Goal: Task Accomplishment & Management: Complete application form

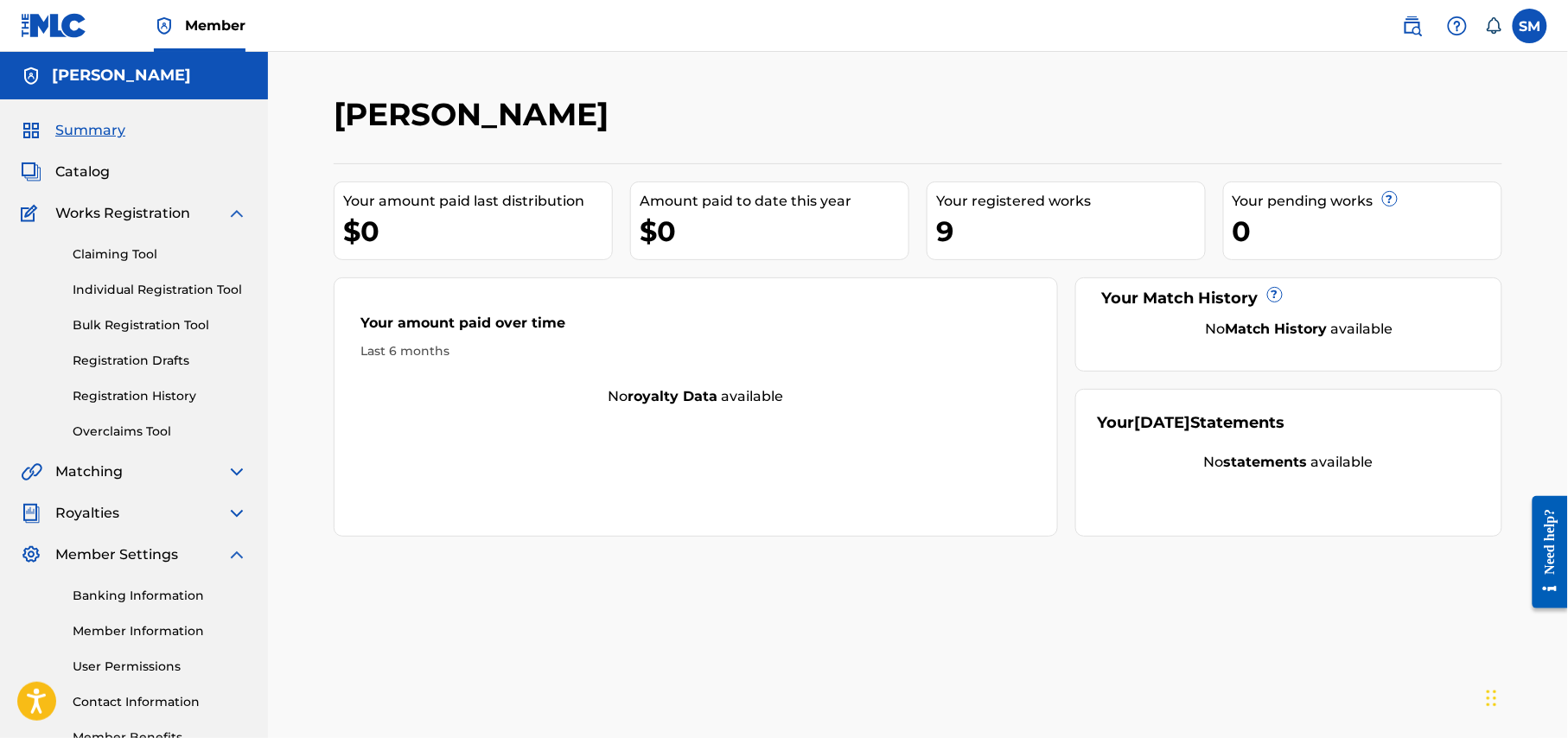
click at [102, 123] on span "Summary" at bounding box center [91, 131] width 70 height 21
click at [133, 394] on link "Registration History" at bounding box center [160, 396] width 175 height 18
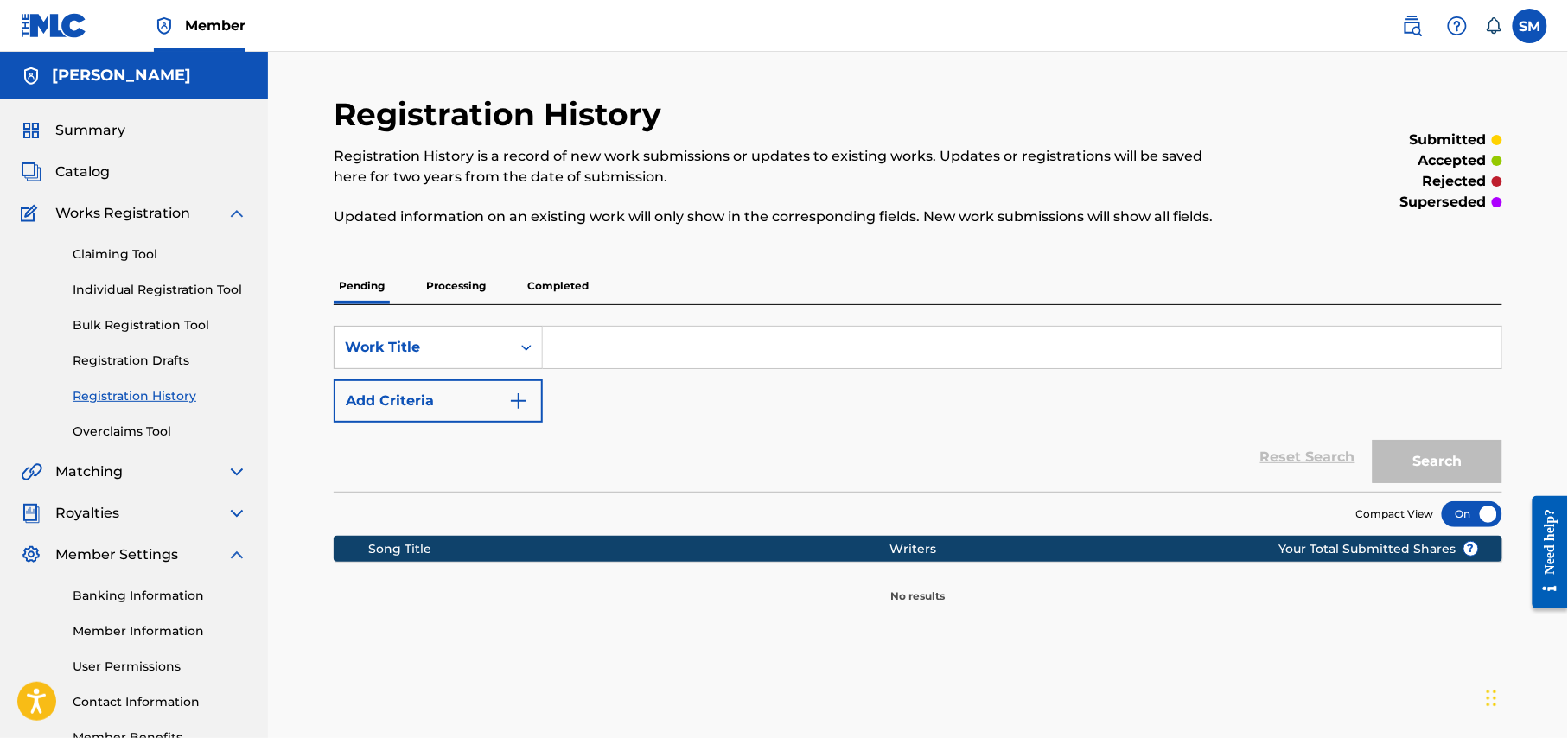
click at [576, 281] on p "Completed" at bounding box center [558, 286] width 72 height 36
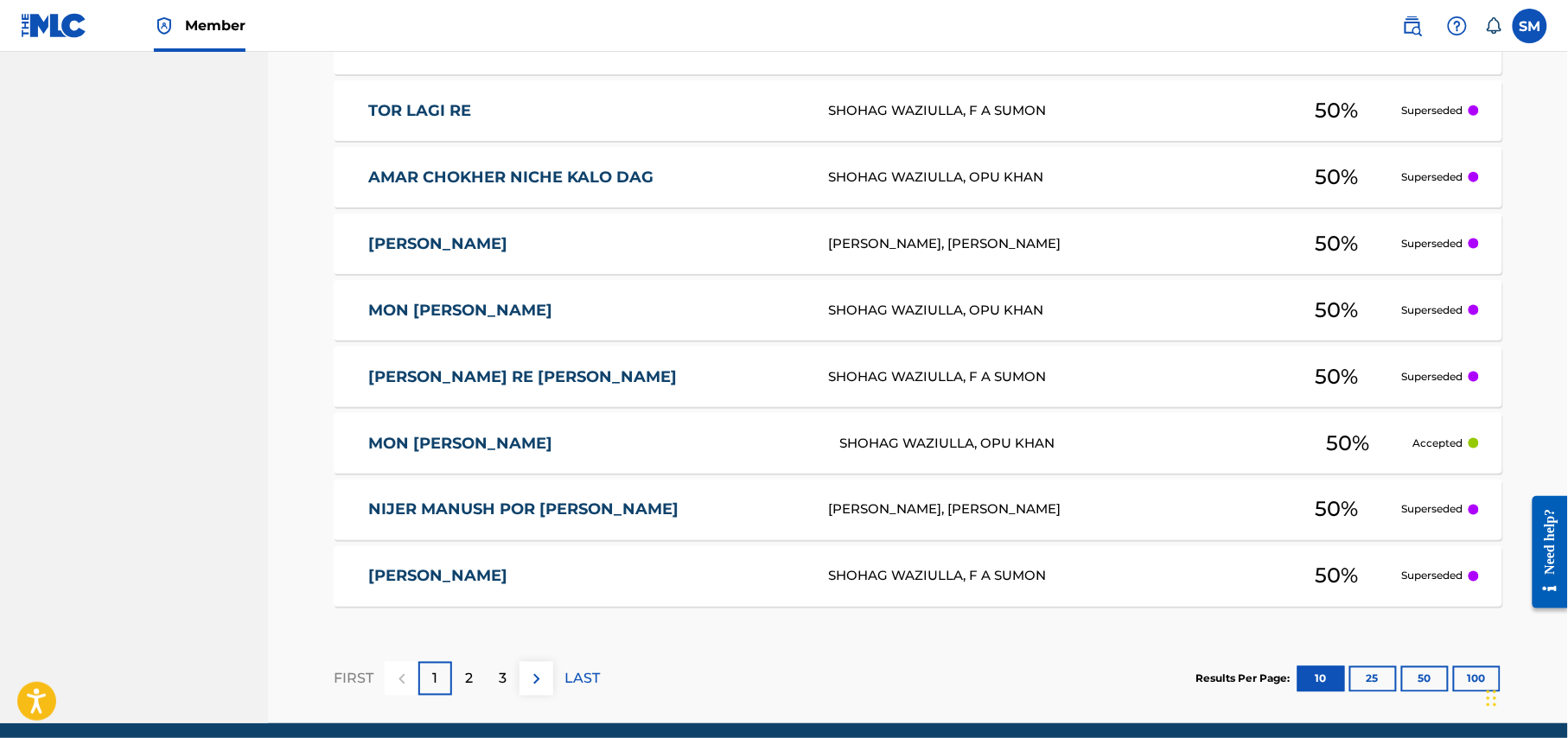
scroll to position [760, 0]
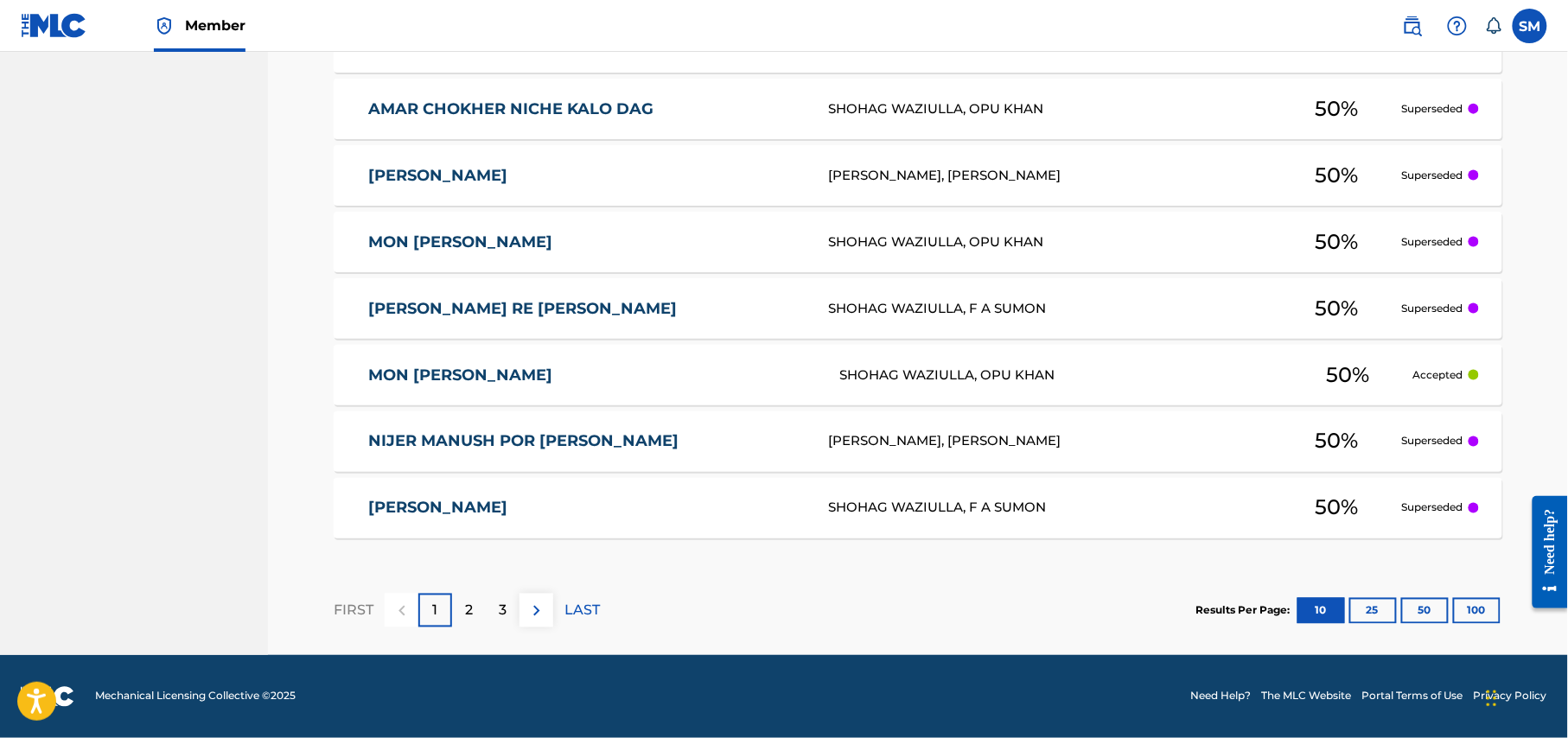
click at [475, 616] on div "2" at bounding box center [468, 611] width 33 height 33
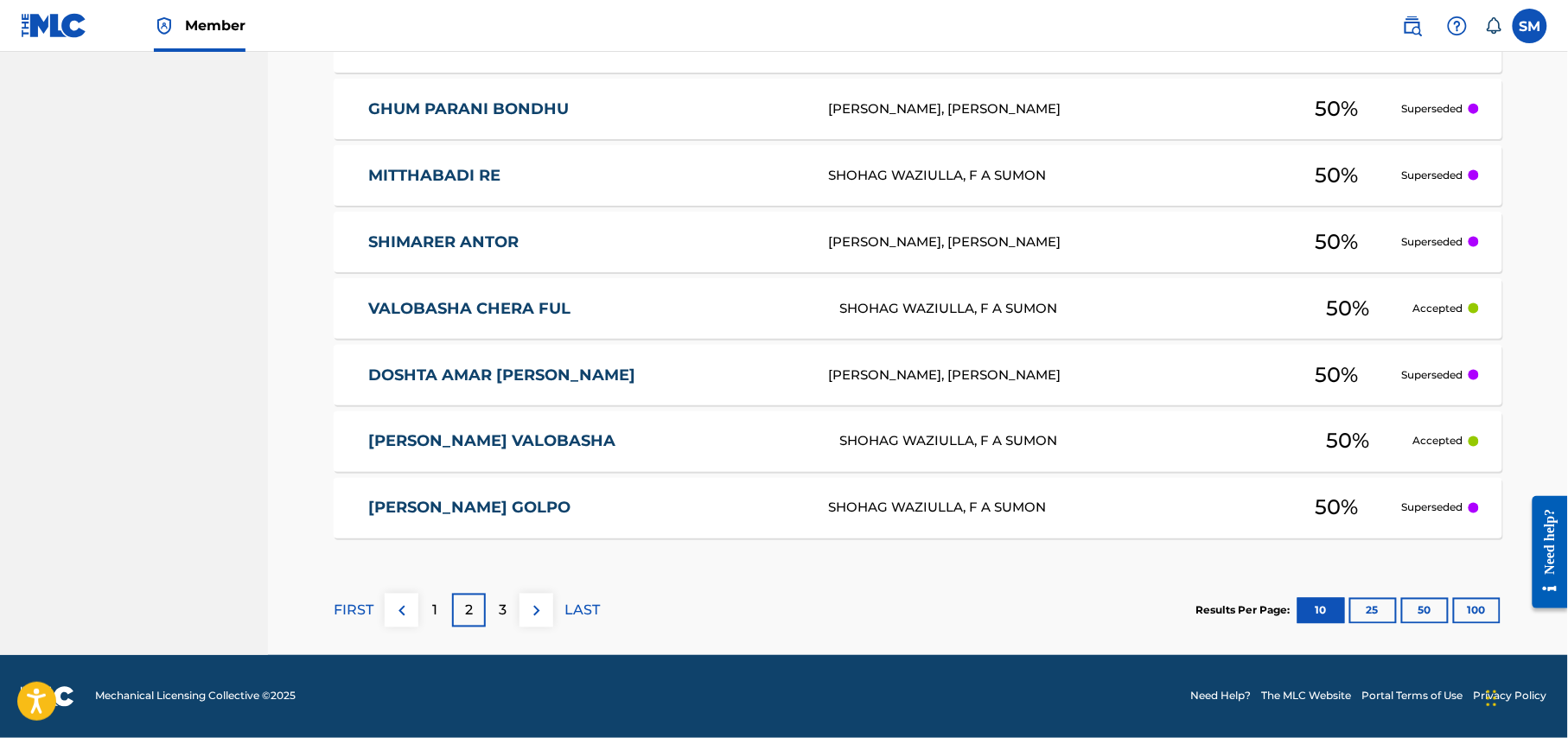
click at [506, 612] on div "3" at bounding box center [503, 611] width 33 height 33
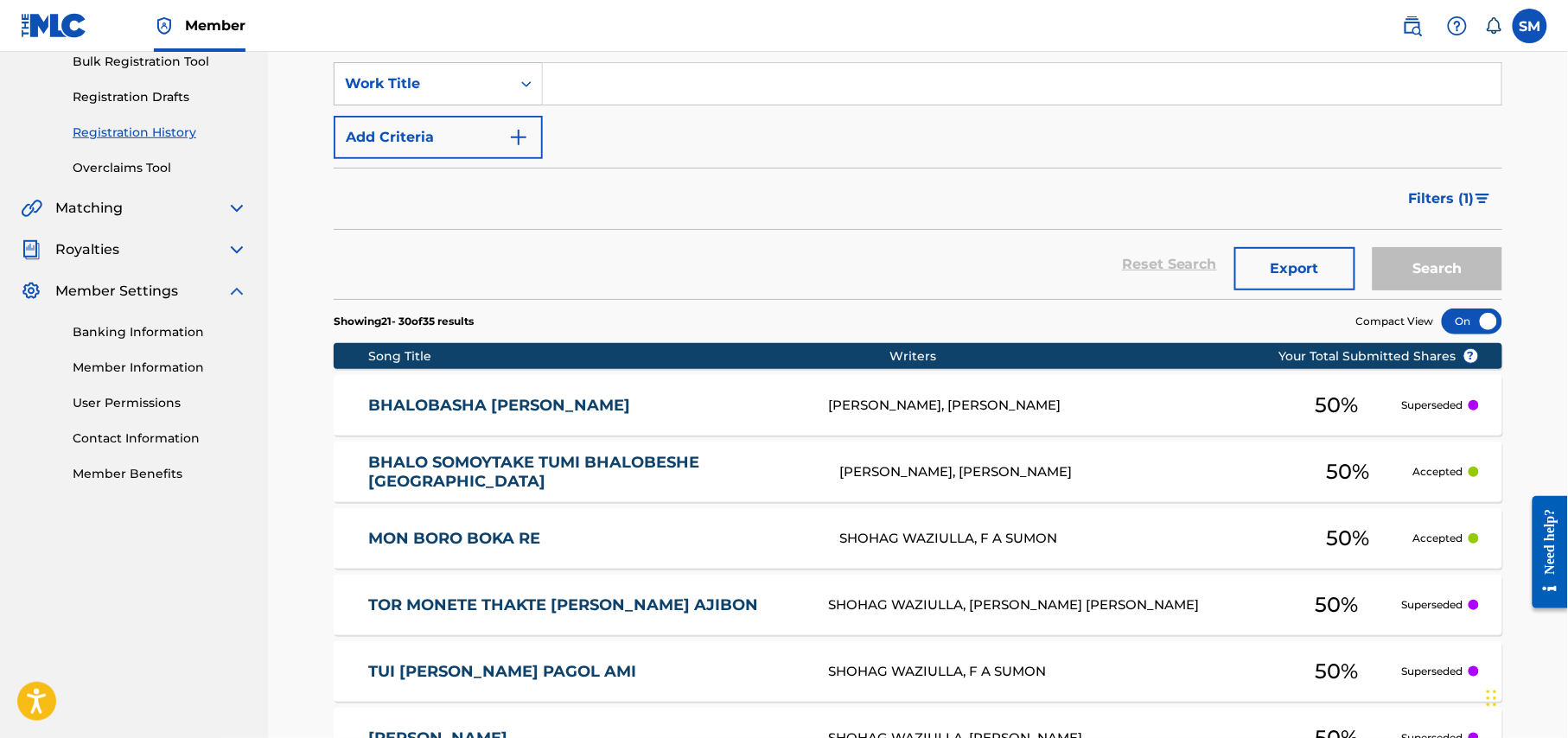
scroll to position [0, 0]
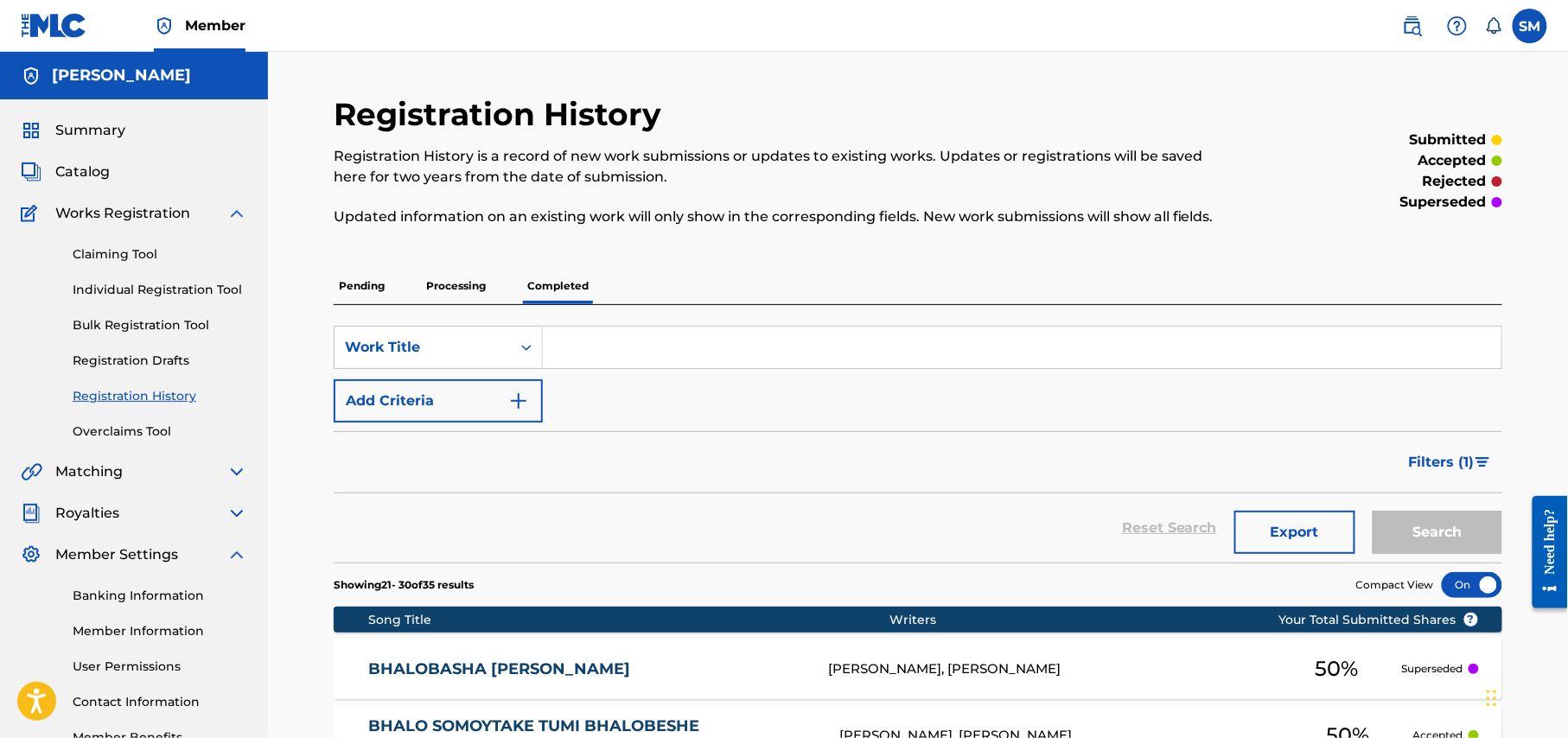
click at [171, 287] on link "Individual Registration Tool" at bounding box center [160, 290] width 175 height 18
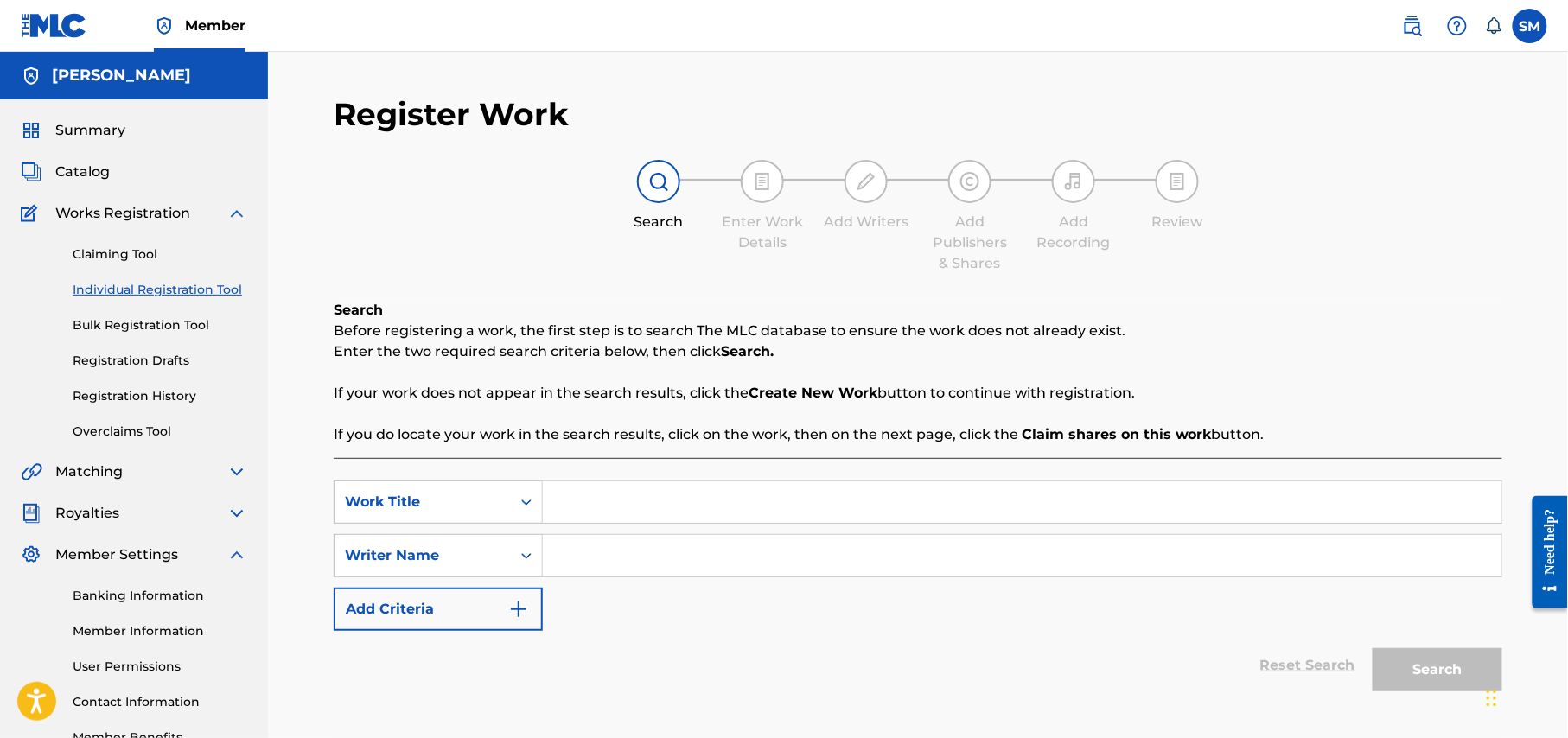
click at [686, 498] on input "Search Form" at bounding box center [1022, 502] width 959 height 41
paste input "Nobir Name Durud Porle"
type input "Nobir Name Durud Porle"
click at [637, 571] on input "Search Form" at bounding box center [1022, 555] width 959 height 41
click at [636, 561] on input "Search Form" at bounding box center [1022, 555] width 959 height 41
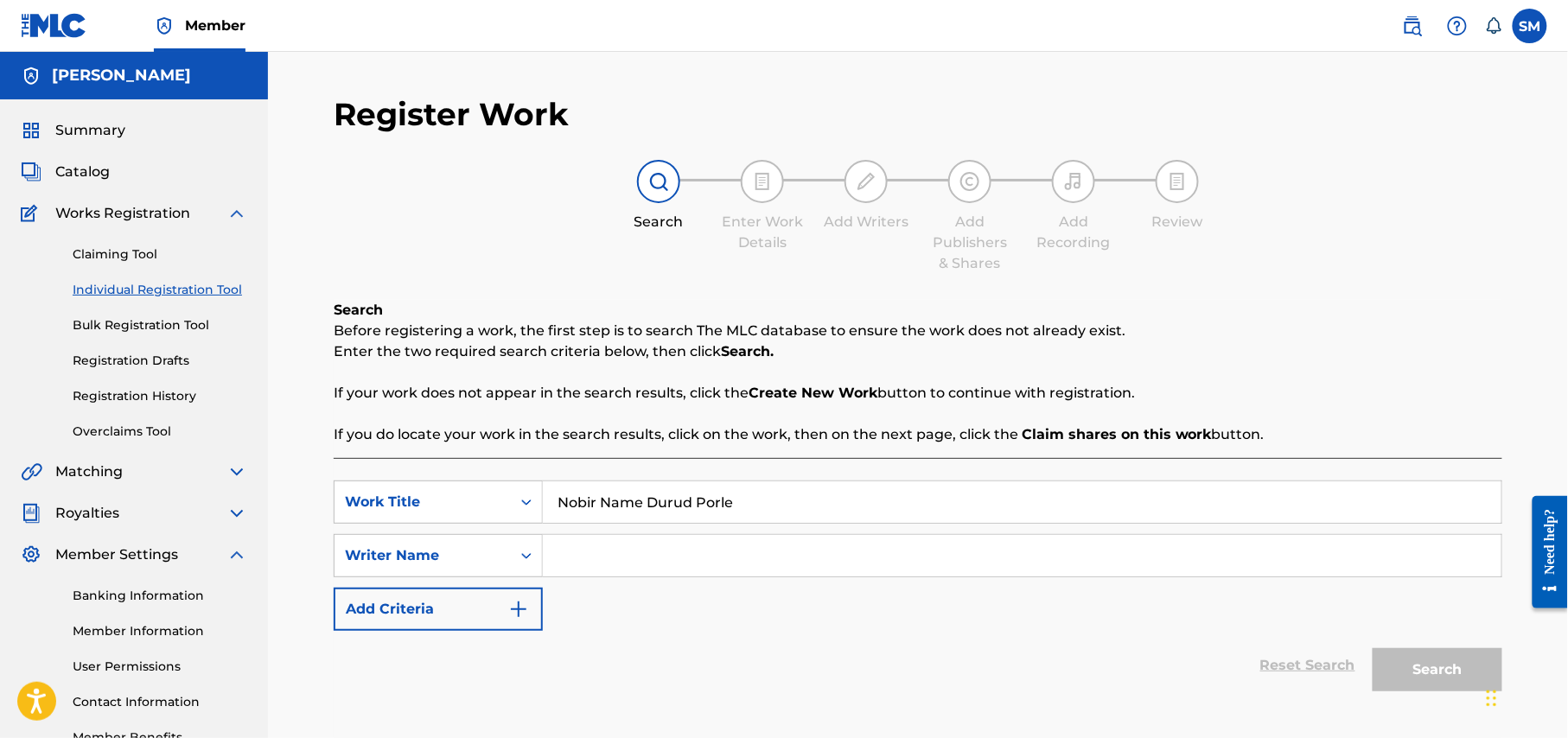
click at [603, 564] on input "Search Form" at bounding box center [1022, 555] width 959 height 41
click at [608, 557] on input "Search Form" at bounding box center [1022, 555] width 959 height 41
type input "shohag Waziulla"
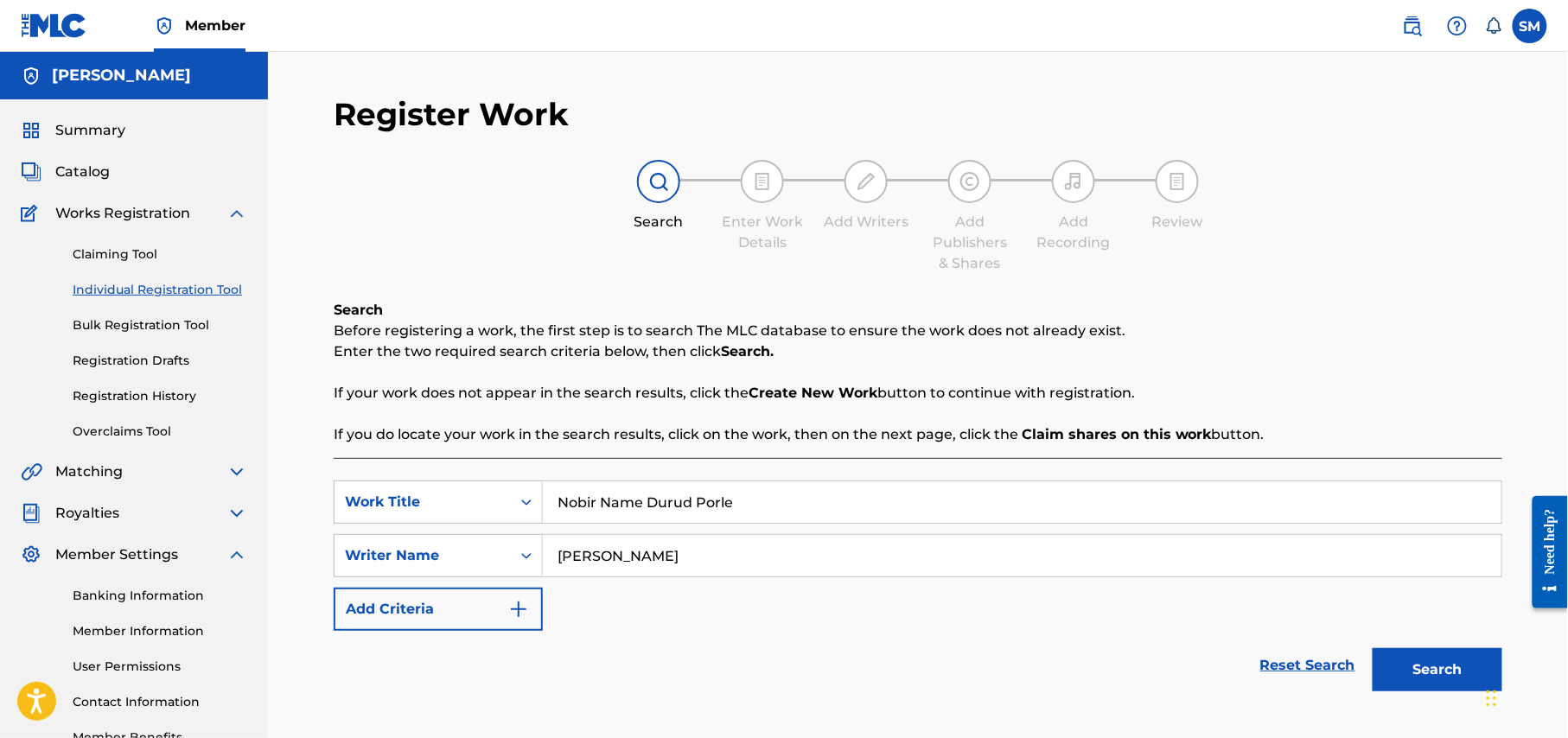
click at [1447, 686] on button "Search" at bounding box center [1438, 669] width 130 height 43
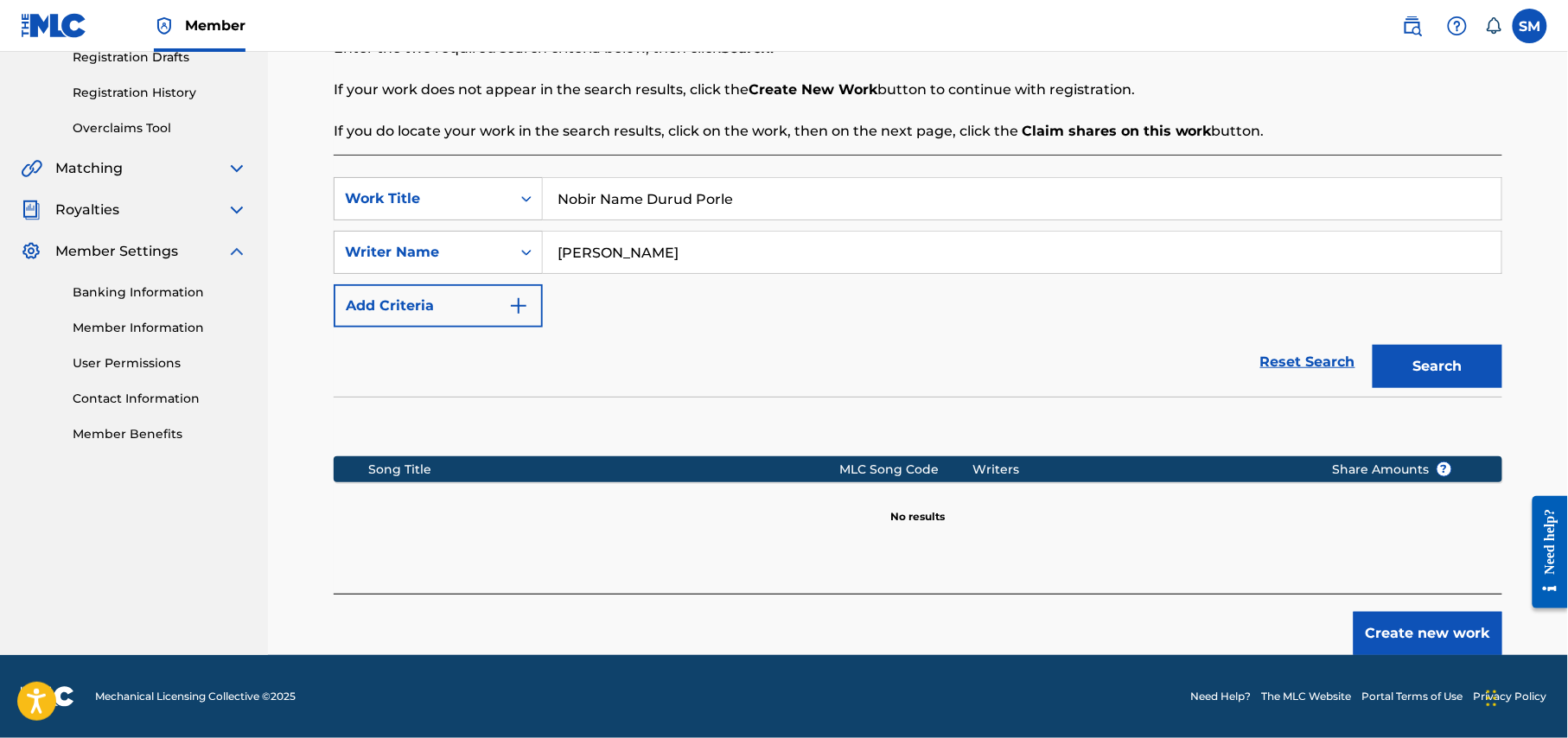
click at [1426, 640] on button "Create new work" at bounding box center [1427, 633] width 149 height 43
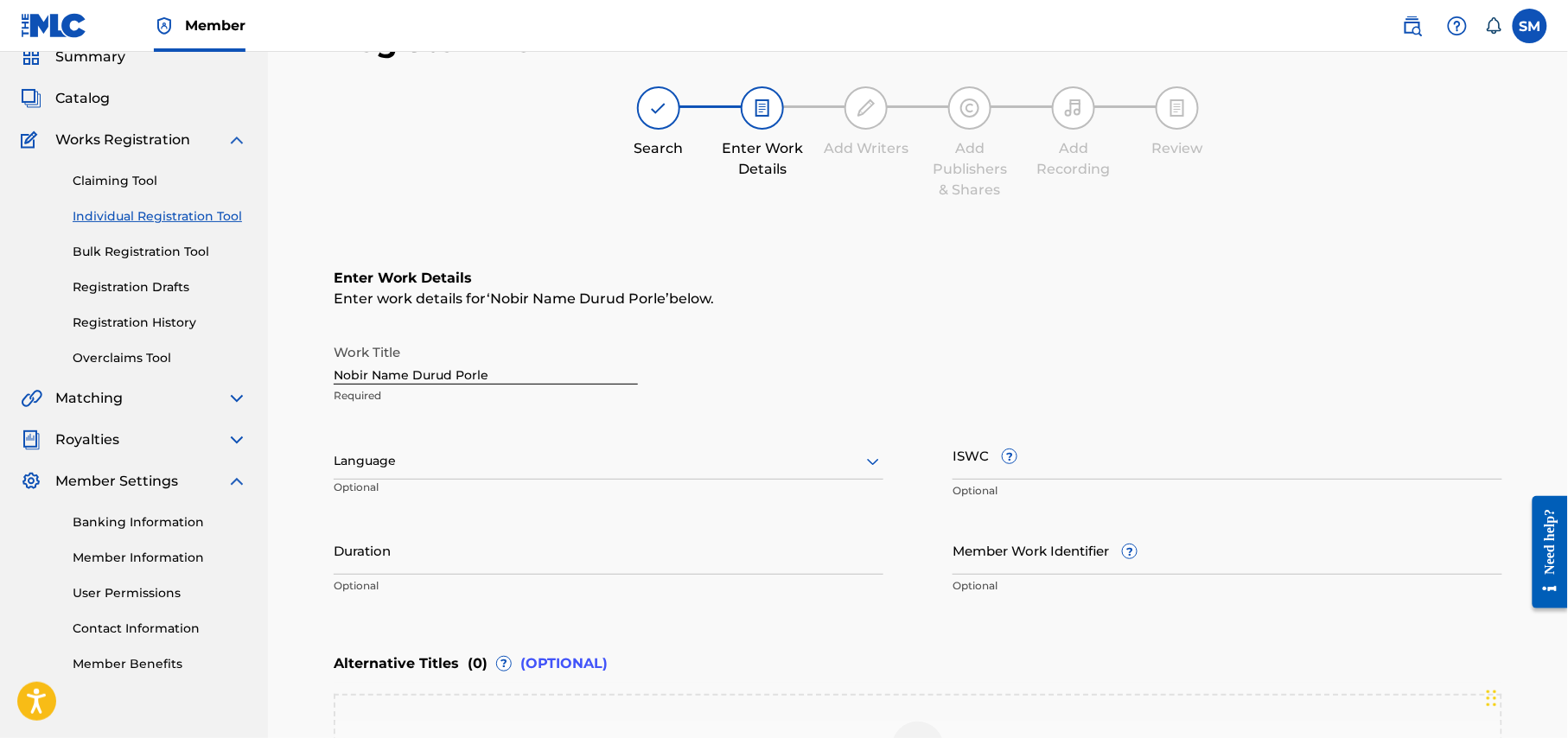
click at [882, 463] on icon at bounding box center [873, 461] width 21 height 21
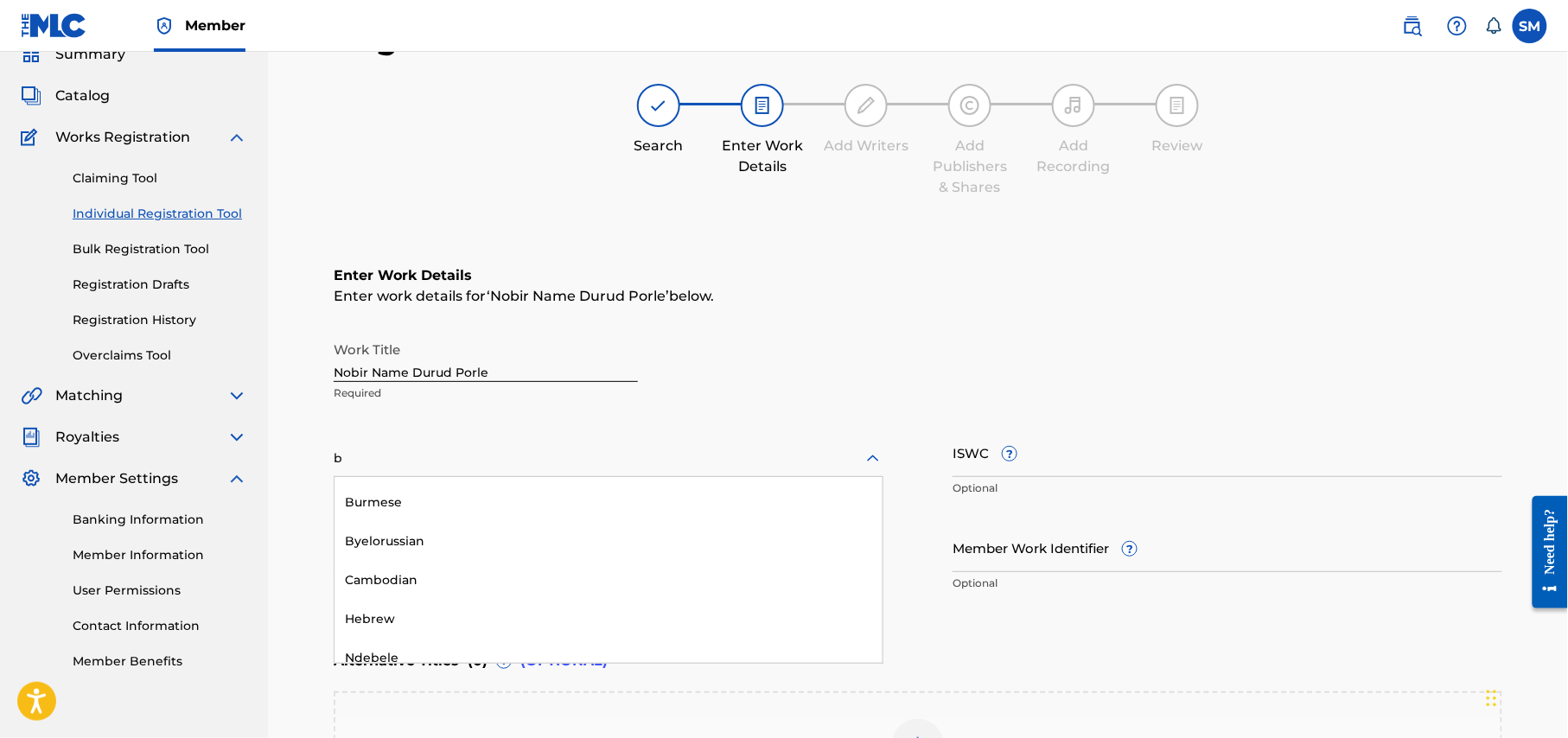
scroll to position [111, 0]
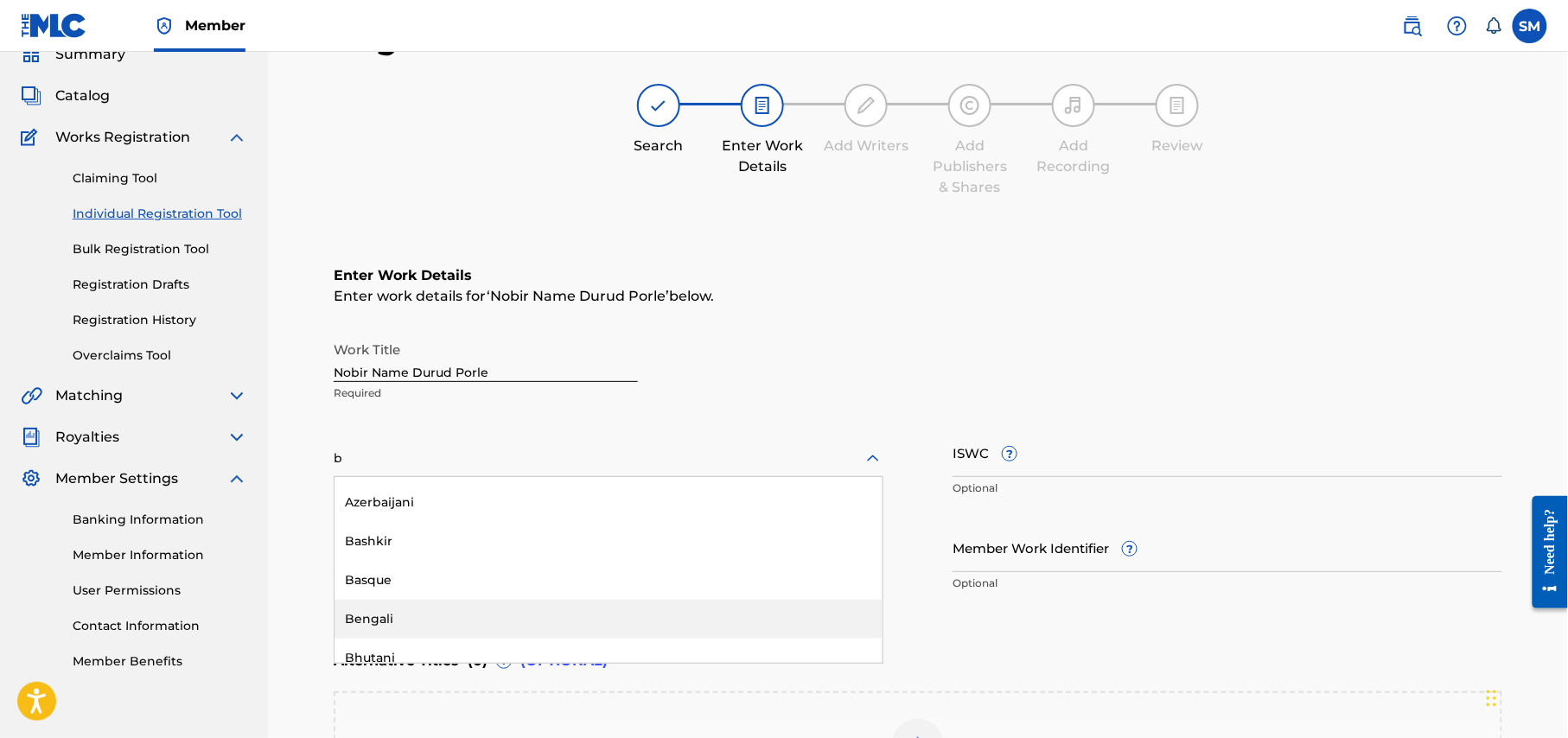
type input "be"
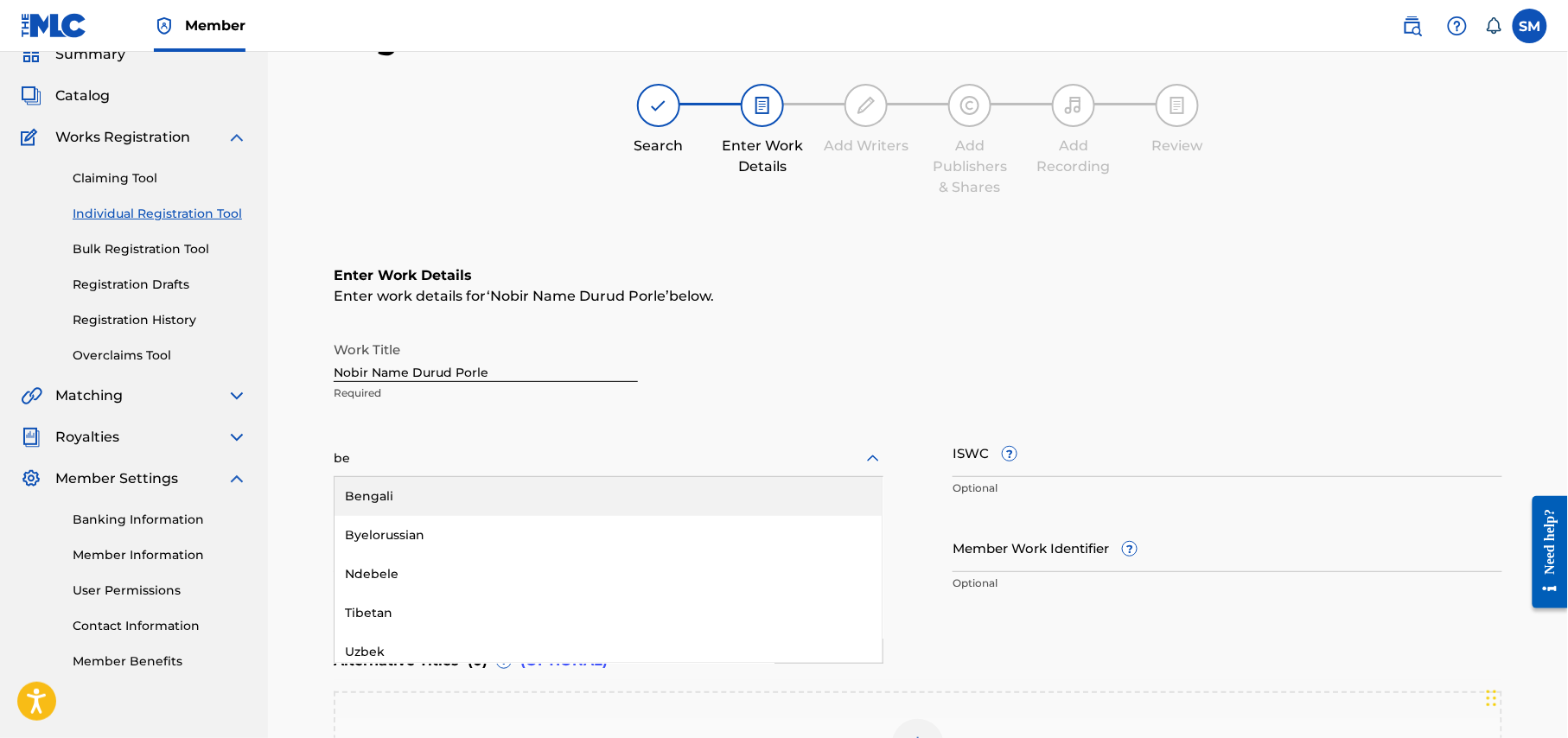
click at [468, 493] on div "Bengali" at bounding box center [608, 496] width 548 height 39
click at [494, 560] on input "Duration" at bounding box center [608, 547] width 549 height 49
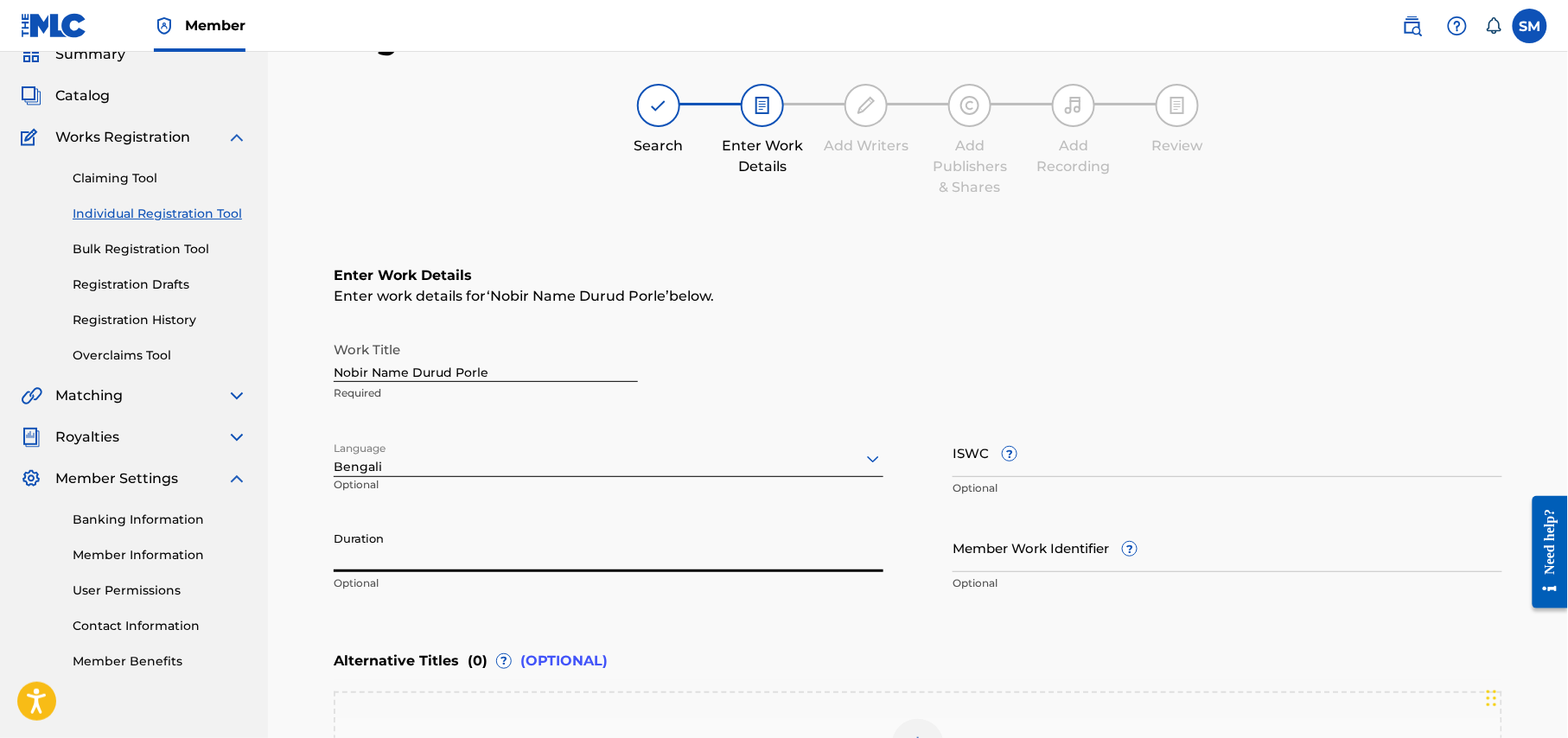
click at [456, 554] on input "Duration" at bounding box center [608, 547] width 549 height 49
type input "02:59"
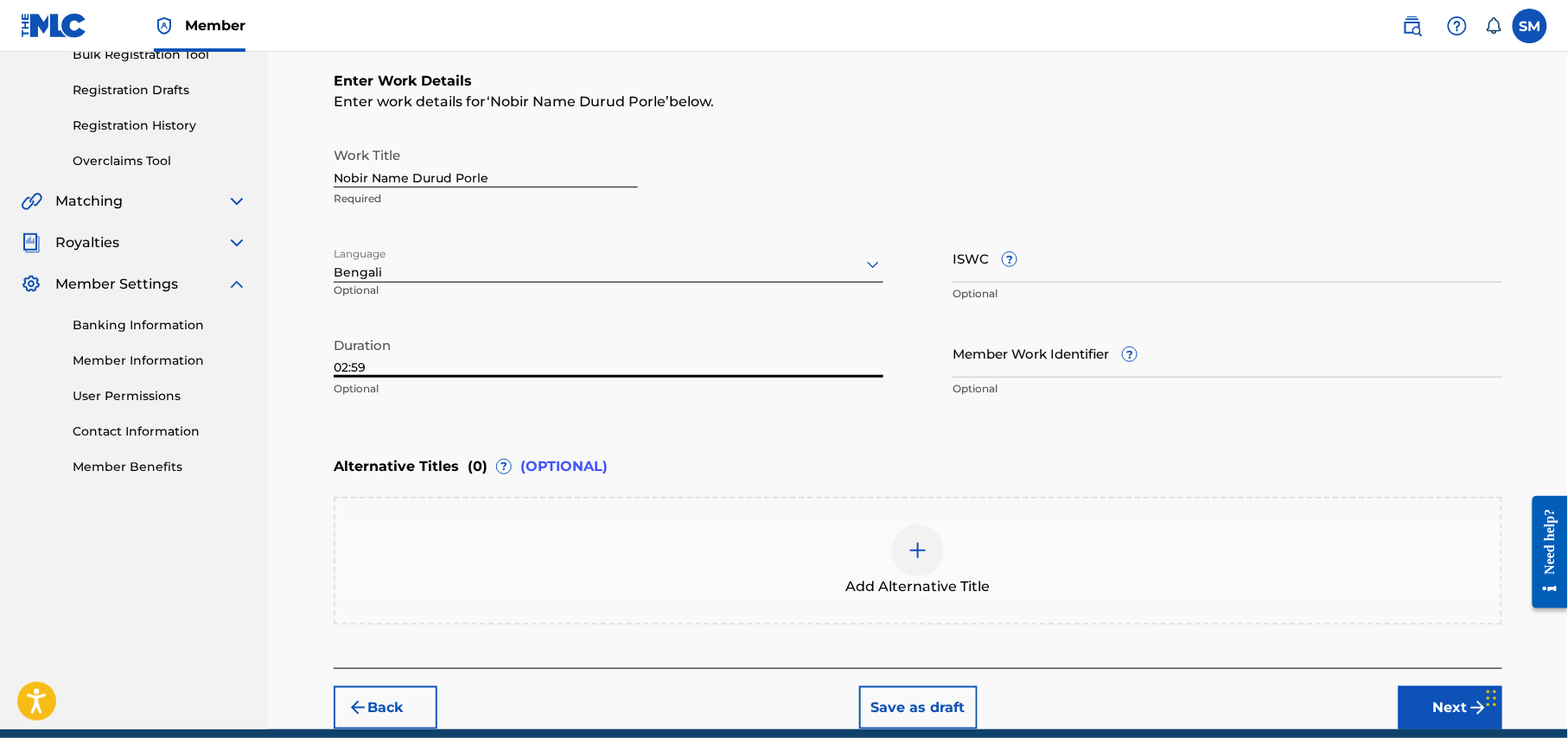
scroll to position [306, 0]
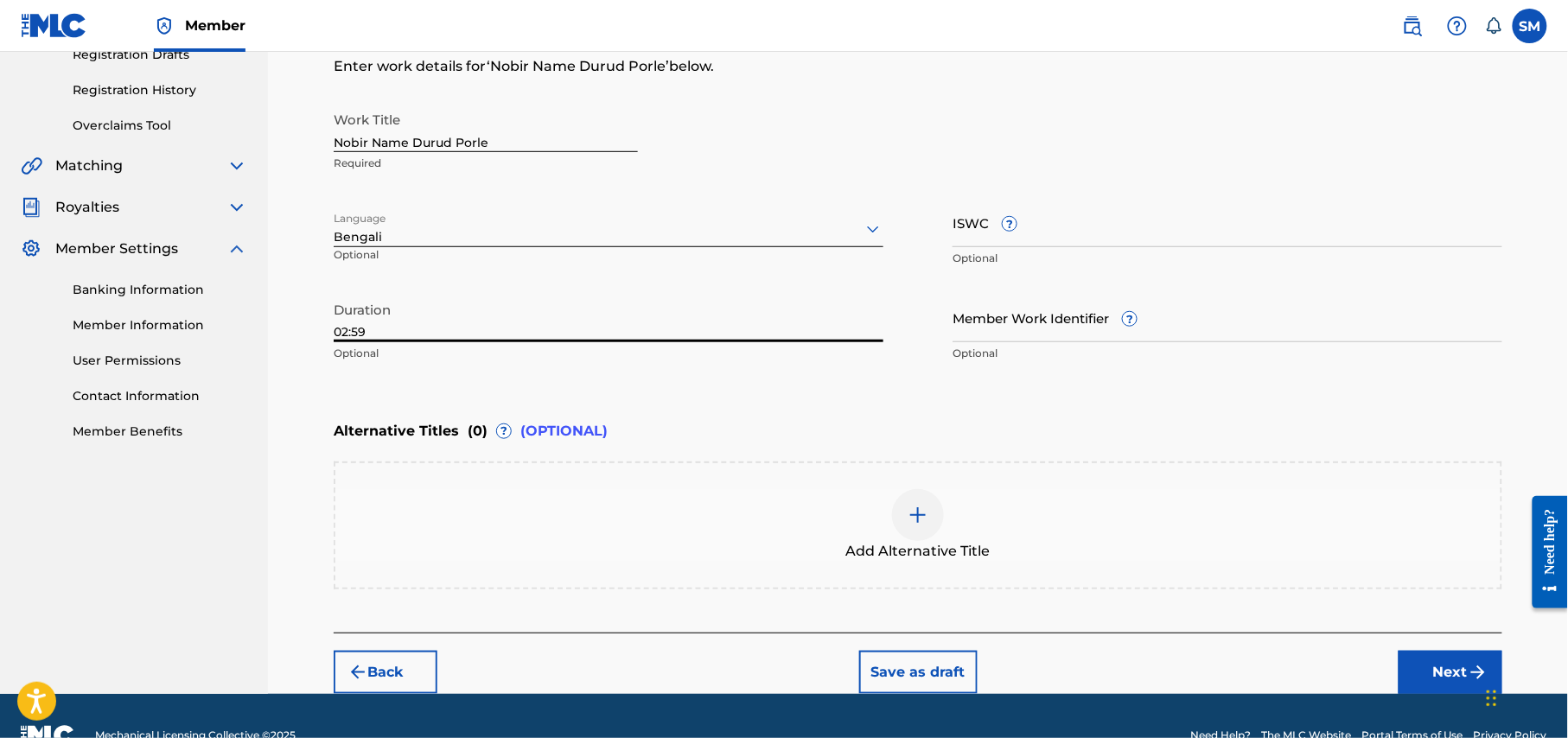
click at [1025, 326] on input "Member Work Identifier ?" at bounding box center [1227, 317] width 549 height 49
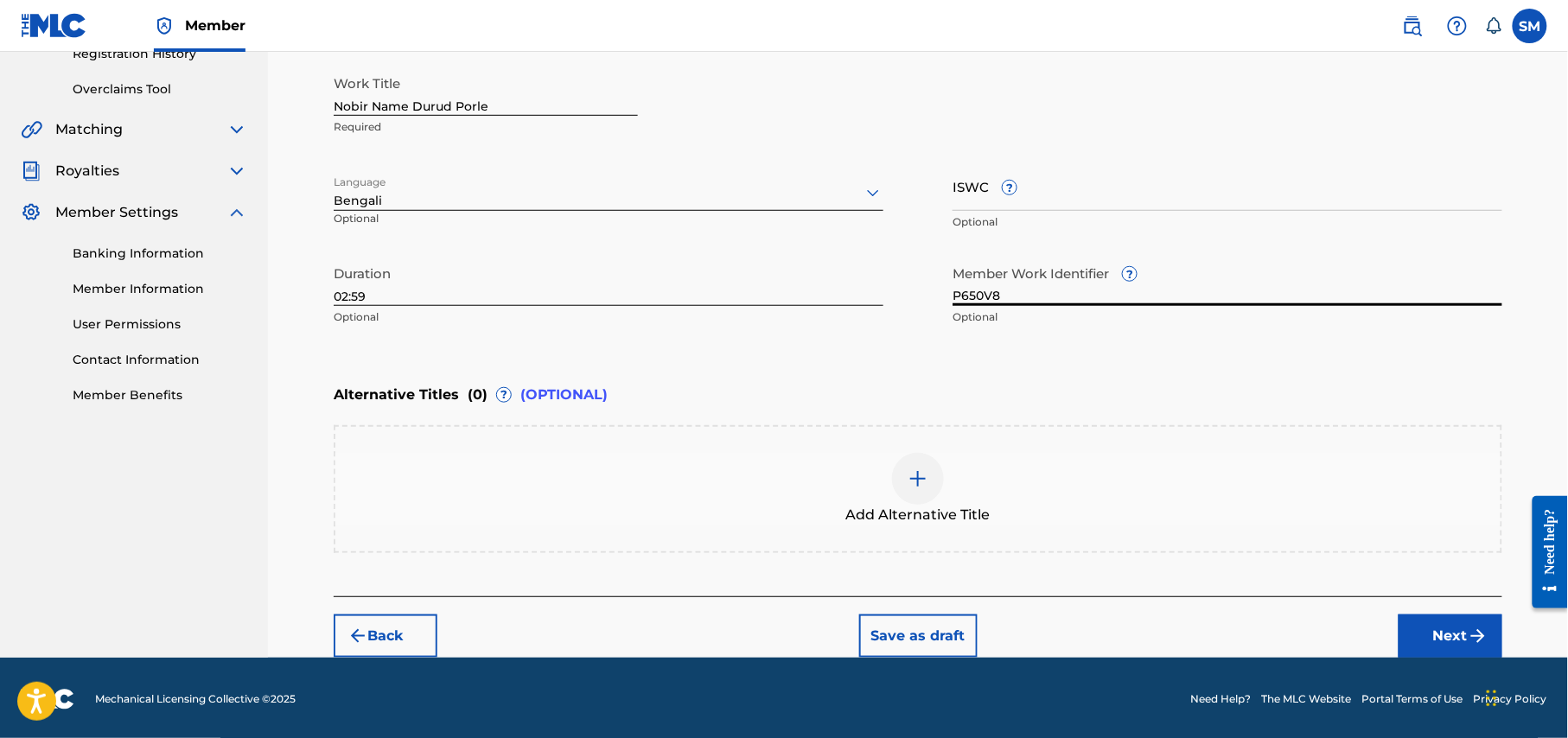
scroll to position [343, 0]
type input "P650V8"
click at [923, 482] on img at bounding box center [918, 478] width 21 height 21
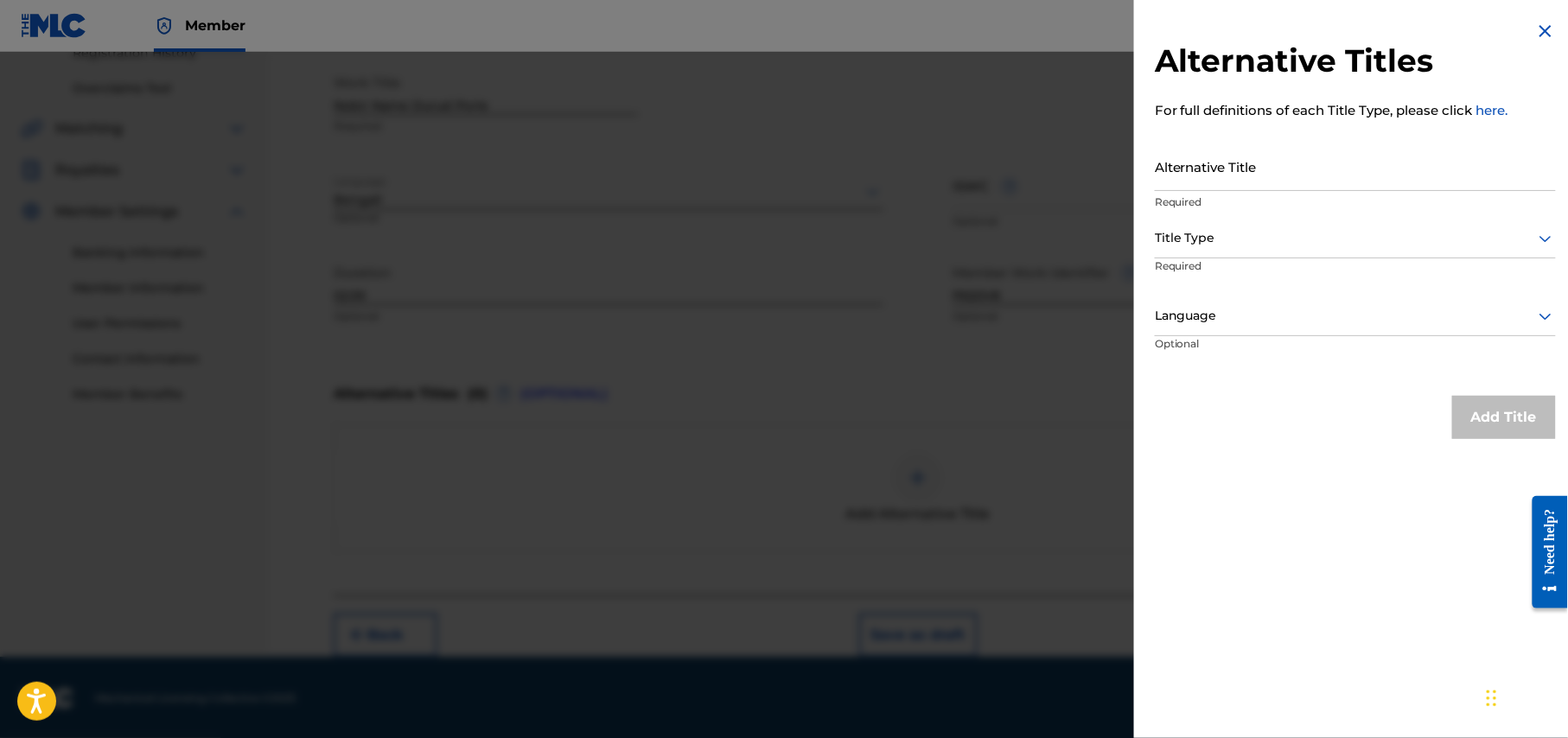
click at [1303, 164] on input "Alternative Title" at bounding box center [1355, 166] width 401 height 49
paste input "Ami Allahr Nam Mukhe Nile"
type input "Ami Allahr Nam Mukhe Nile"
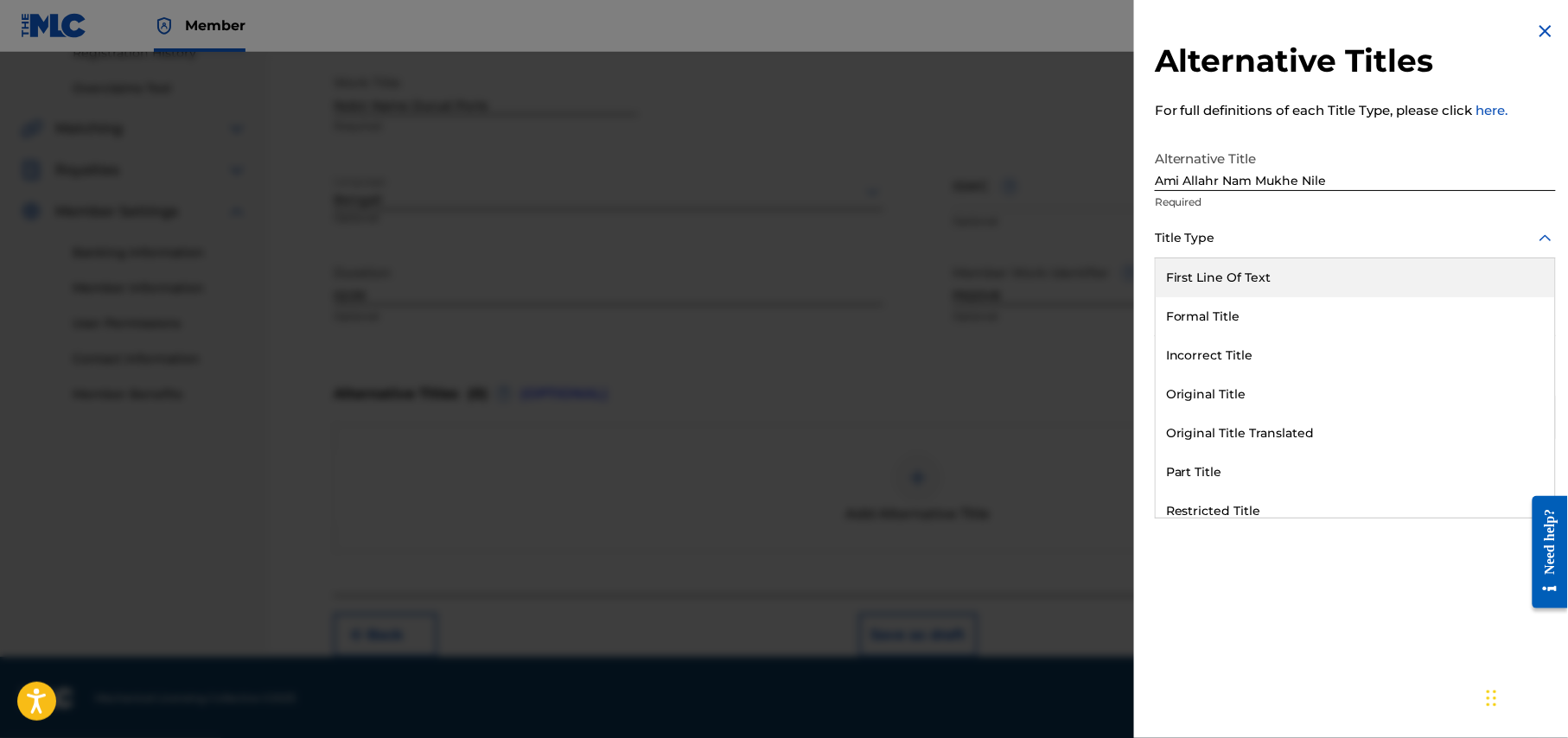
click at [1535, 239] on div at bounding box center [1545, 239] width 21 height 21
click at [1353, 278] on div "First Line Of Text" at bounding box center [1355, 278] width 399 height 39
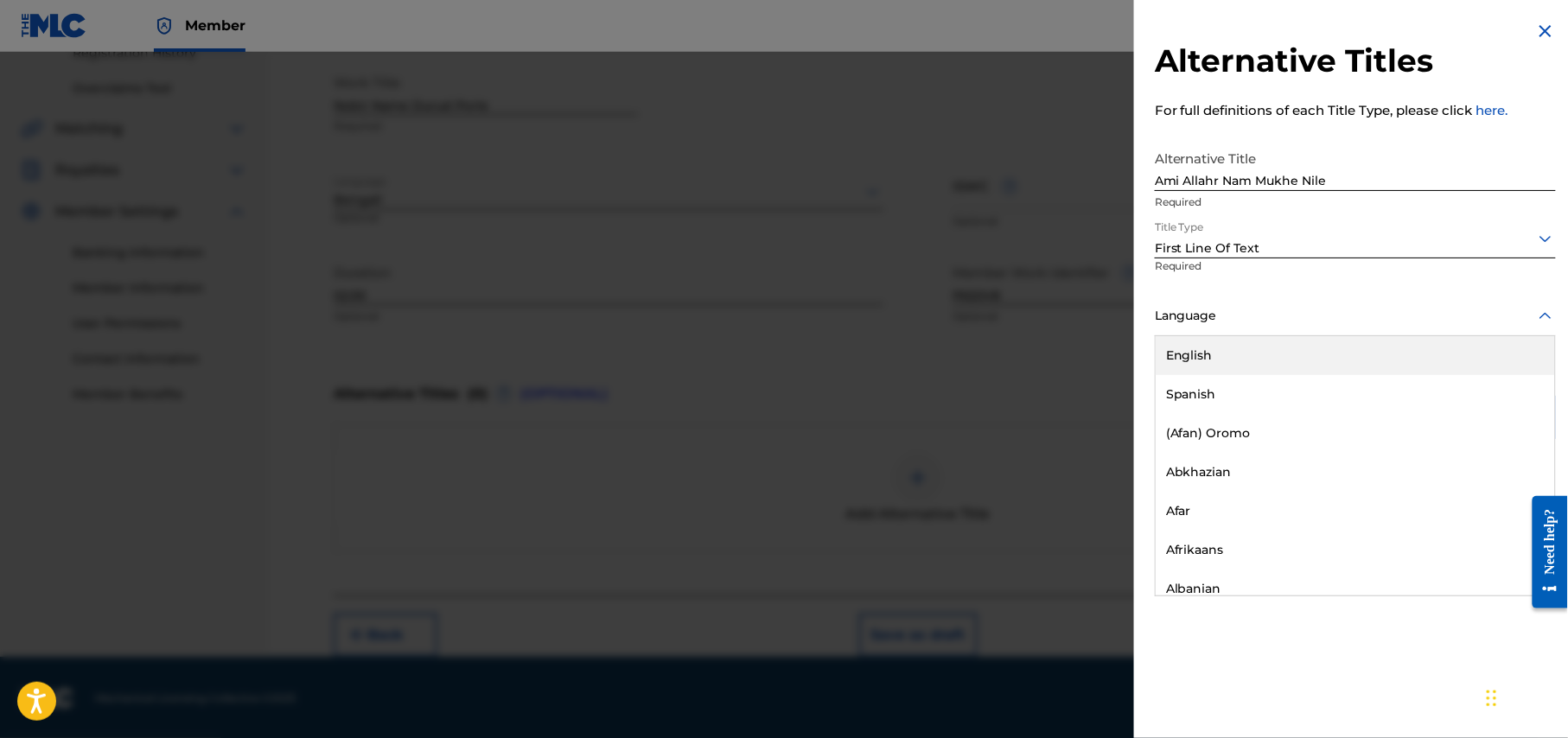
click at [1332, 332] on div "Language" at bounding box center [1355, 316] width 401 height 39
type input "be"
click at [1273, 346] on div "Bengali" at bounding box center [1355, 356] width 399 height 39
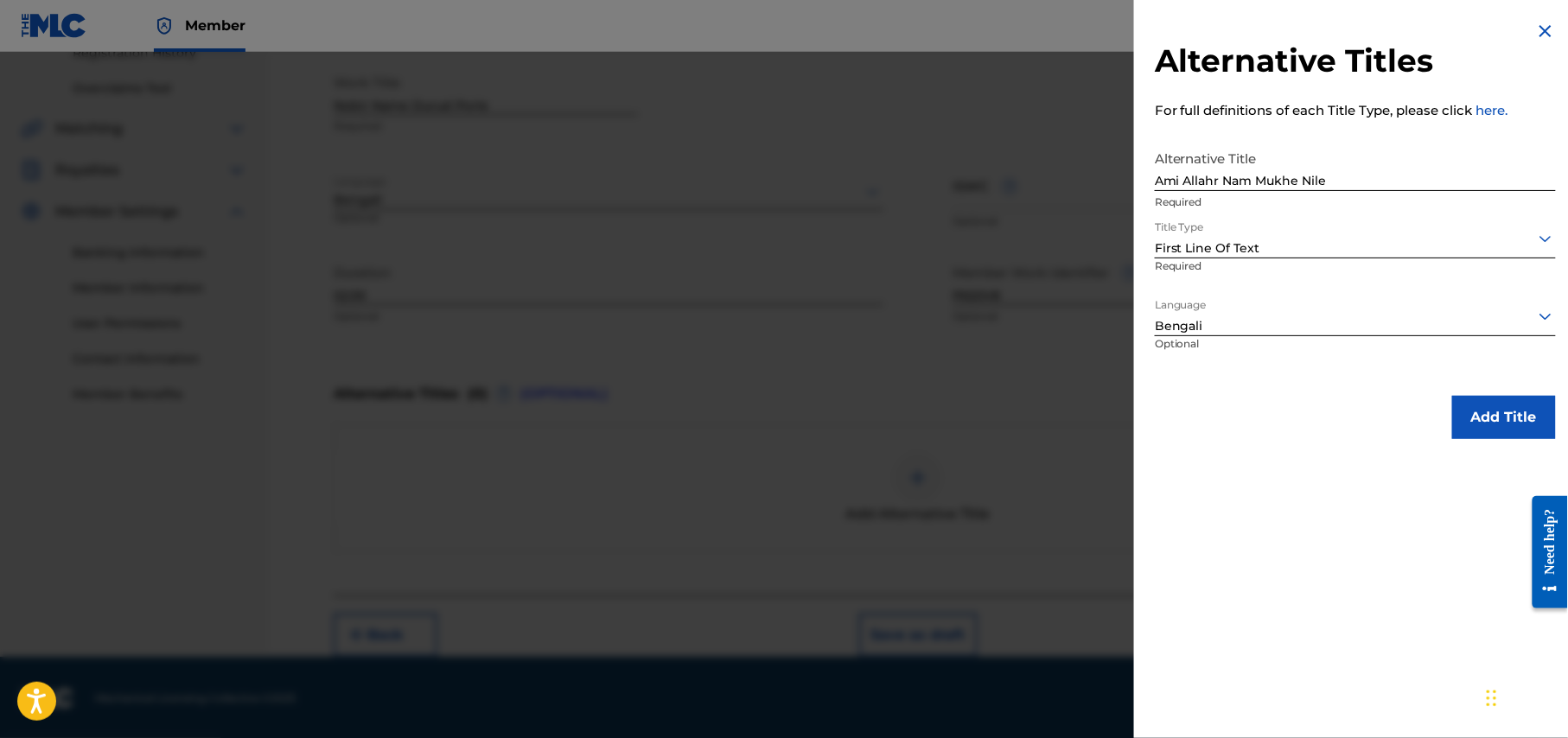
click at [1516, 413] on button "Add Title" at bounding box center [1504, 416] width 104 height 43
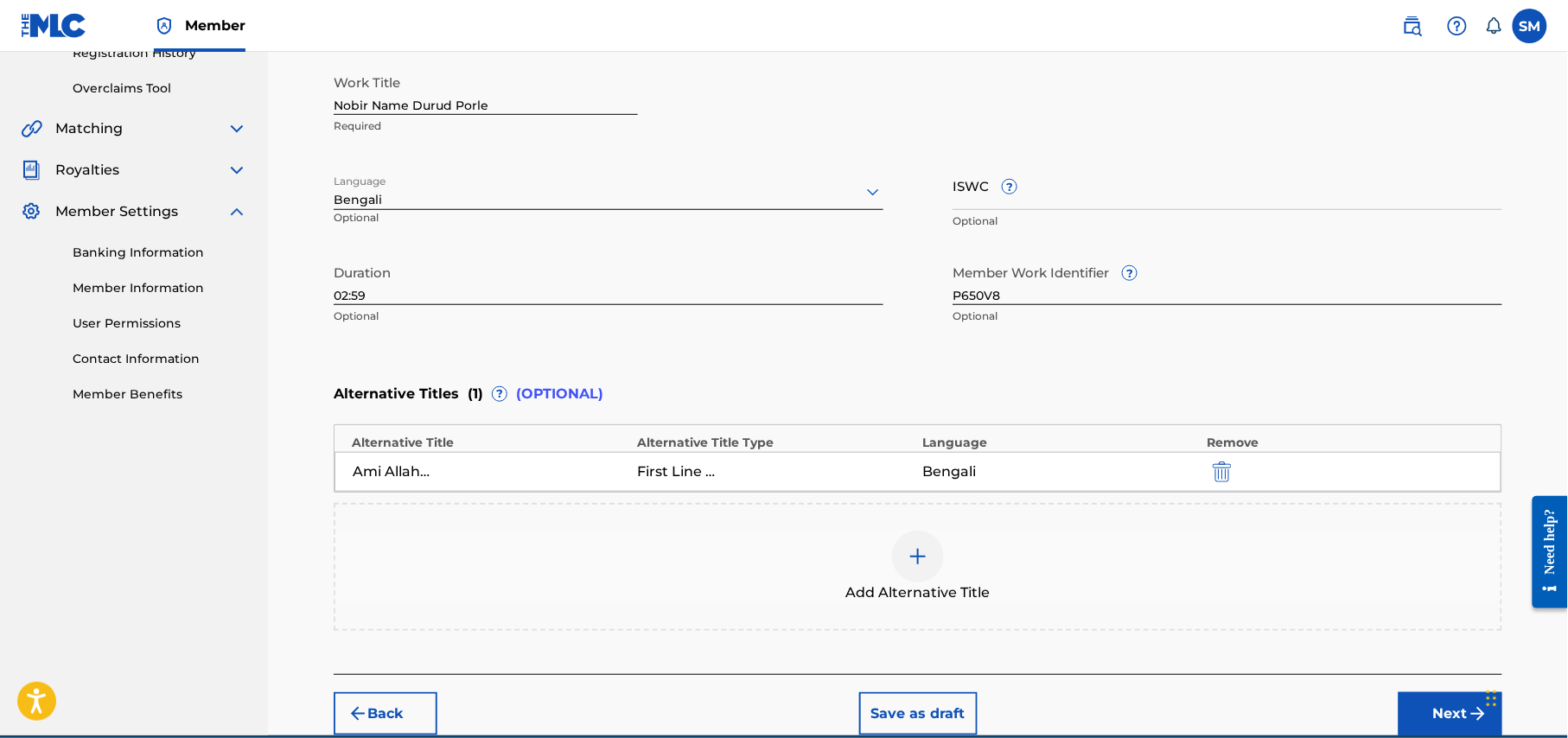
scroll to position [423, 0]
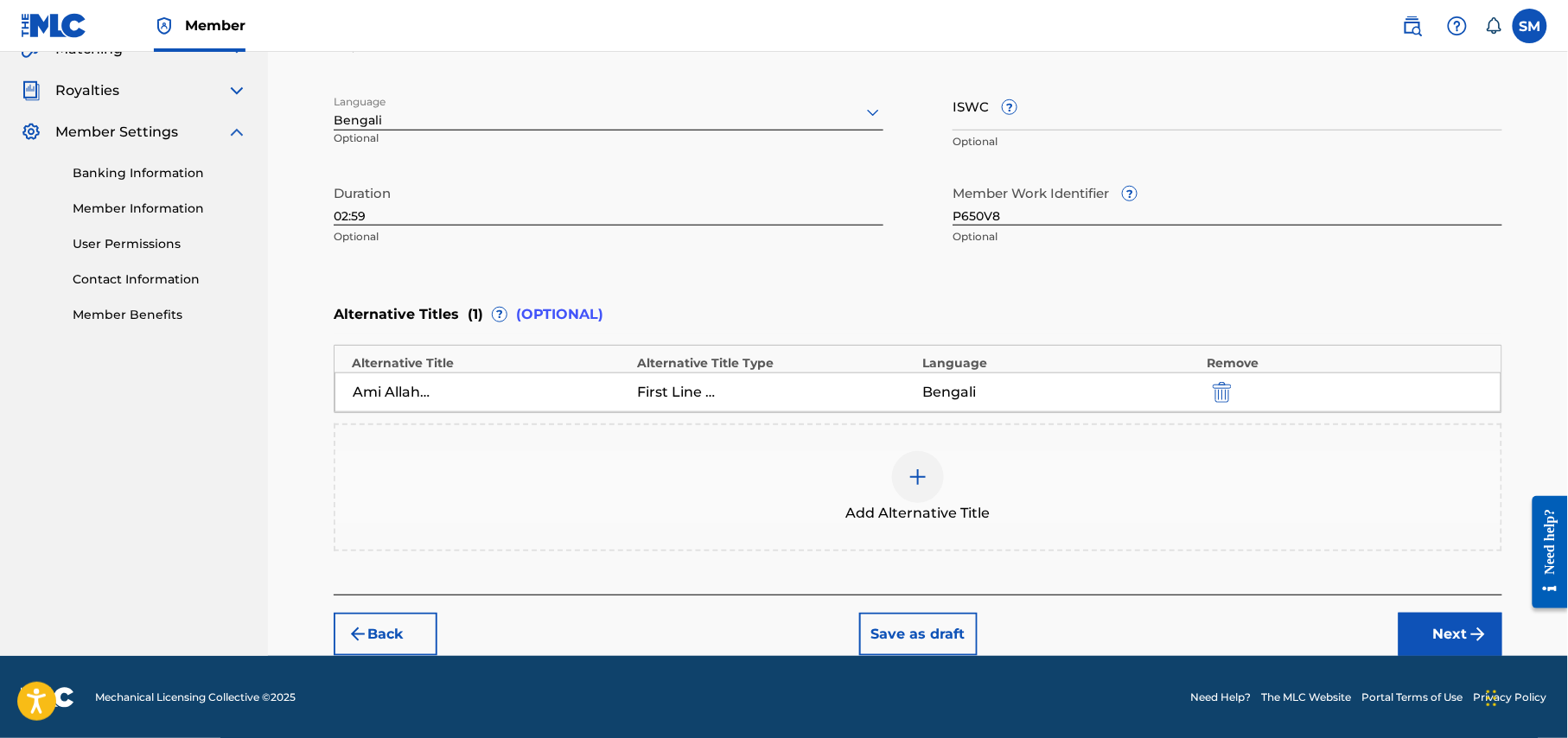
click at [1446, 630] on button "Next" at bounding box center [1450, 633] width 104 height 43
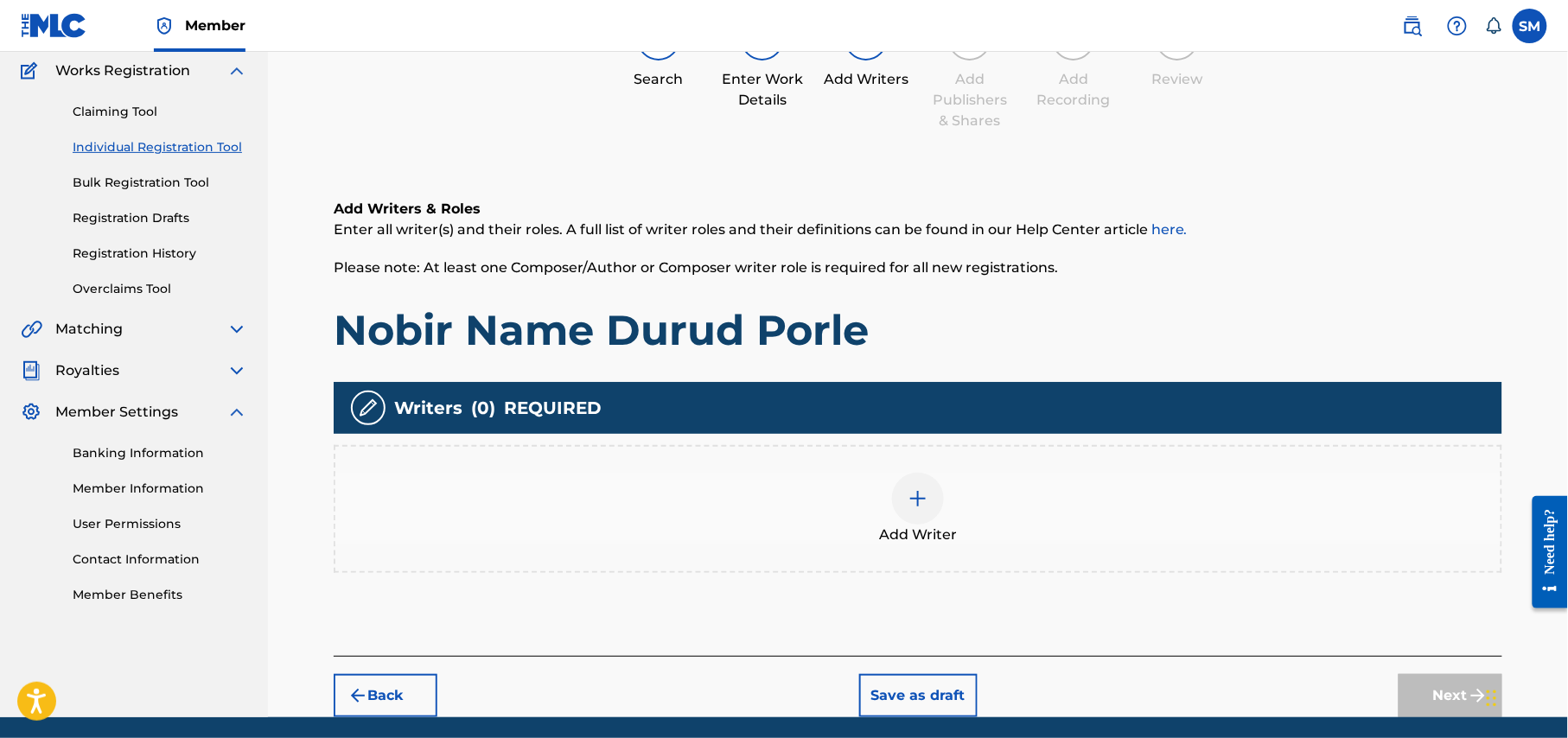
scroll to position [202, 0]
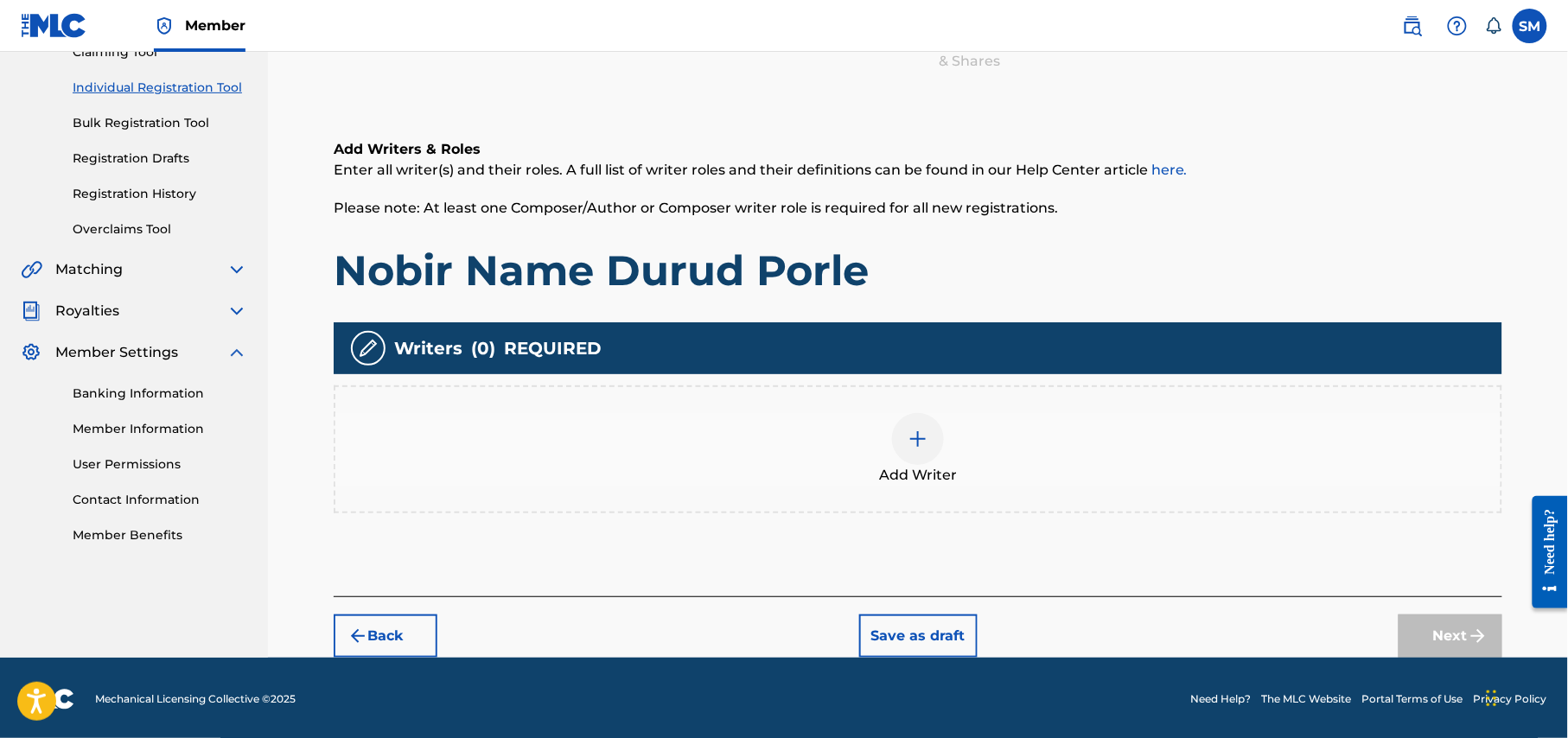
click at [906, 447] on div at bounding box center [918, 438] width 52 height 52
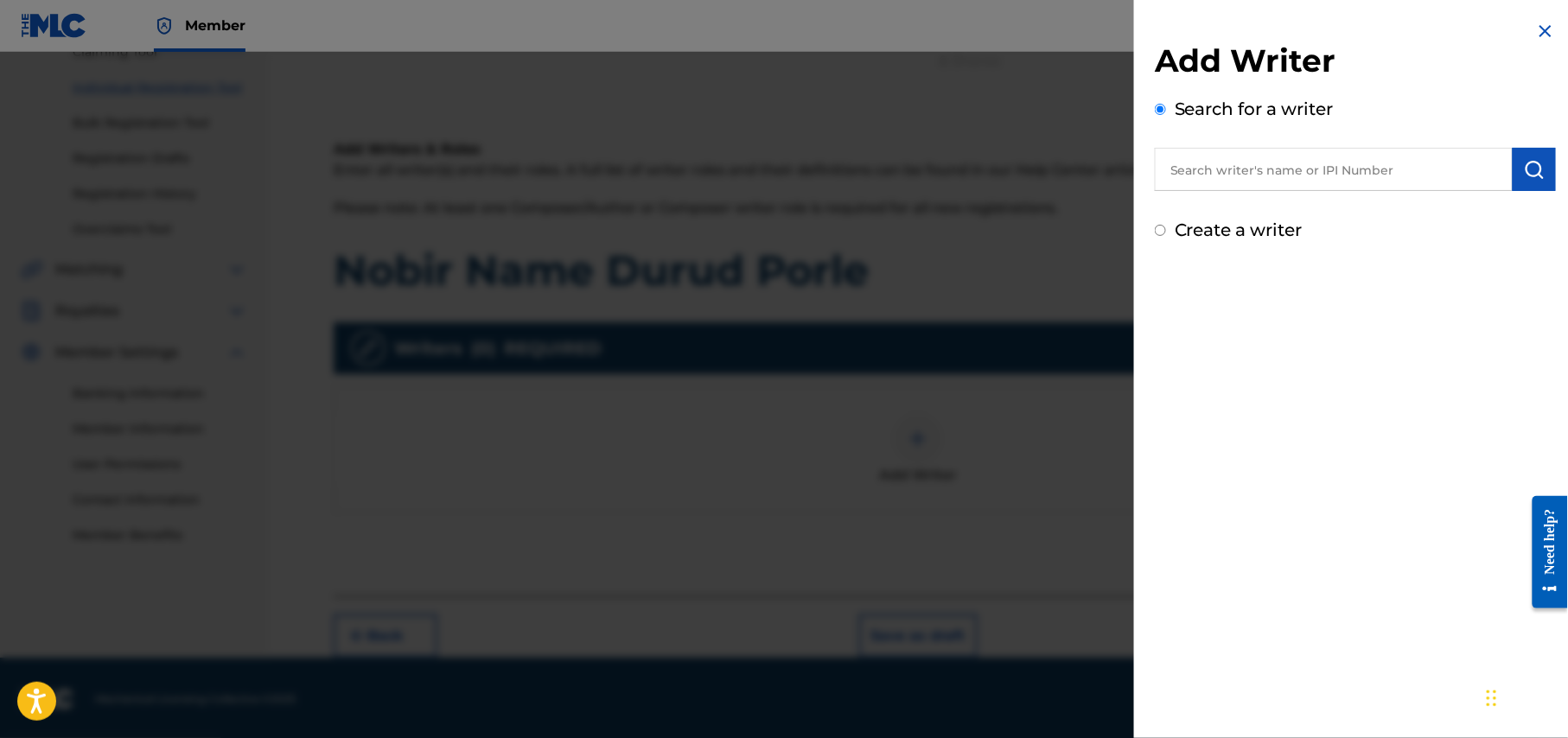
click at [1273, 171] on input "text" at bounding box center [1333, 169] width 358 height 43
click at [1290, 209] on div "shohag waziu lla" at bounding box center [1333, 208] width 357 height 31
type input "shohag waziulla"
click at [1527, 178] on img "submit" at bounding box center [1535, 170] width 21 height 21
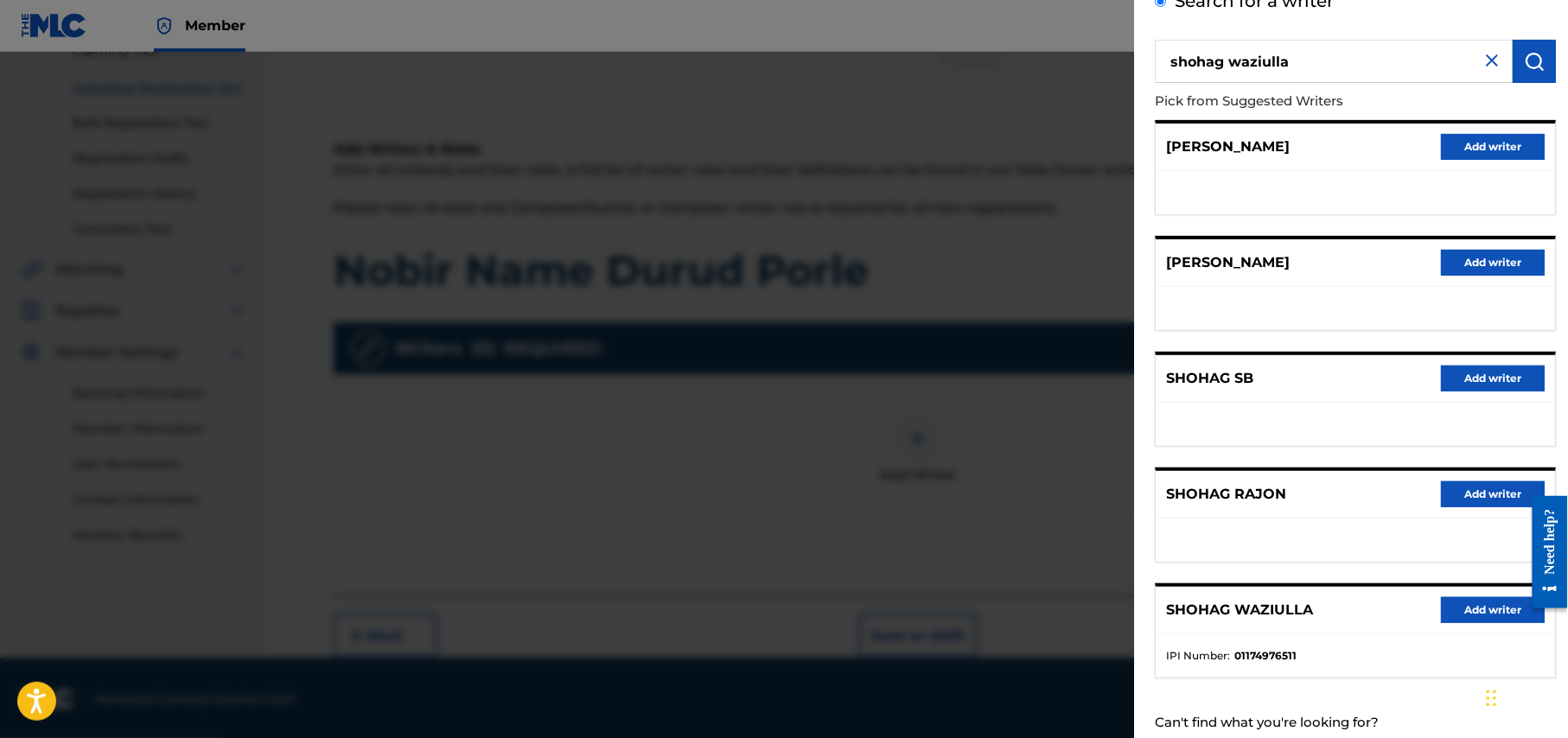
scroll to position [160, 0]
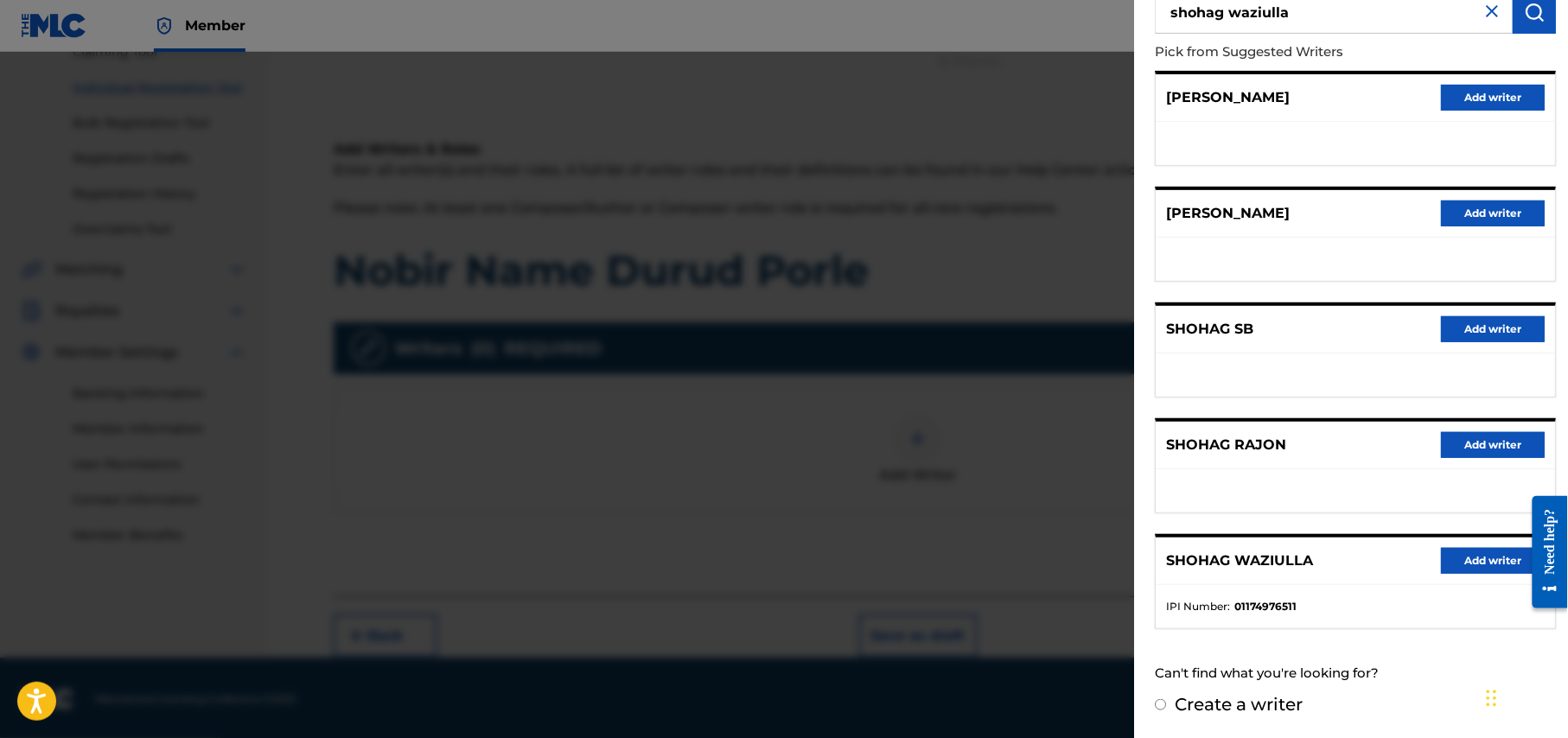
click at [1481, 553] on button "Add writer" at bounding box center [1492, 561] width 104 height 26
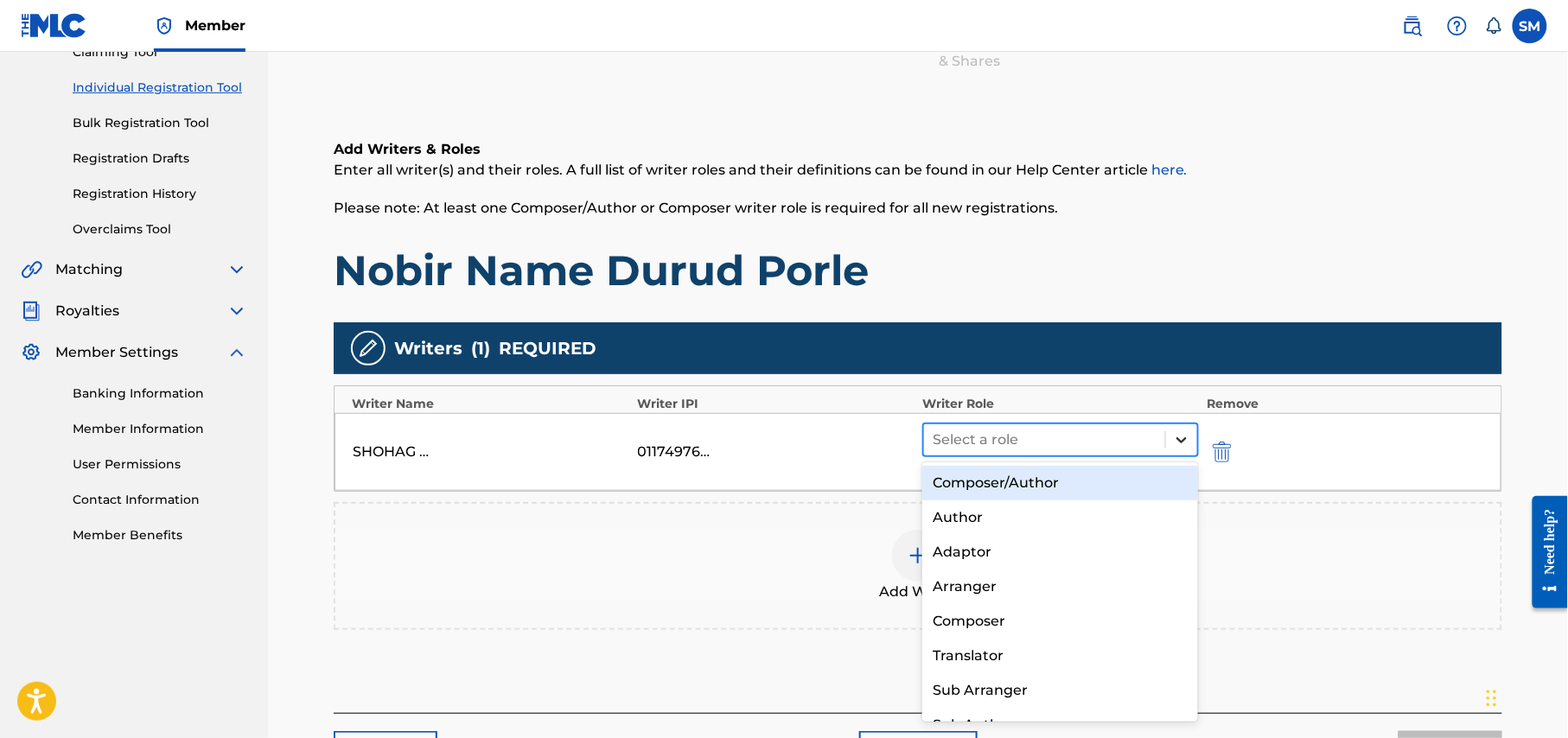
click at [1187, 437] on icon at bounding box center [1181, 440] width 18 height 18
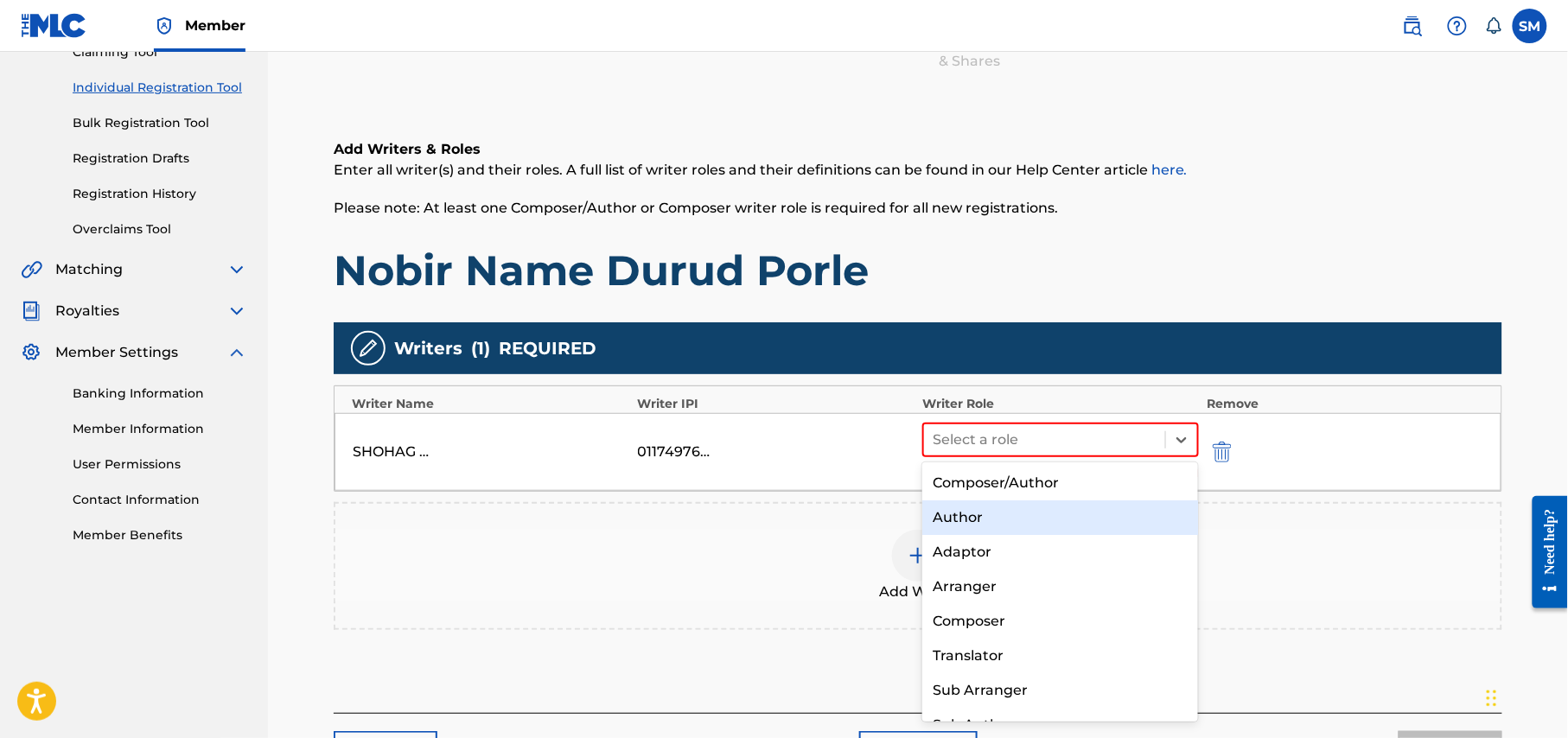
click at [1042, 524] on div "Author" at bounding box center [1060, 517] width 276 height 34
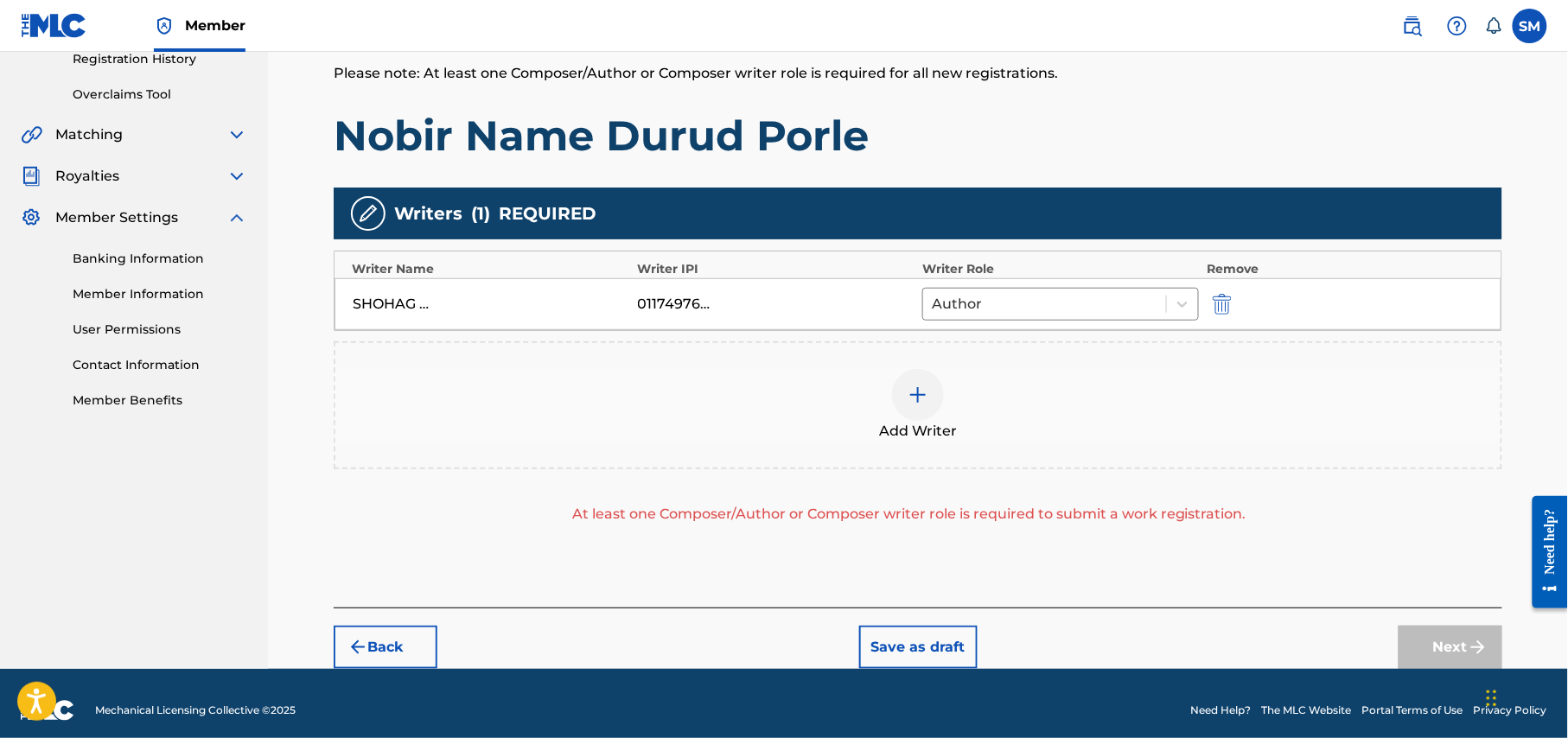
scroll to position [351, 0]
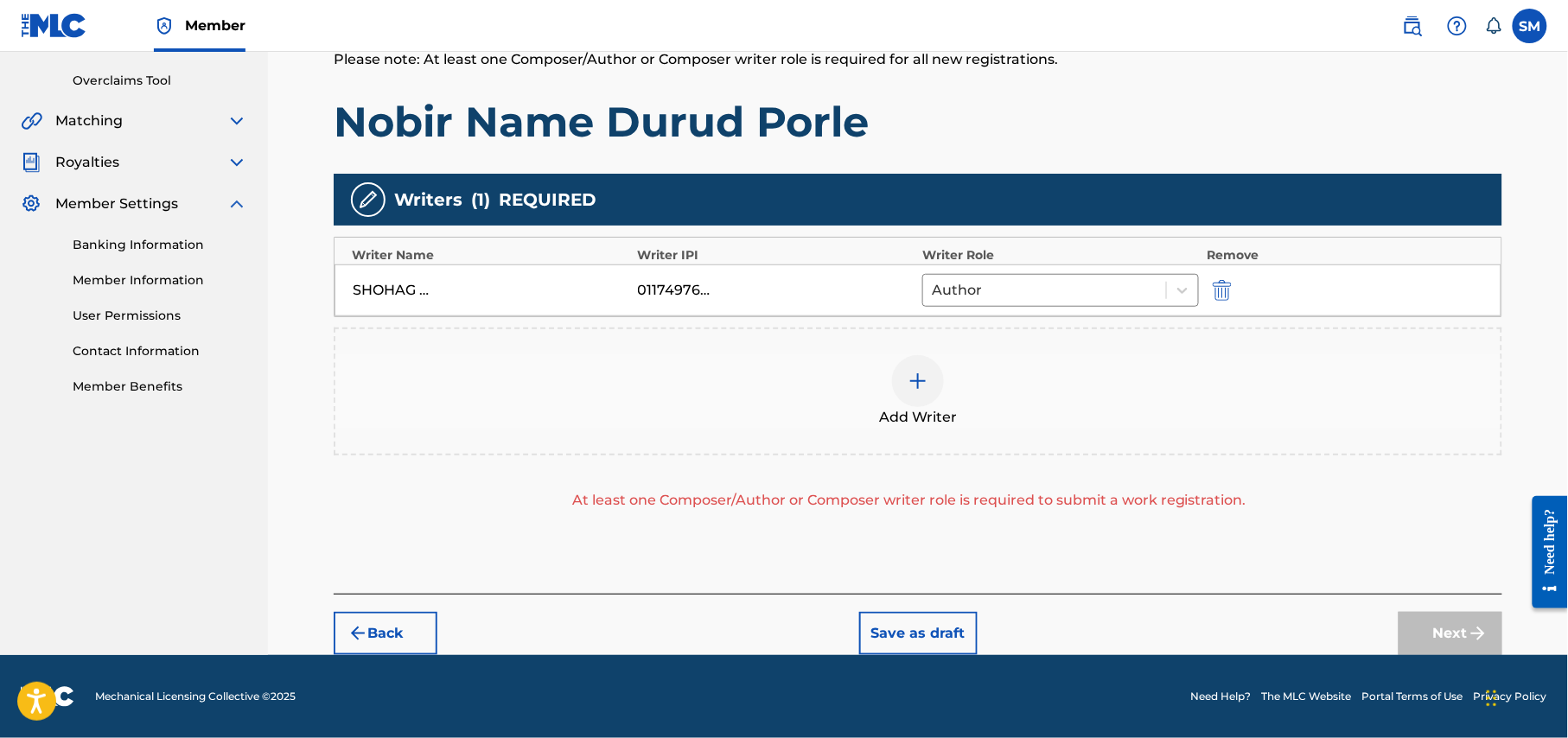
click at [921, 382] on img at bounding box center [918, 381] width 21 height 21
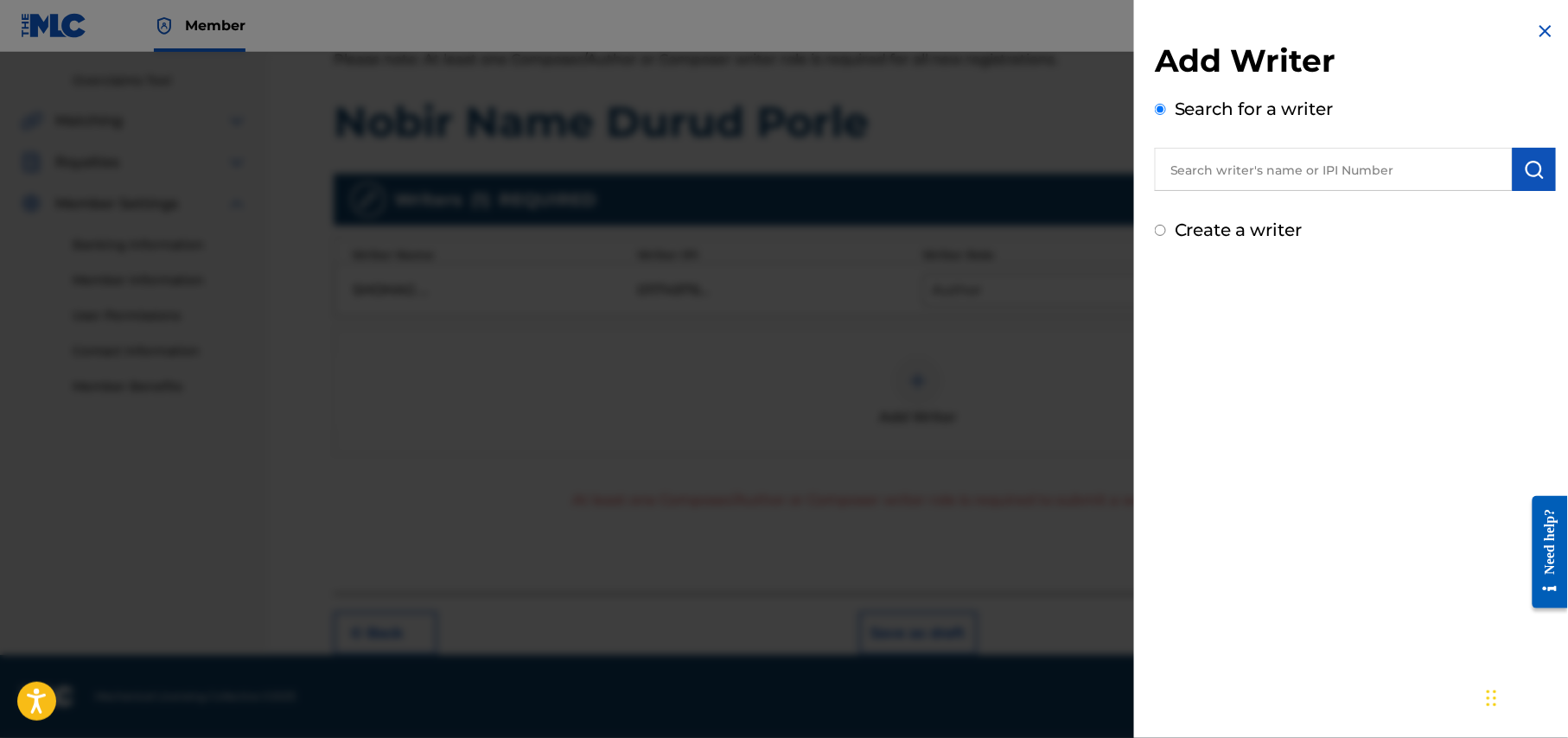
click at [1263, 168] on input "text" at bounding box center [1333, 169] width 358 height 43
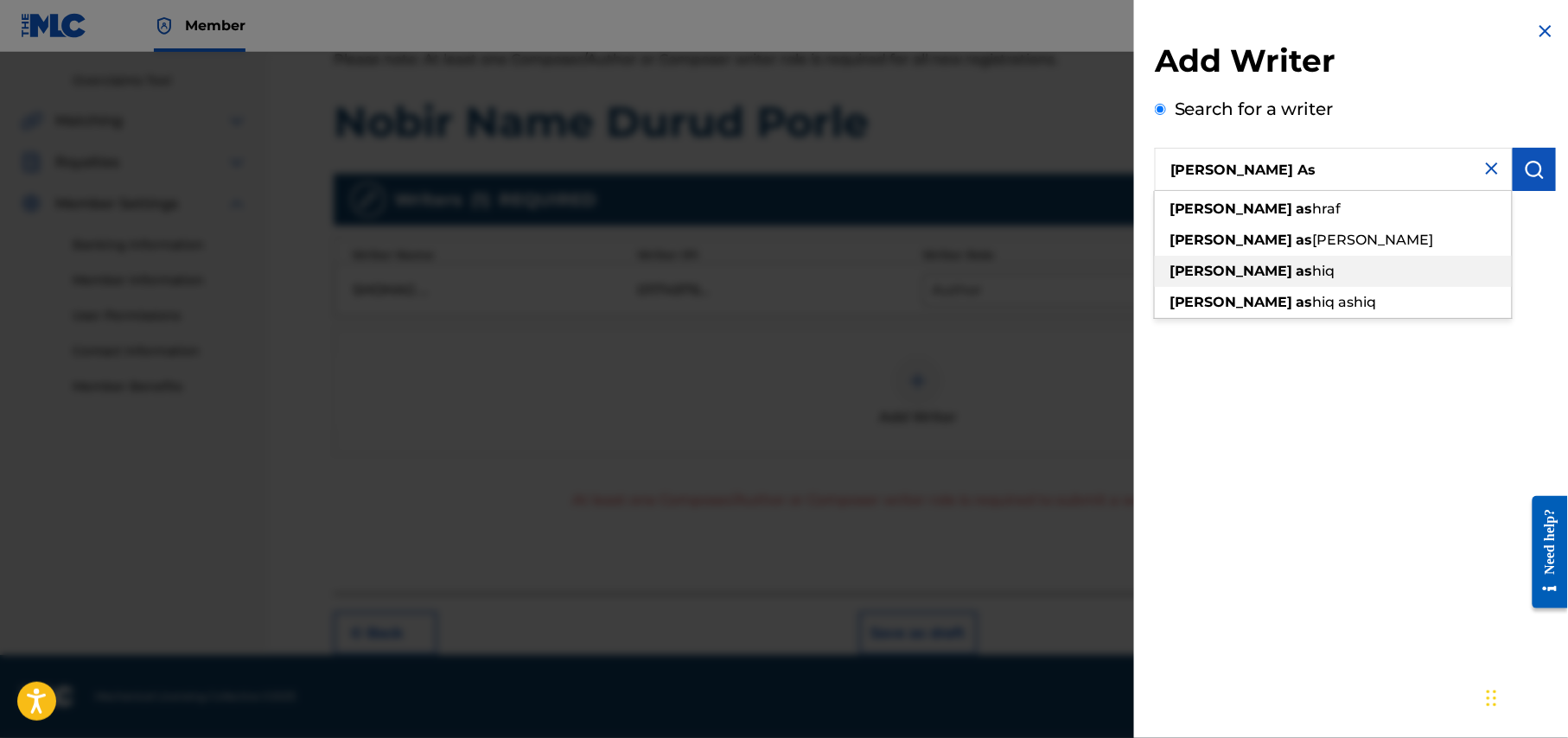
click at [1311, 267] on div "shamim as hiq" at bounding box center [1333, 271] width 357 height 31
type input "shamim ashiq"
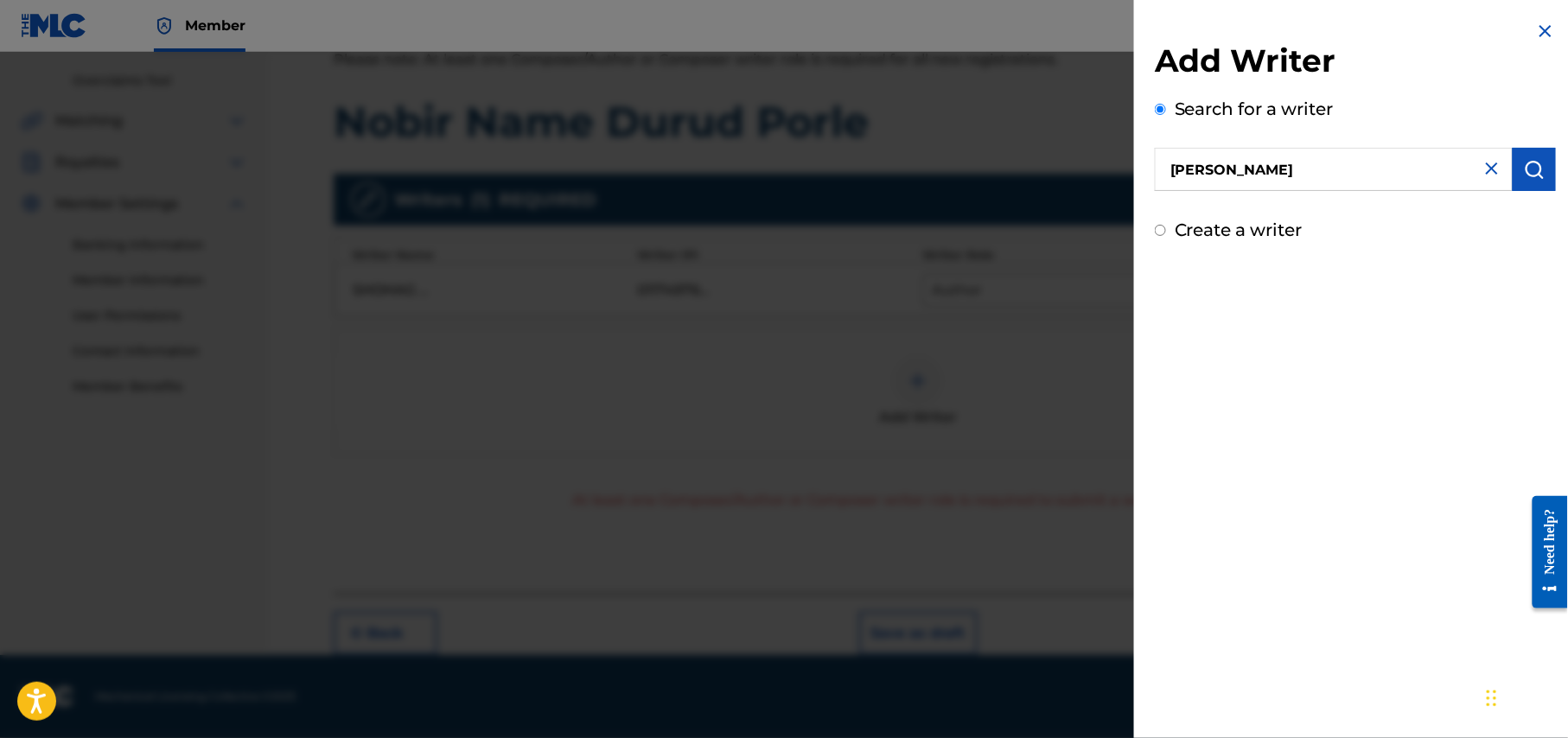
click at [1533, 173] on img "submit" at bounding box center [1535, 170] width 21 height 21
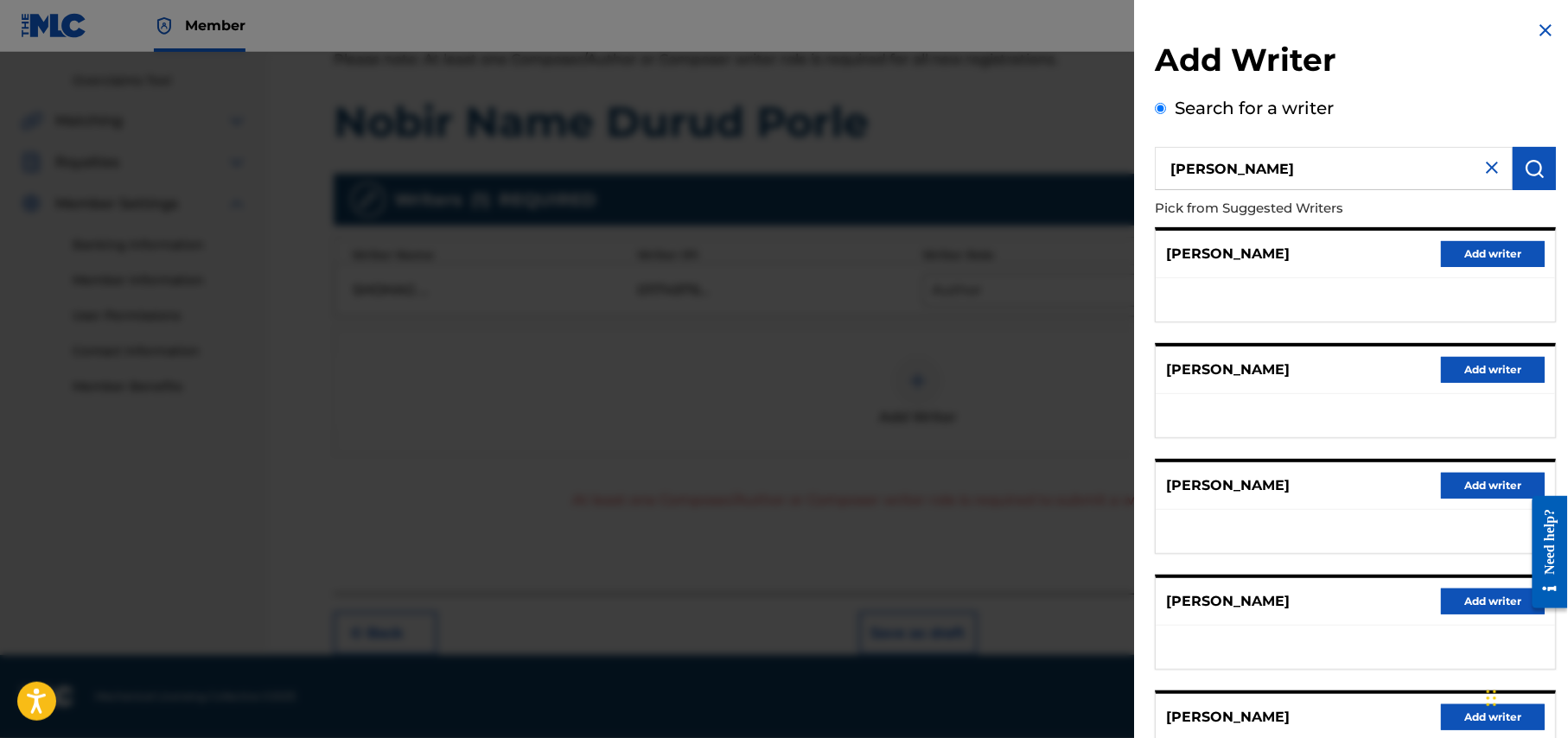
scroll to position [0, 0]
click at [1497, 256] on button "Add writer" at bounding box center [1492, 255] width 104 height 26
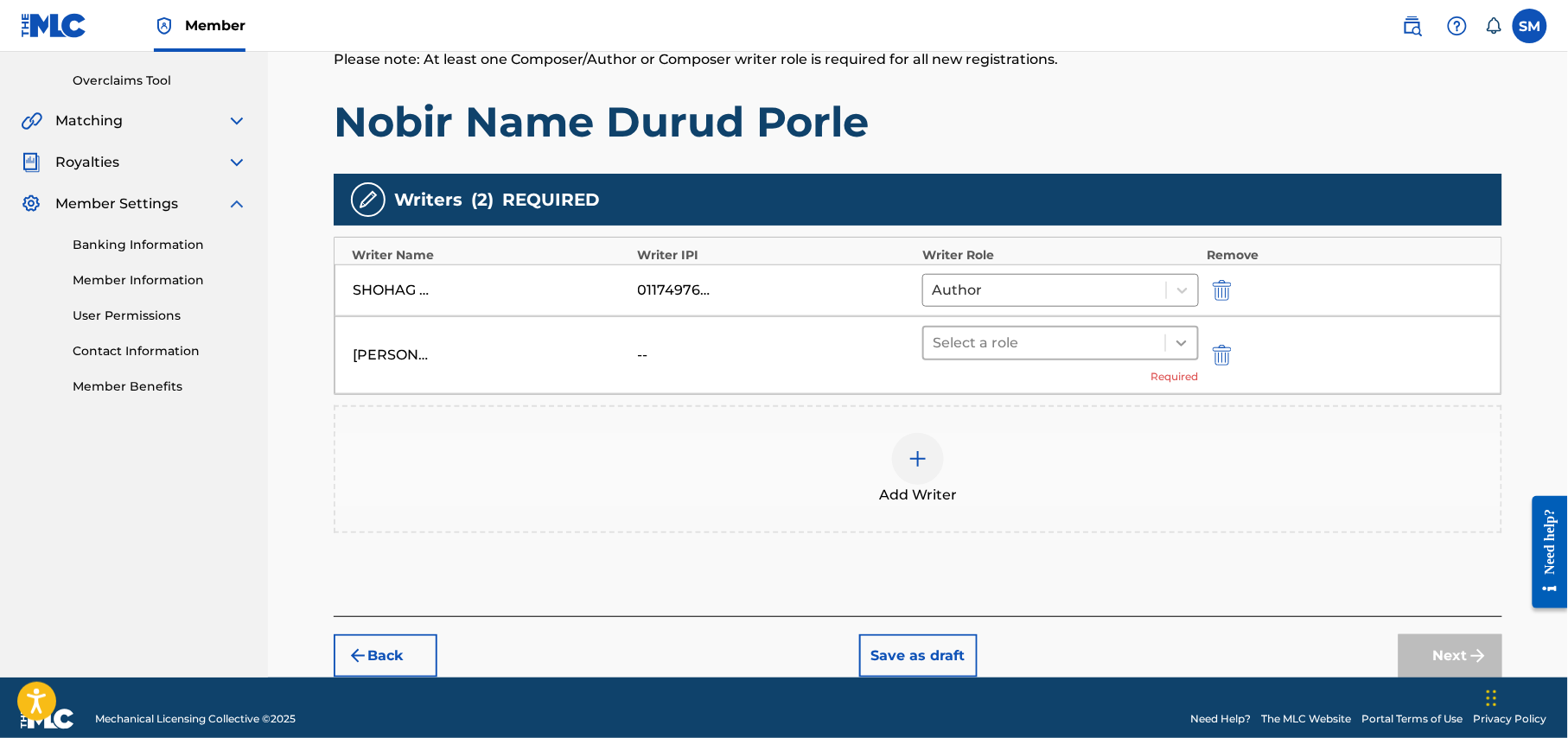
click at [1180, 345] on icon at bounding box center [1181, 343] width 11 height 6
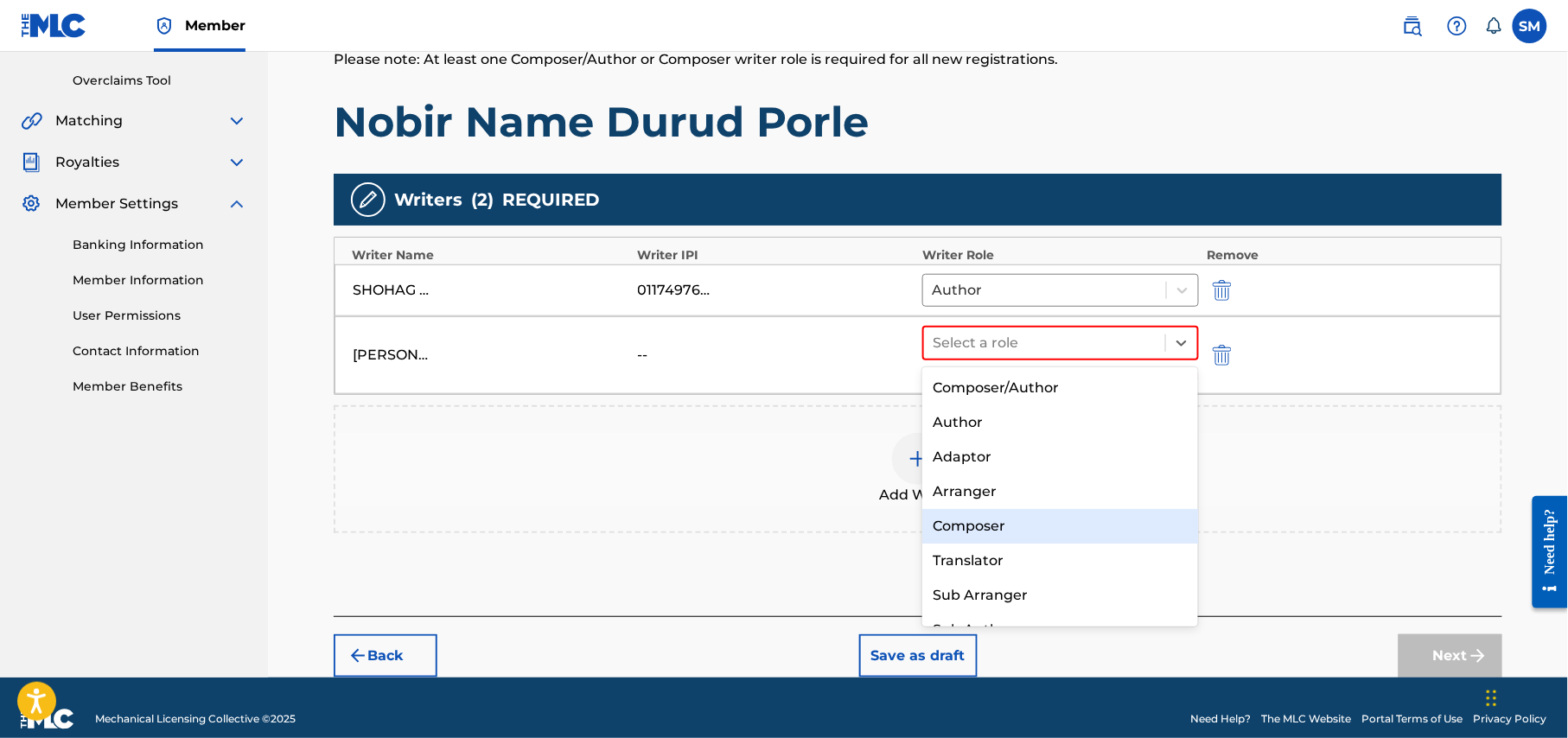
click at [1060, 518] on div "Composer" at bounding box center [1060, 525] width 276 height 34
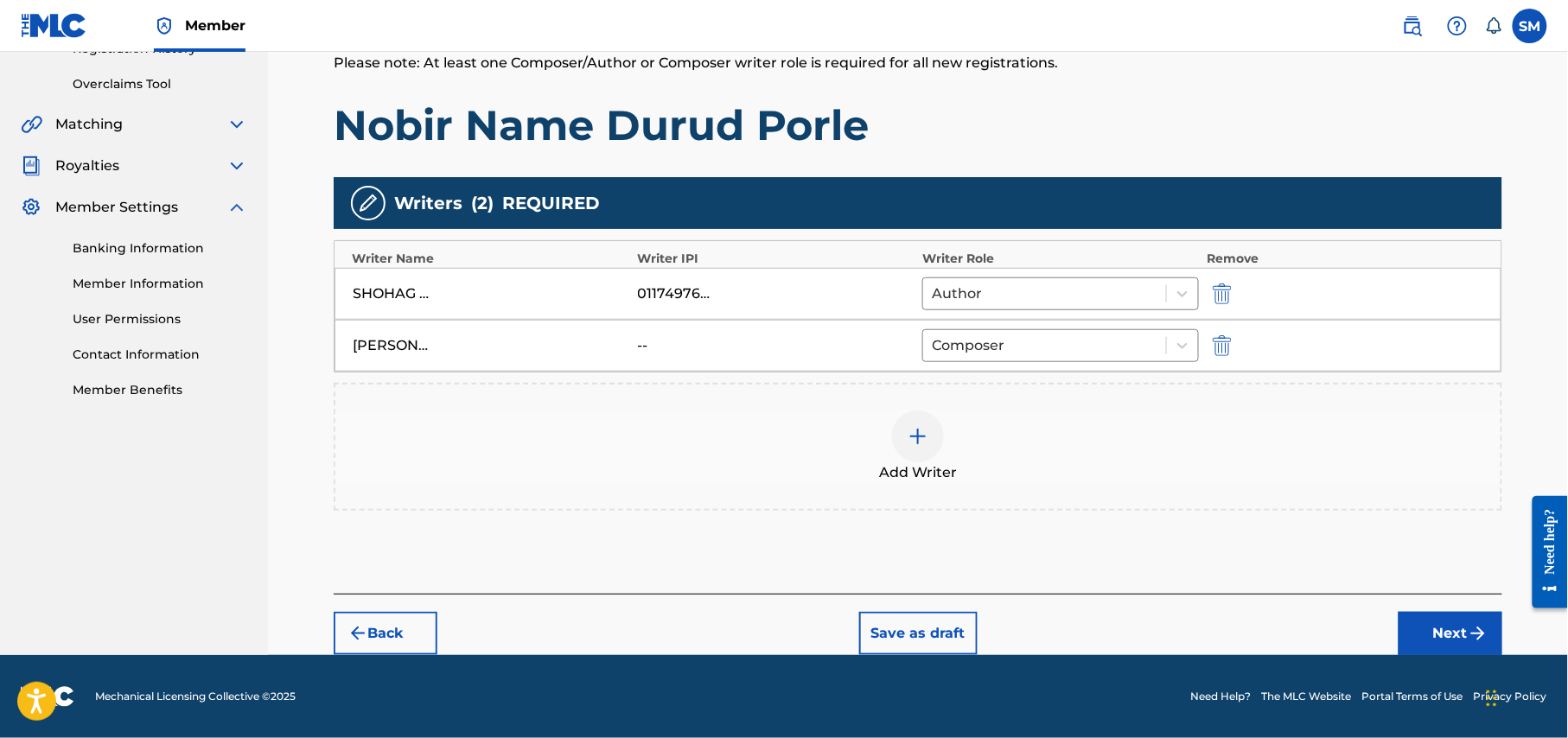
click at [1453, 633] on button "Next" at bounding box center [1450, 633] width 104 height 43
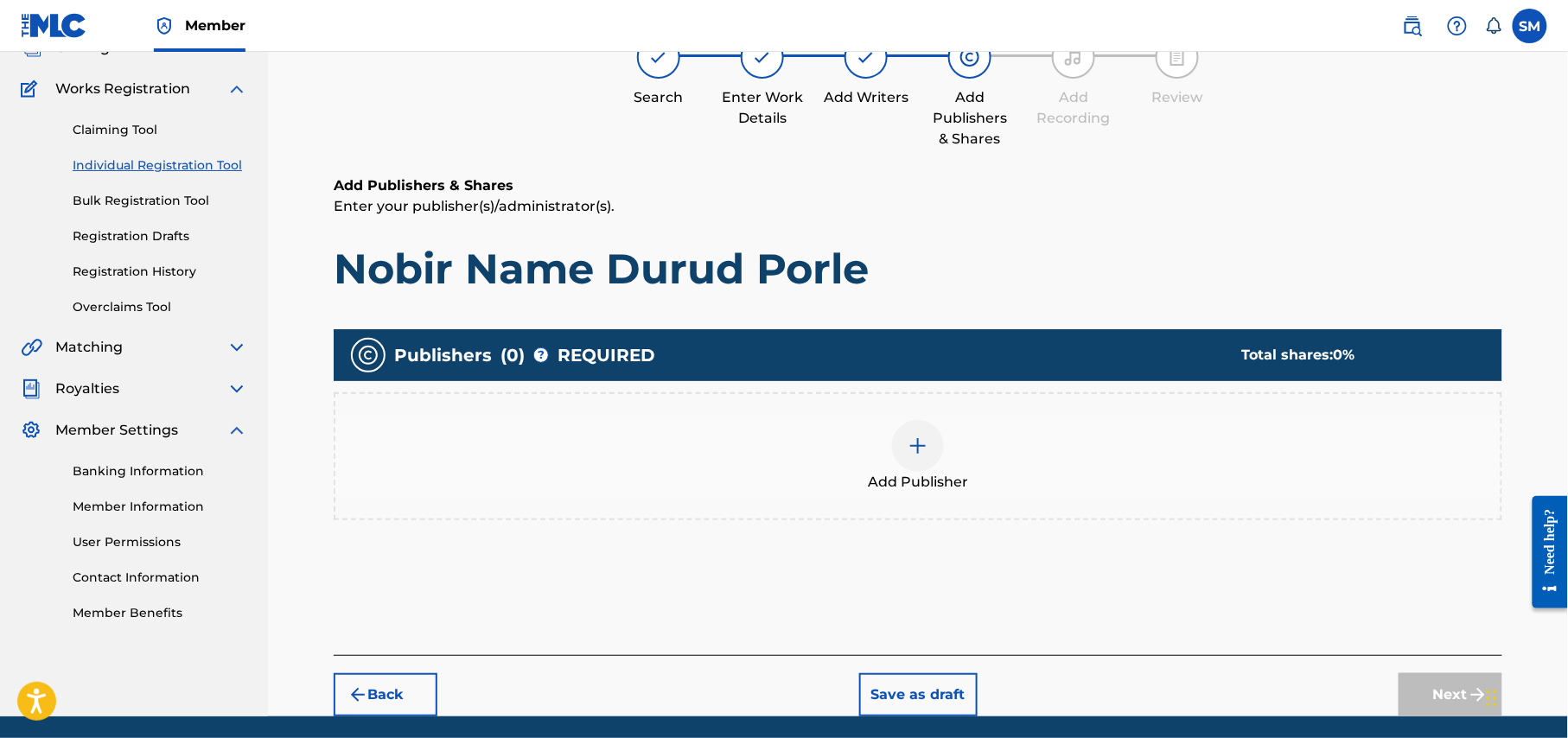
scroll to position [184, 0]
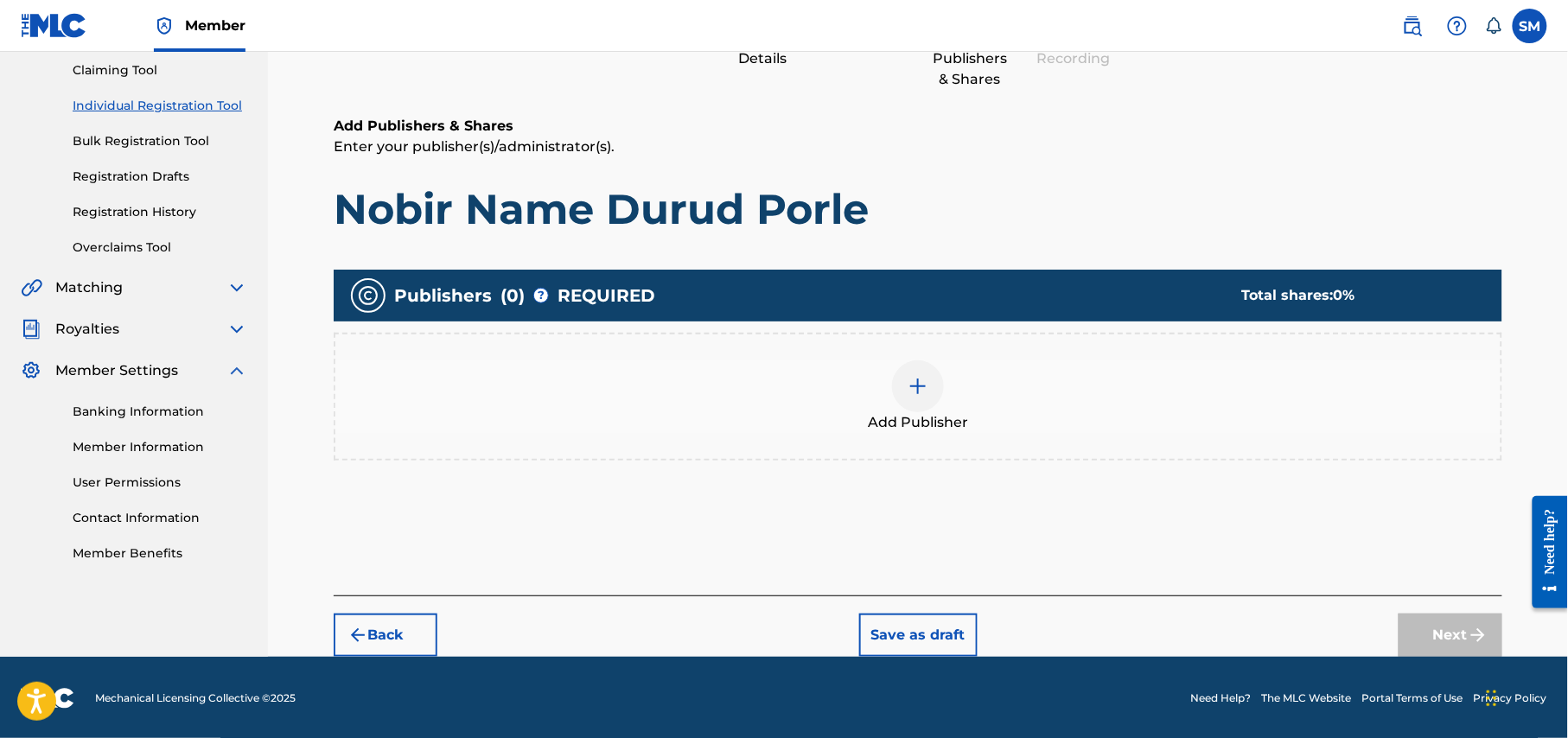
click at [923, 397] on div at bounding box center [918, 386] width 52 height 52
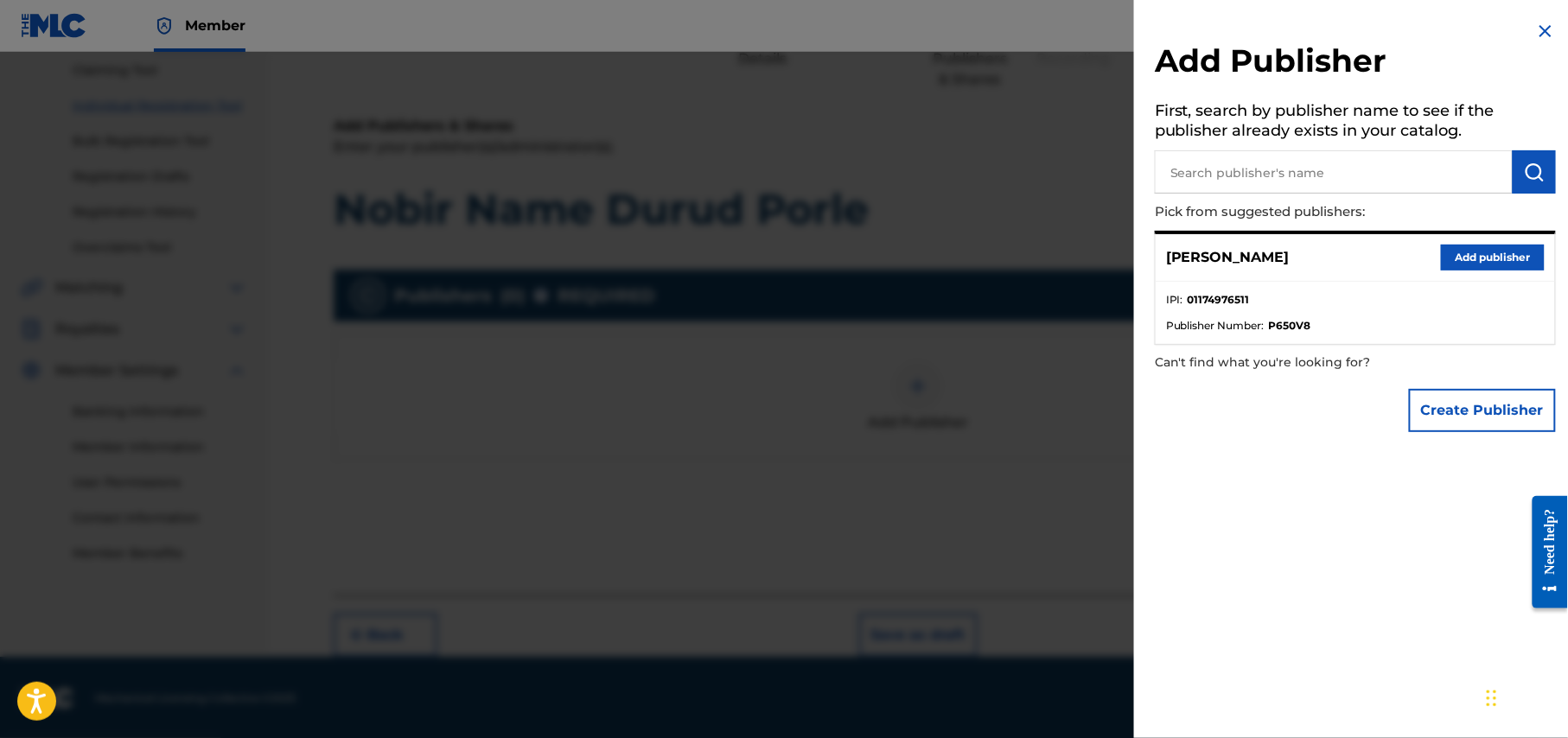
click at [1486, 253] on button "Add publisher" at bounding box center [1492, 257] width 104 height 26
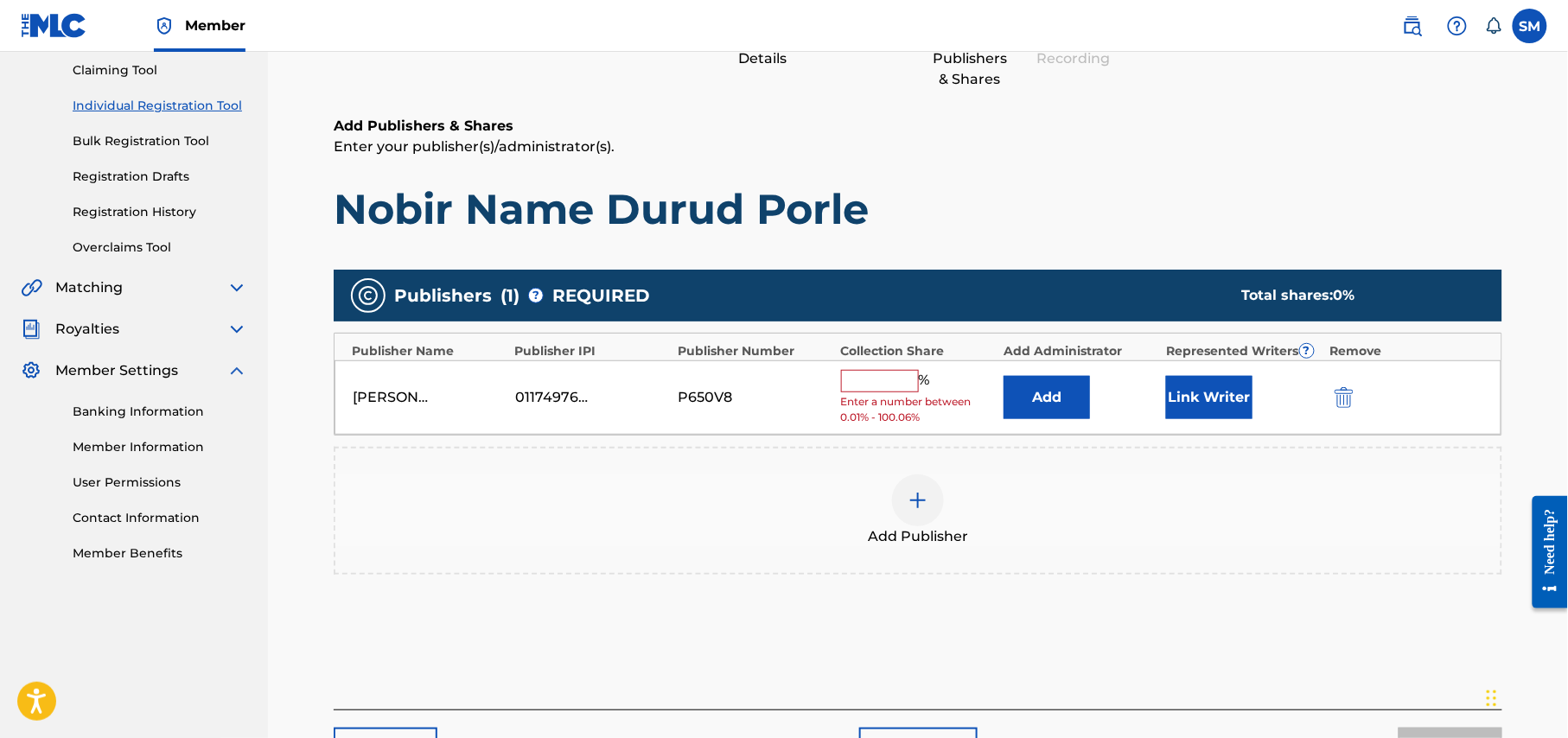
click at [882, 377] on input "text" at bounding box center [880, 381] width 78 height 23
click at [883, 375] on input "text" at bounding box center [880, 381] width 78 height 23
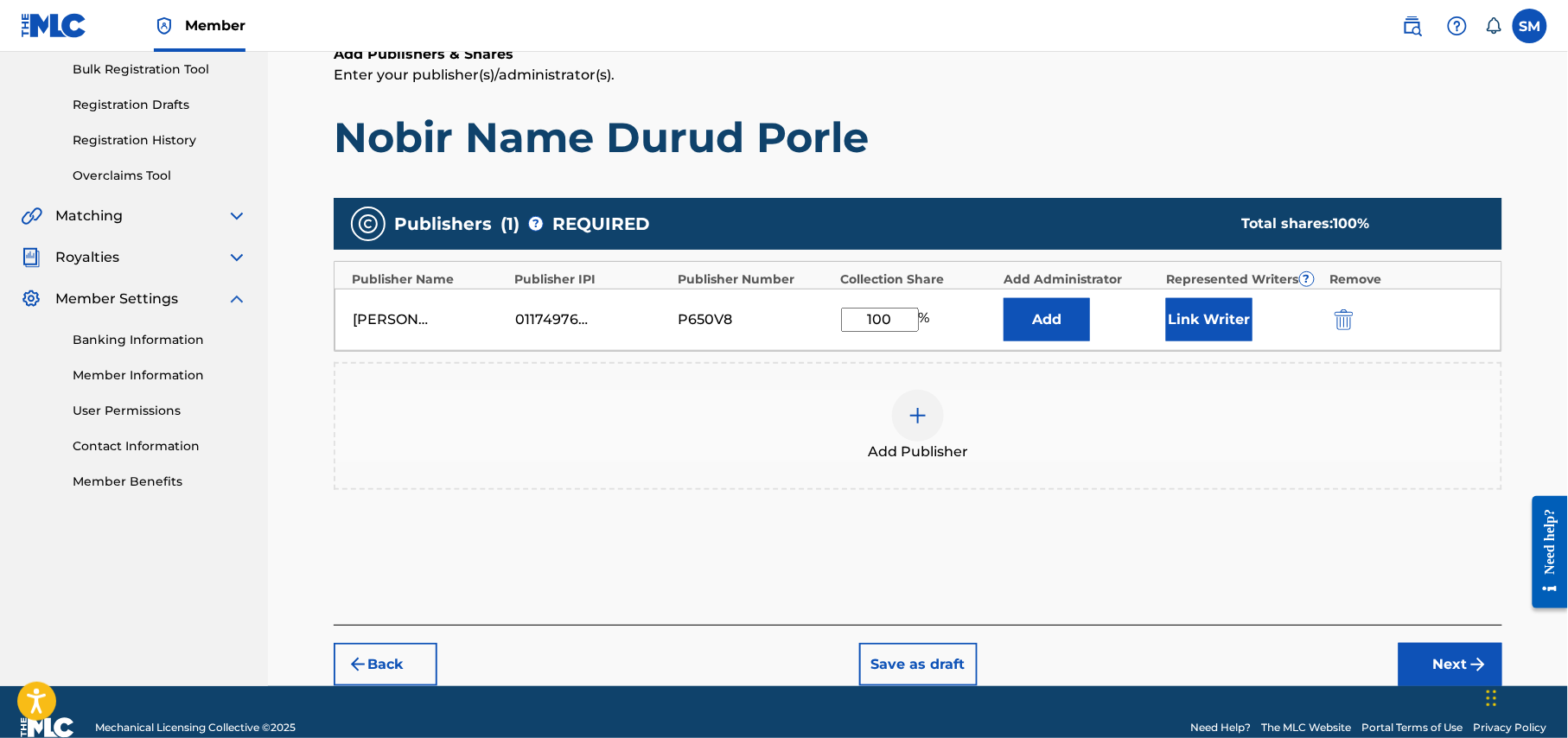
scroll to position [286, 0]
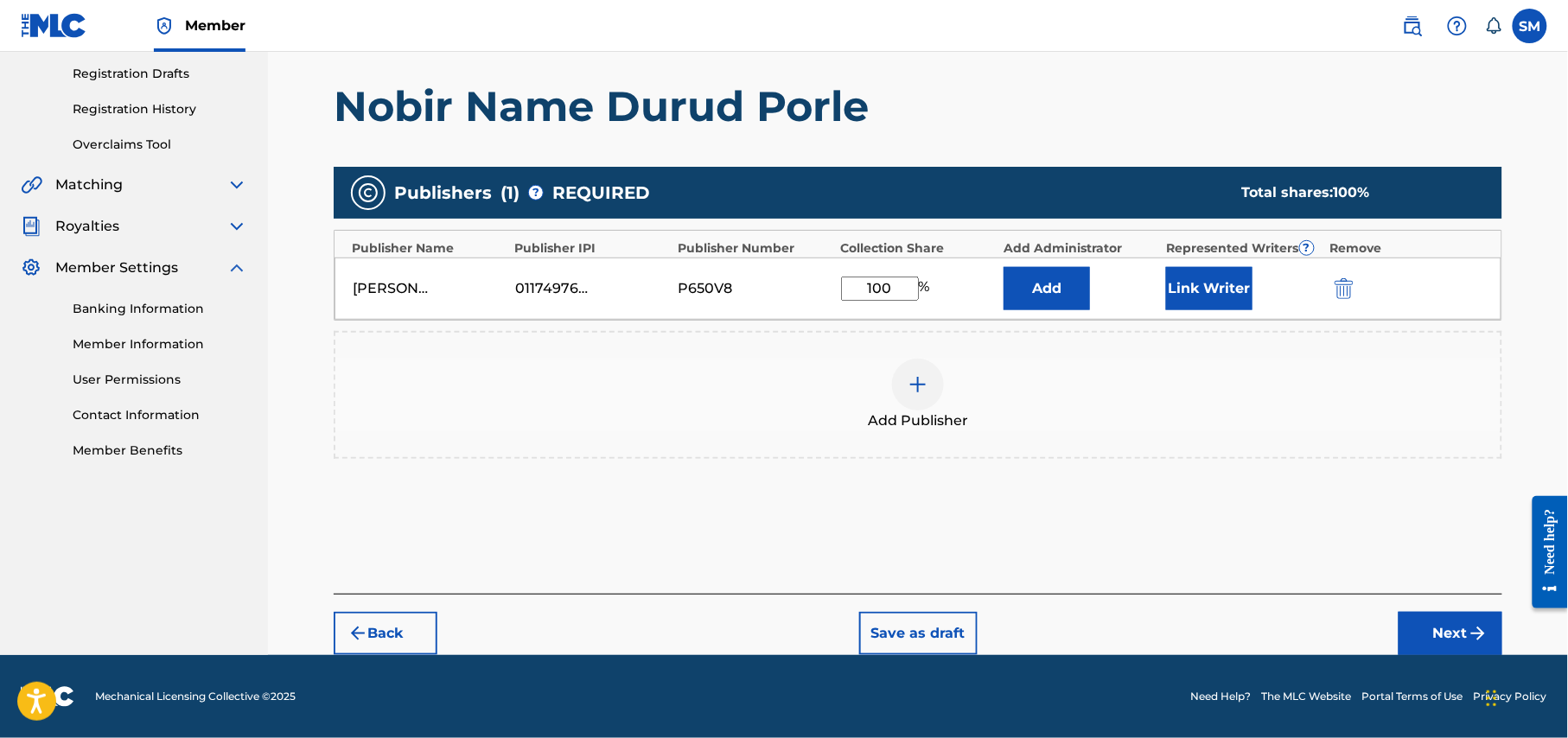
type input "100"
click at [1466, 623] on button "Next" at bounding box center [1450, 633] width 104 height 43
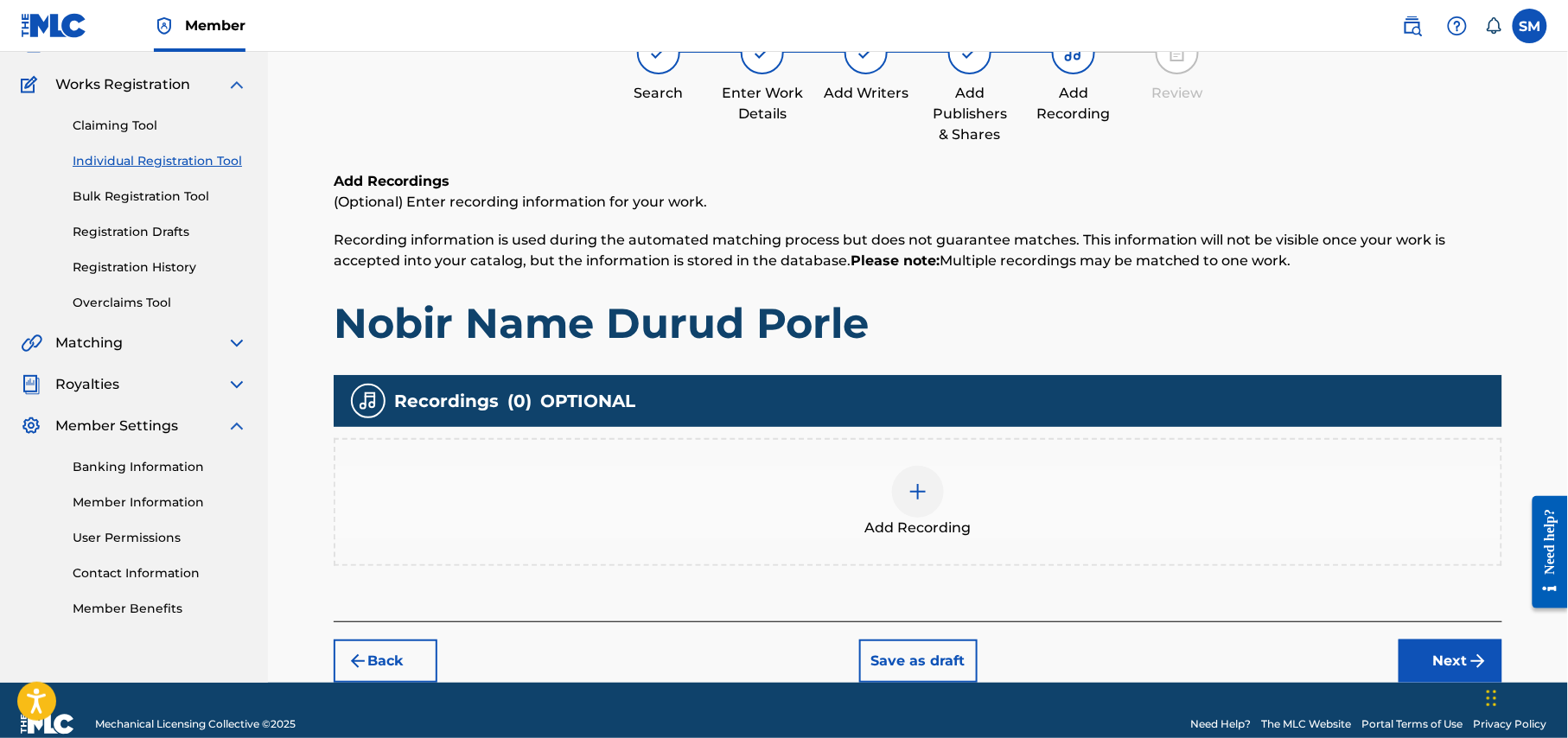
scroll to position [154, 0]
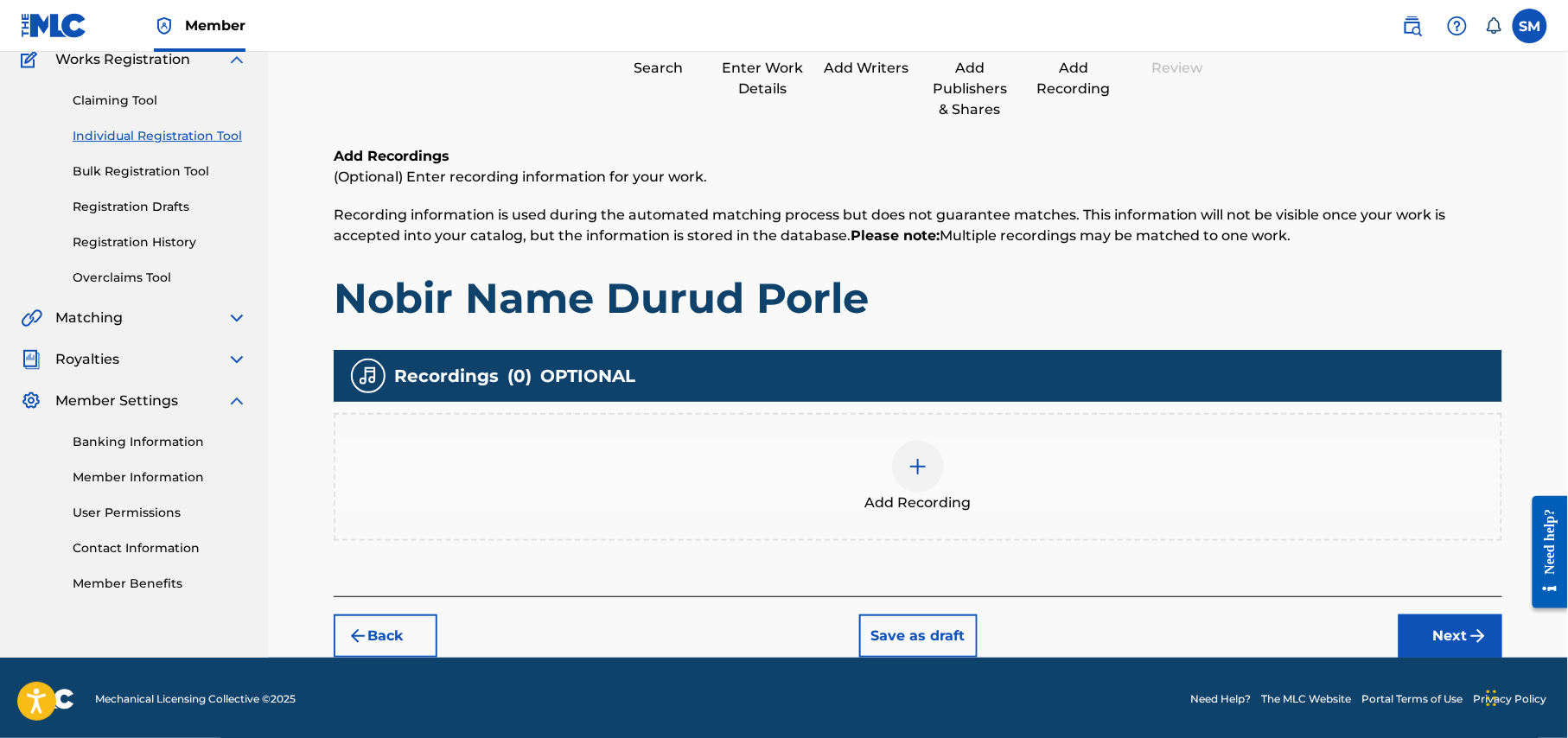
click at [945, 488] on div "Add Recording" at bounding box center [918, 477] width 1165 height 73
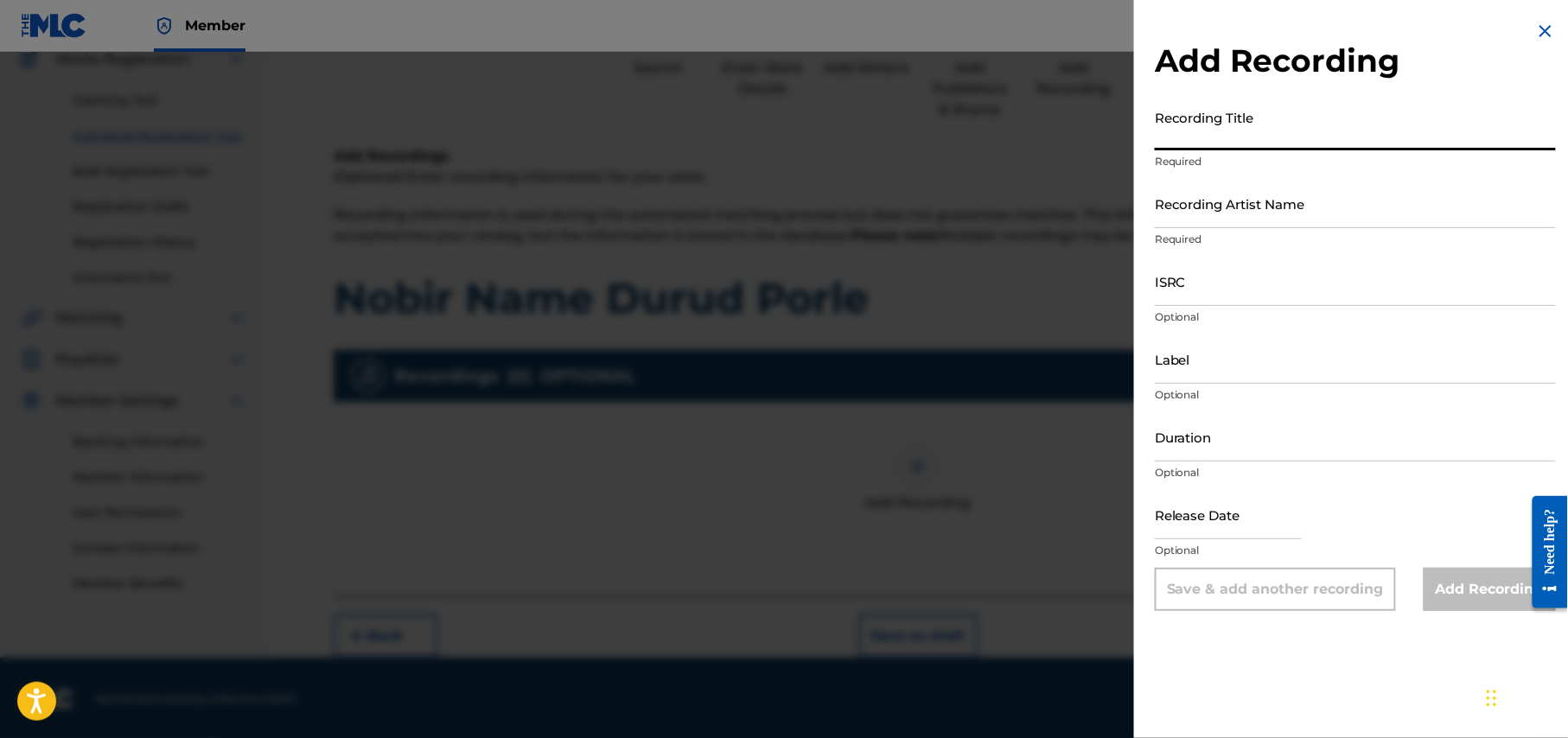
click at [1339, 139] on input "Recording Title" at bounding box center [1355, 126] width 401 height 49
paste input "Nobir Name Durud Porle"
type input "Nobir Name Durud Porle"
click at [1360, 213] on input "Recording Artist Name" at bounding box center [1355, 204] width 401 height 49
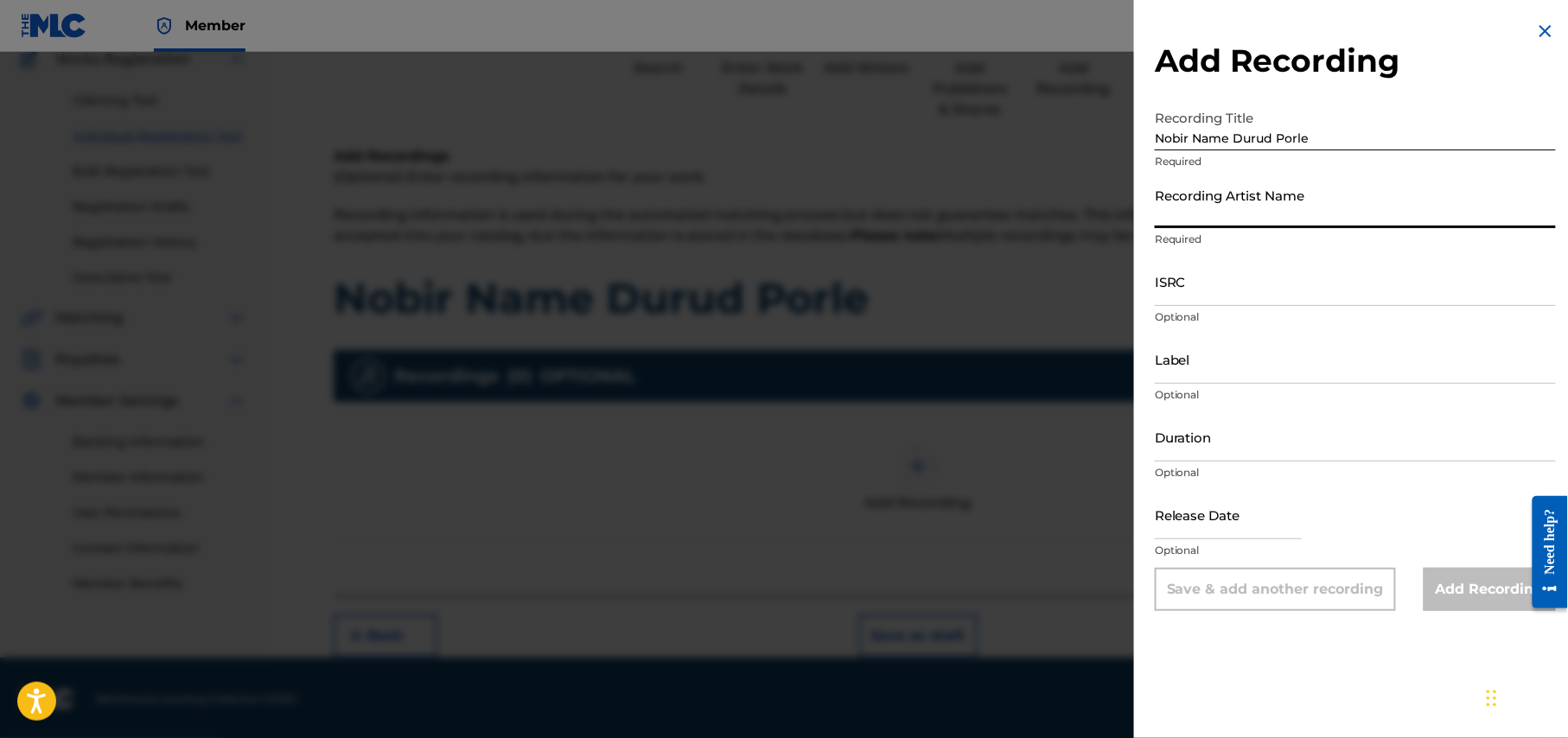
type input "[DEMOGRAPHIC_DATA][PERSON_NAME]"
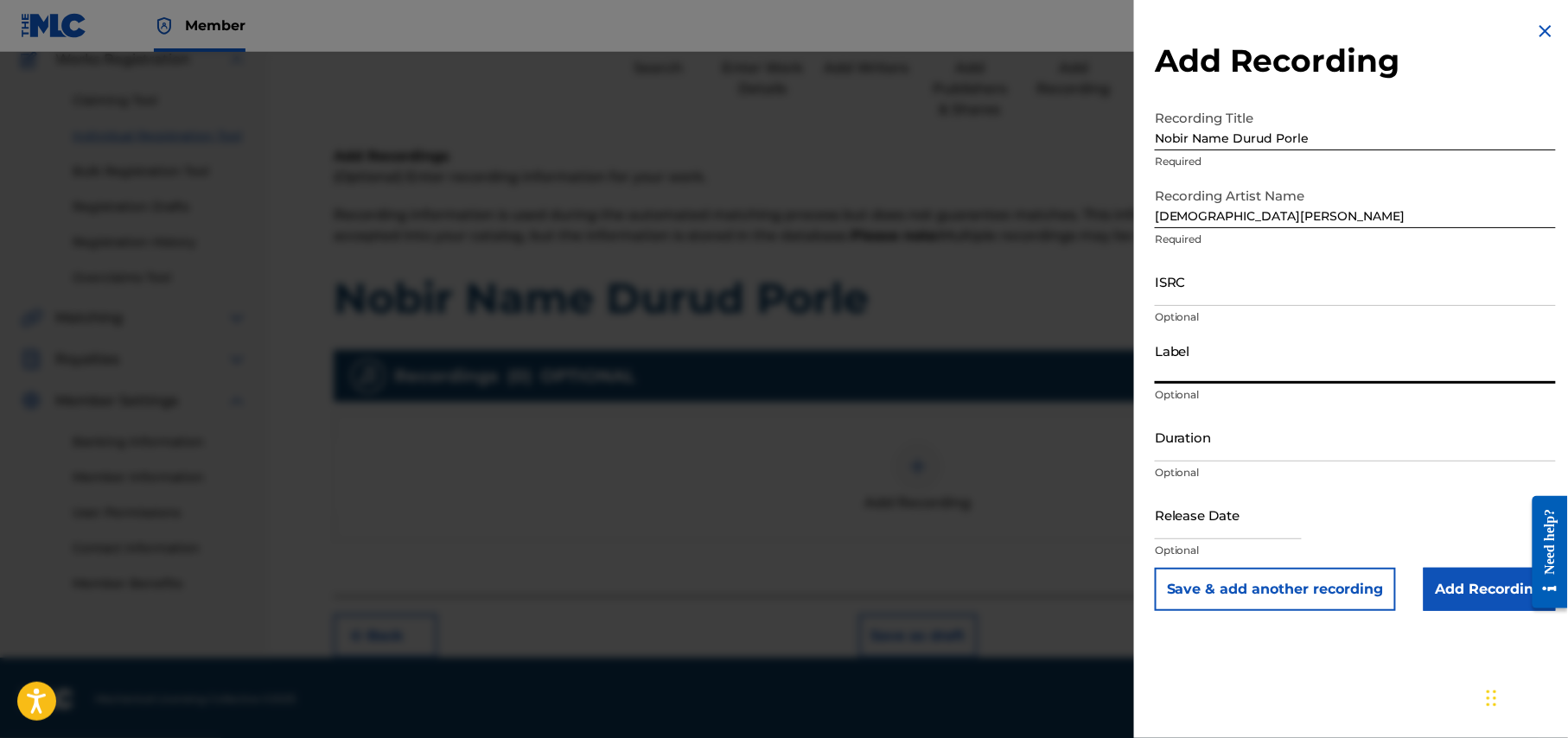
click at [1253, 368] on input "Label" at bounding box center [1355, 359] width 401 height 49
type input "g"
type input "Gaaner Bari"
click at [1291, 440] on input "Duration" at bounding box center [1355, 437] width 401 height 49
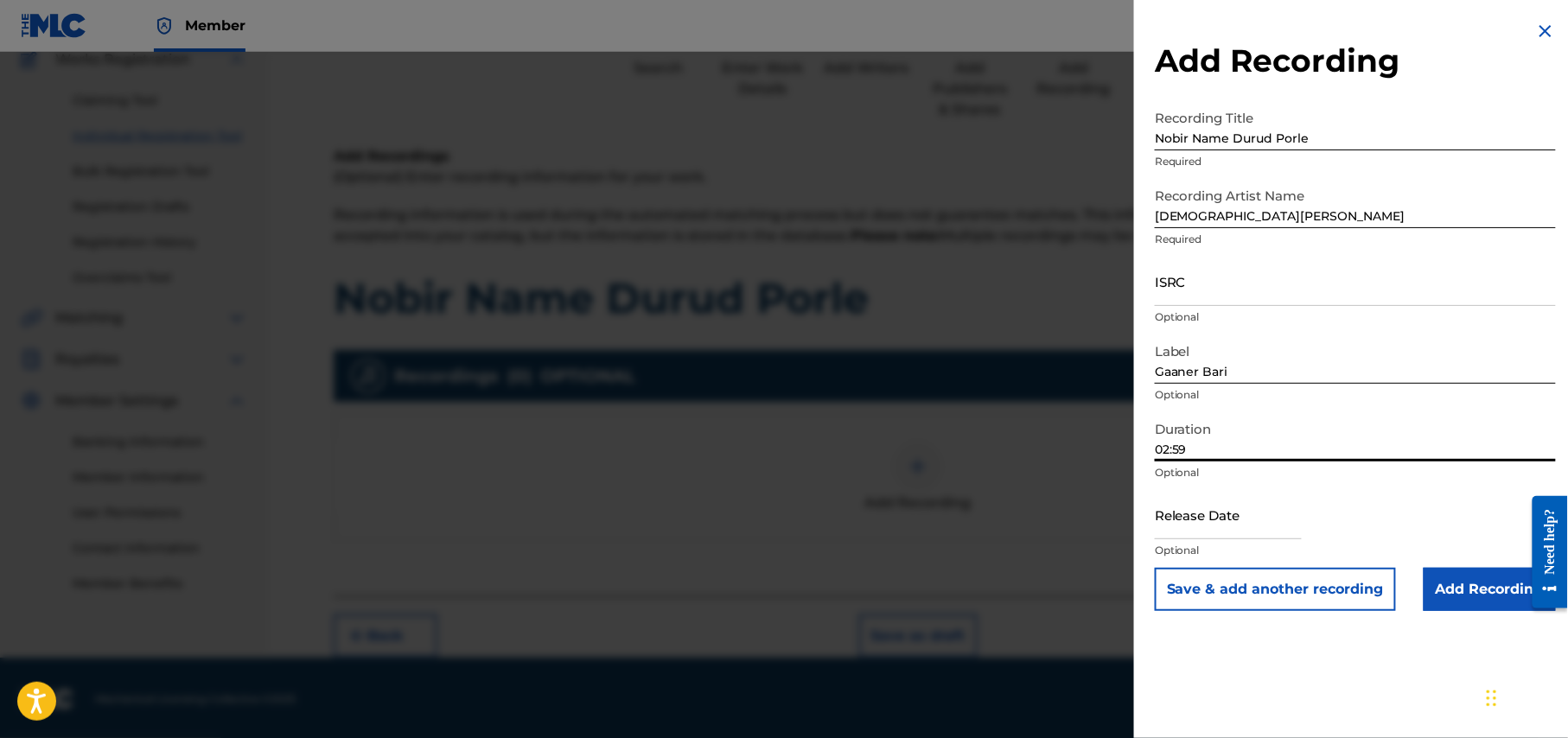
type input "02:59"
click at [1259, 518] on input "text" at bounding box center [1228, 515] width 147 height 49
select select "7"
select select "2025"
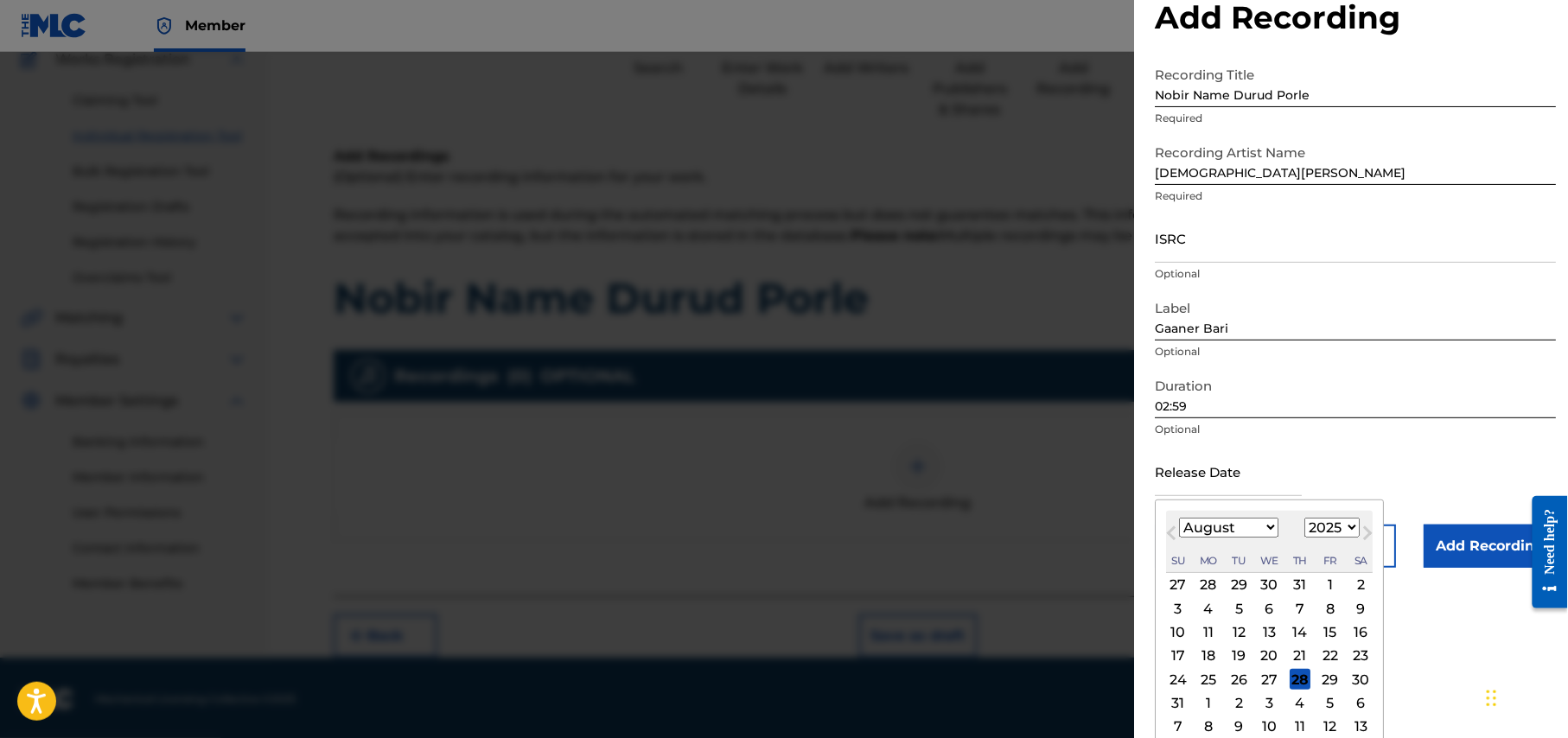
scroll to position [55, 0]
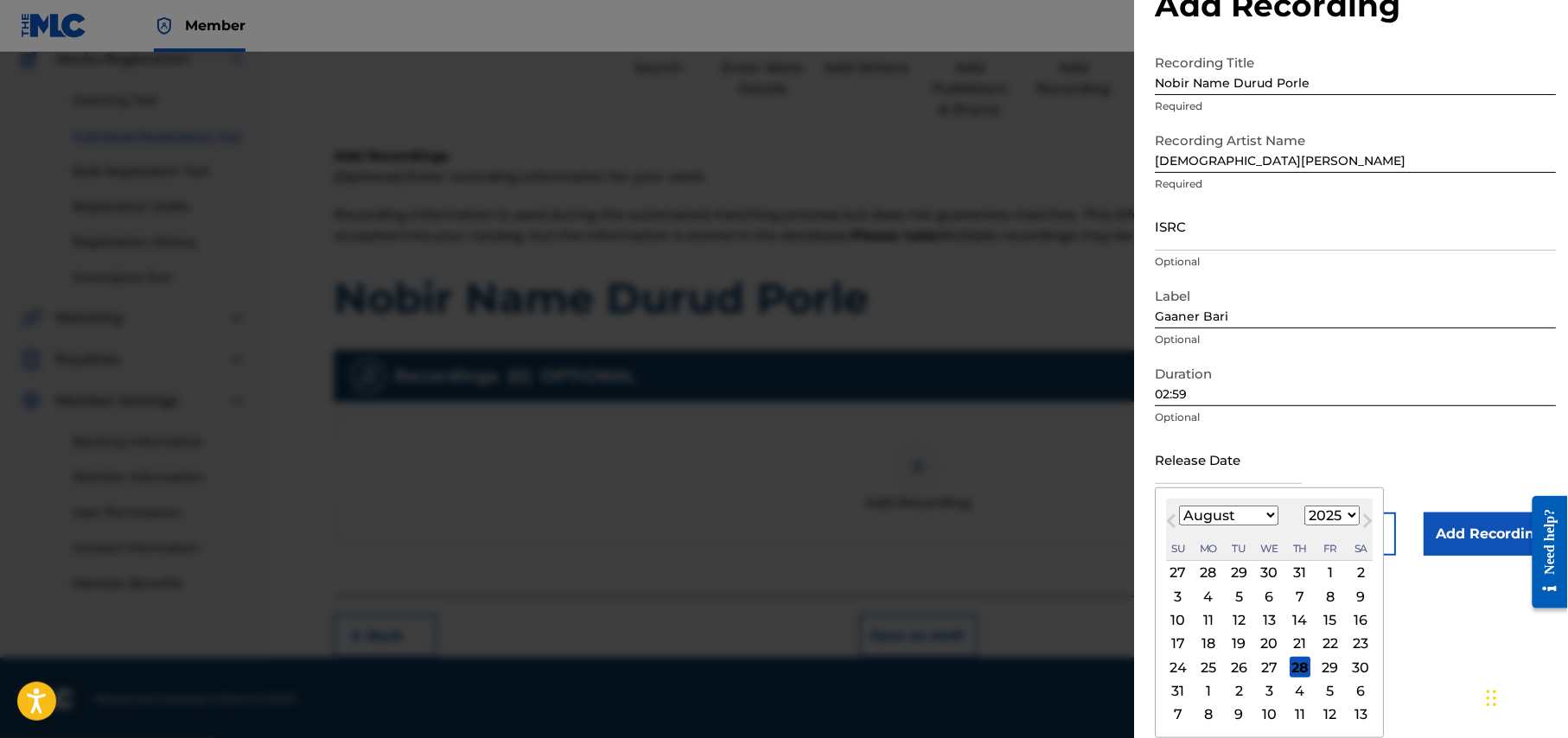
click at [1340, 647] on div "22" at bounding box center [1331, 644] width 21 height 21
type input "August 22 2025"
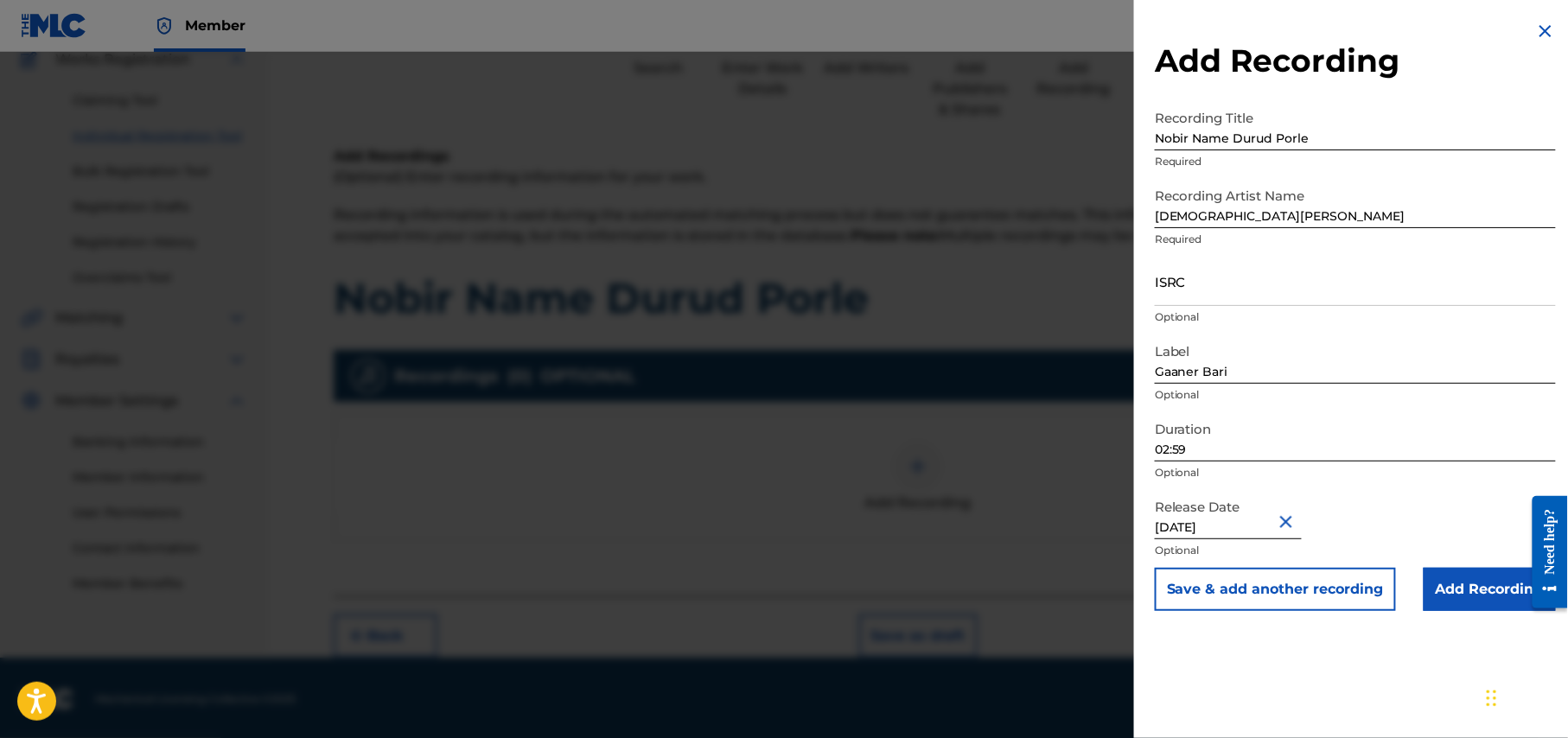
scroll to position [0, 0]
click at [1474, 582] on input "Add Recording" at bounding box center [1490, 589] width 132 height 43
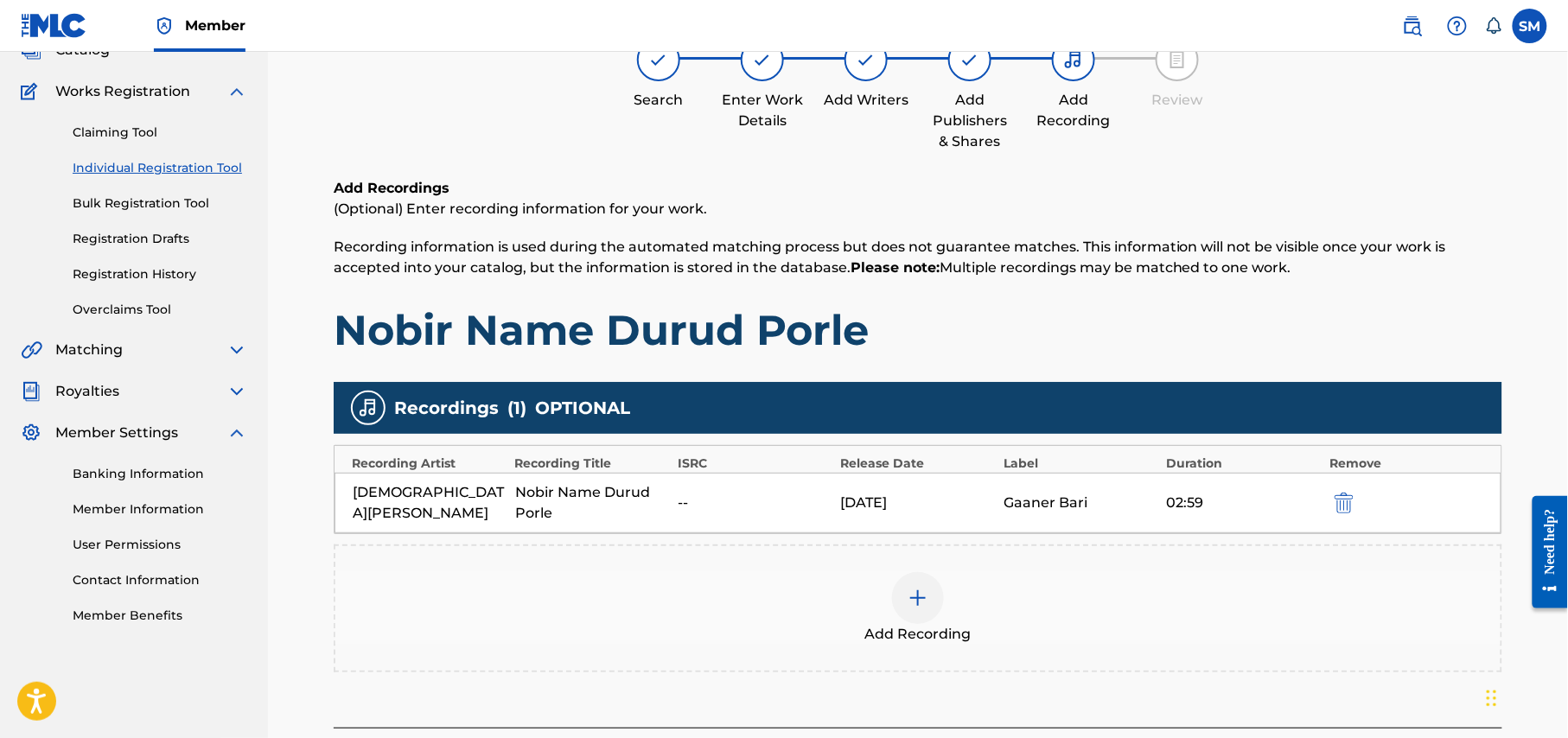
scroll to position [256, 0]
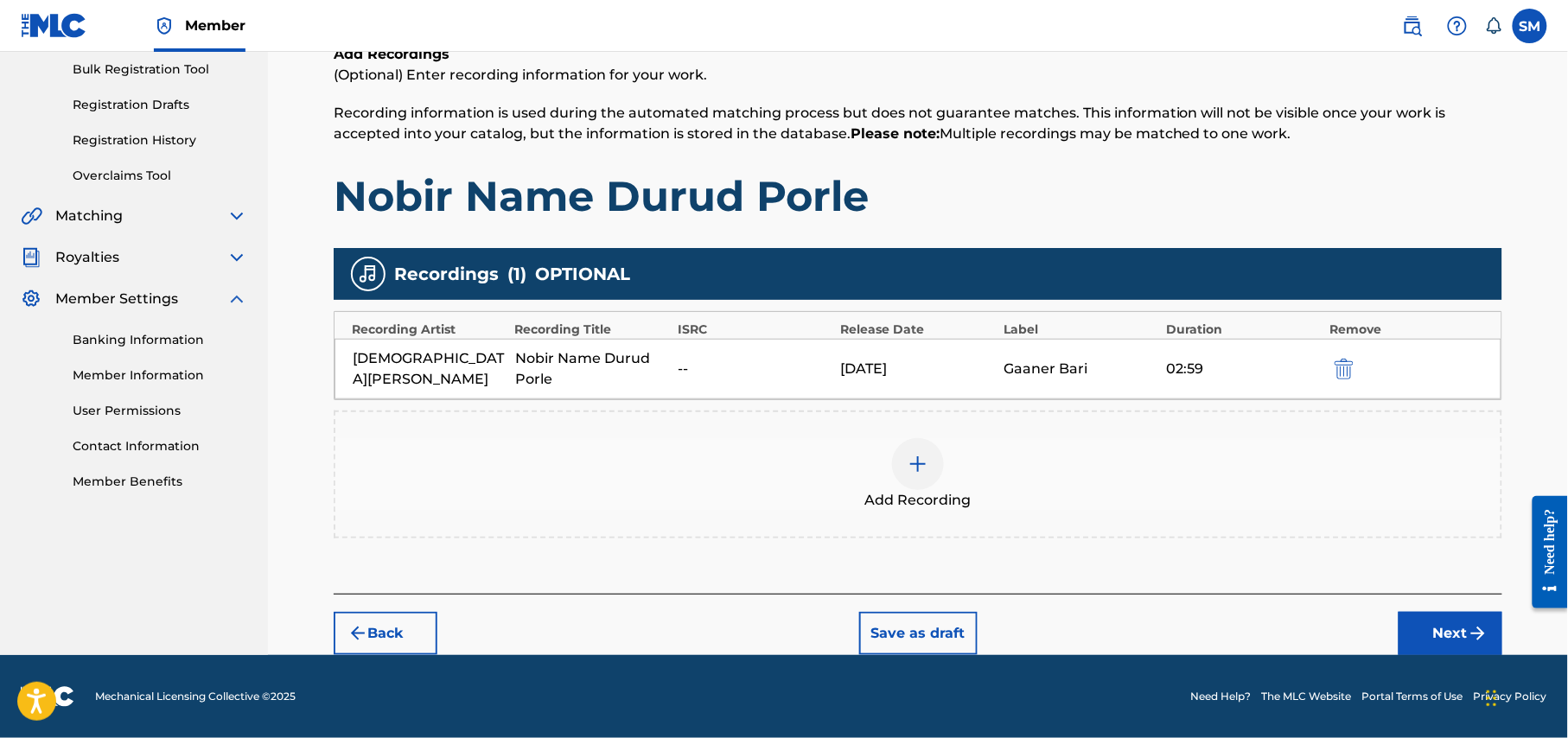
click at [1440, 634] on button "Next" at bounding box center [1450, 633] width 104 height 43
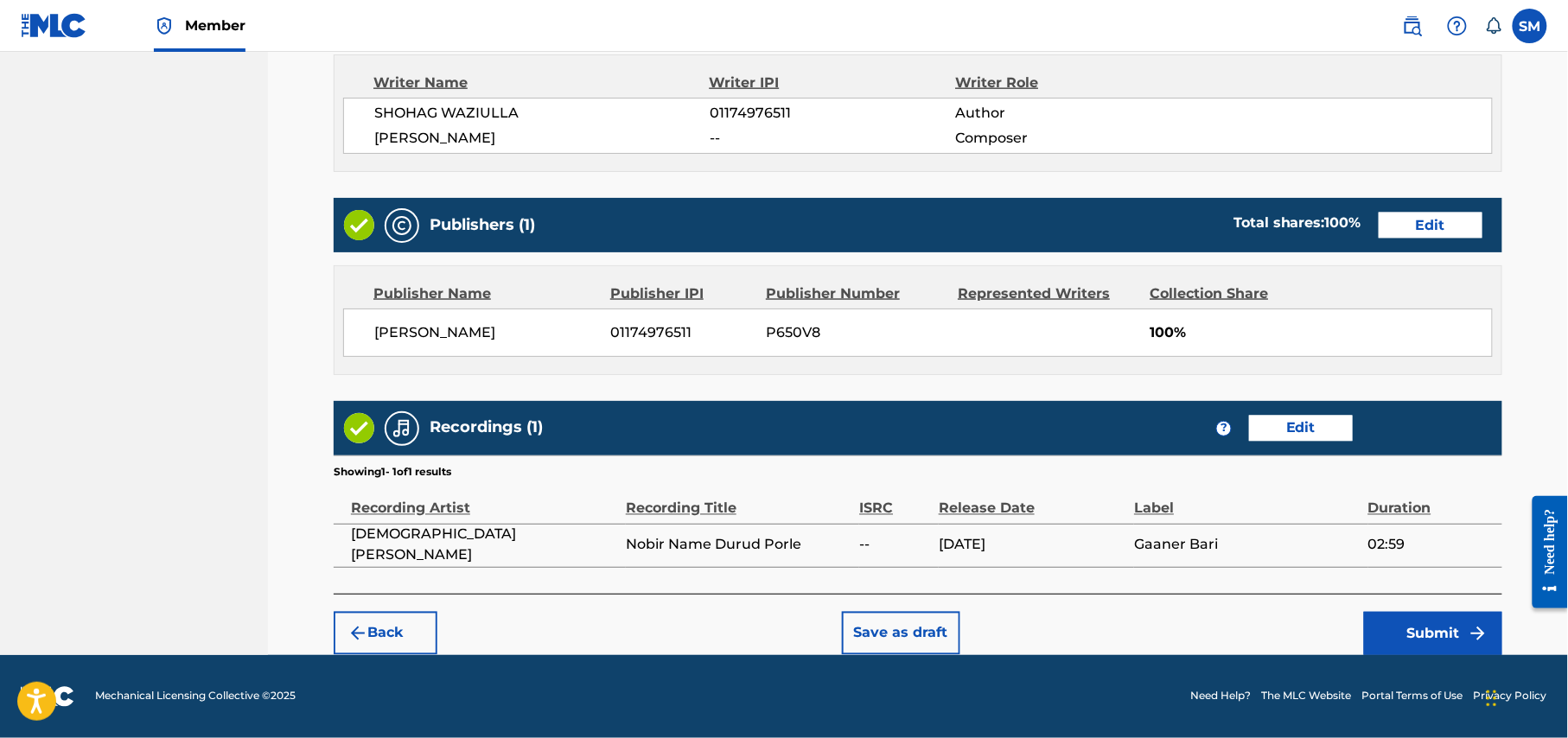
scroll to position [817, 0]
click at [1463, 637] on button "Submit" at bounding box center [1433, 633] width 138 height 43
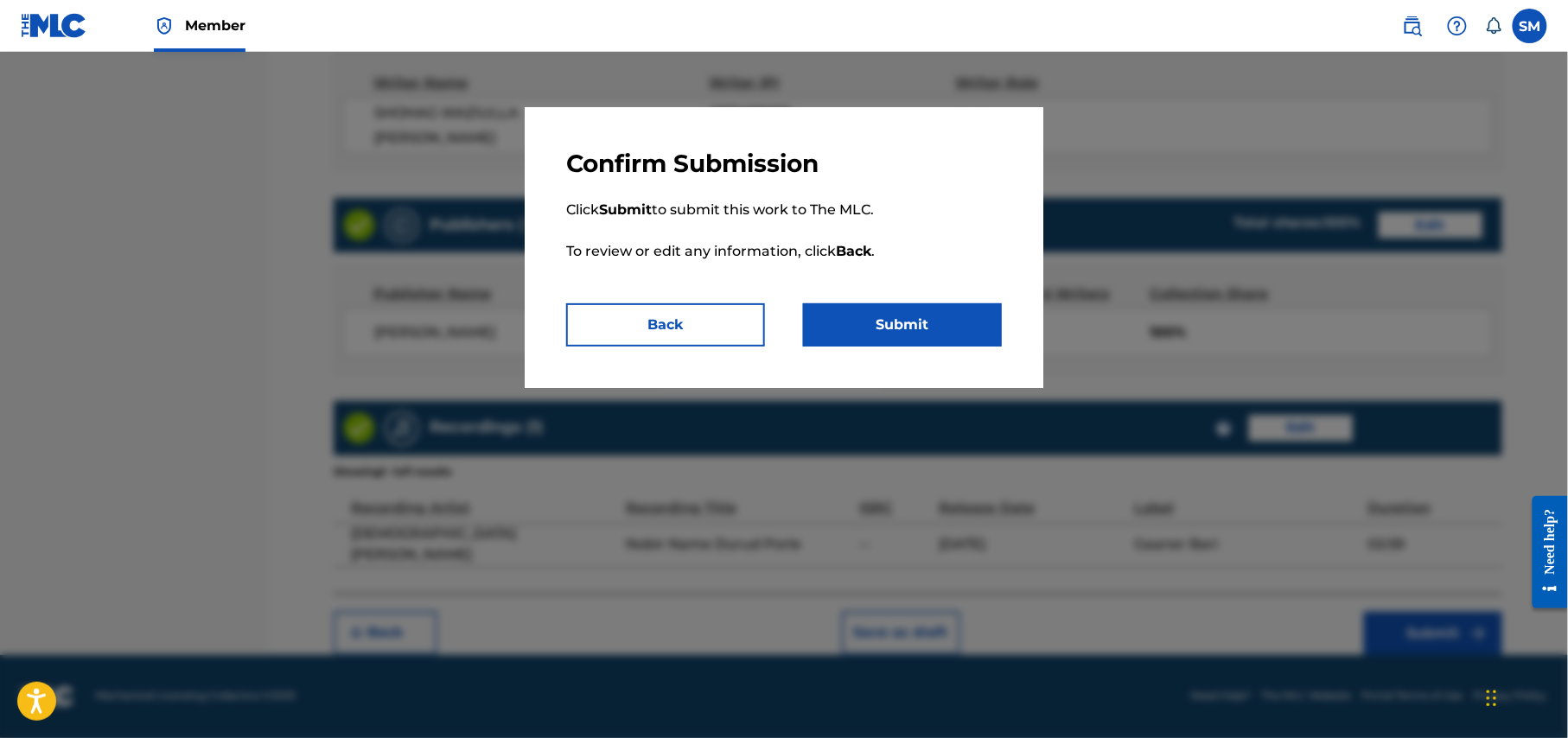
click at [925, 326] on button "Submit" at bounding box center [903, 324] width 199 height 43
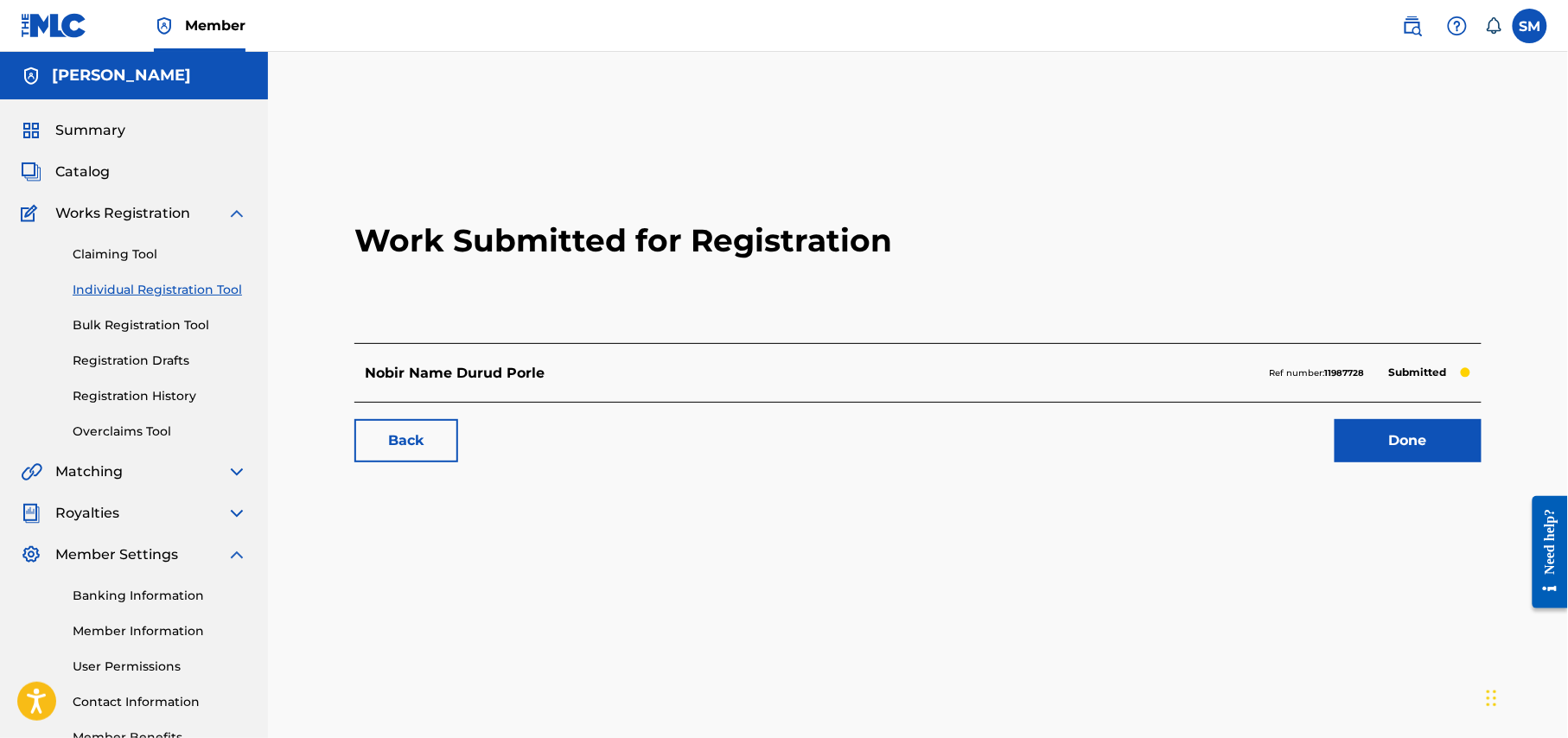
click at [1373, 453] on link "Done" at bounding box center [1407, 440] width 147 height 43
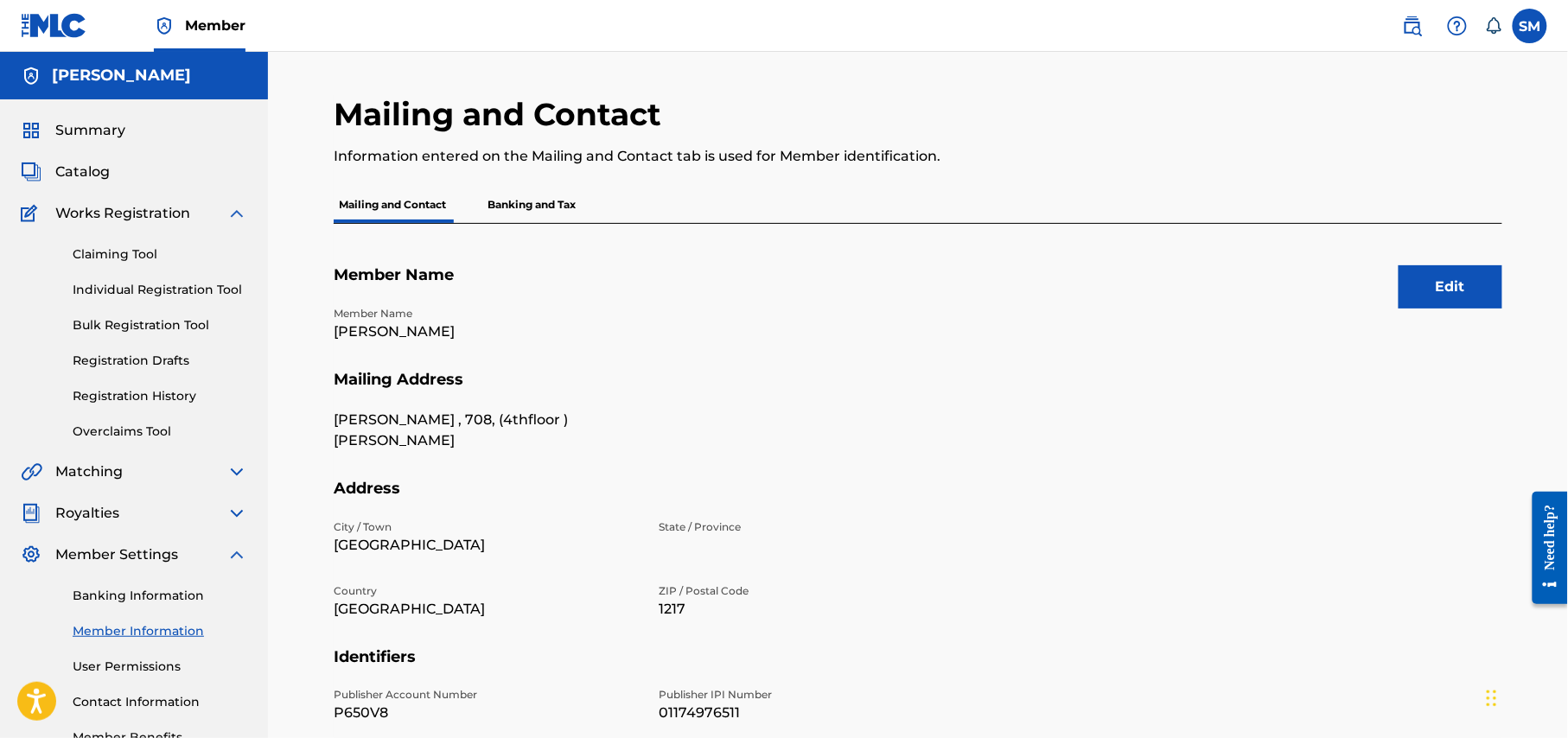
click at [136, 394] on link "Registration History" at bounding box center [160, 396] width 175 height 18
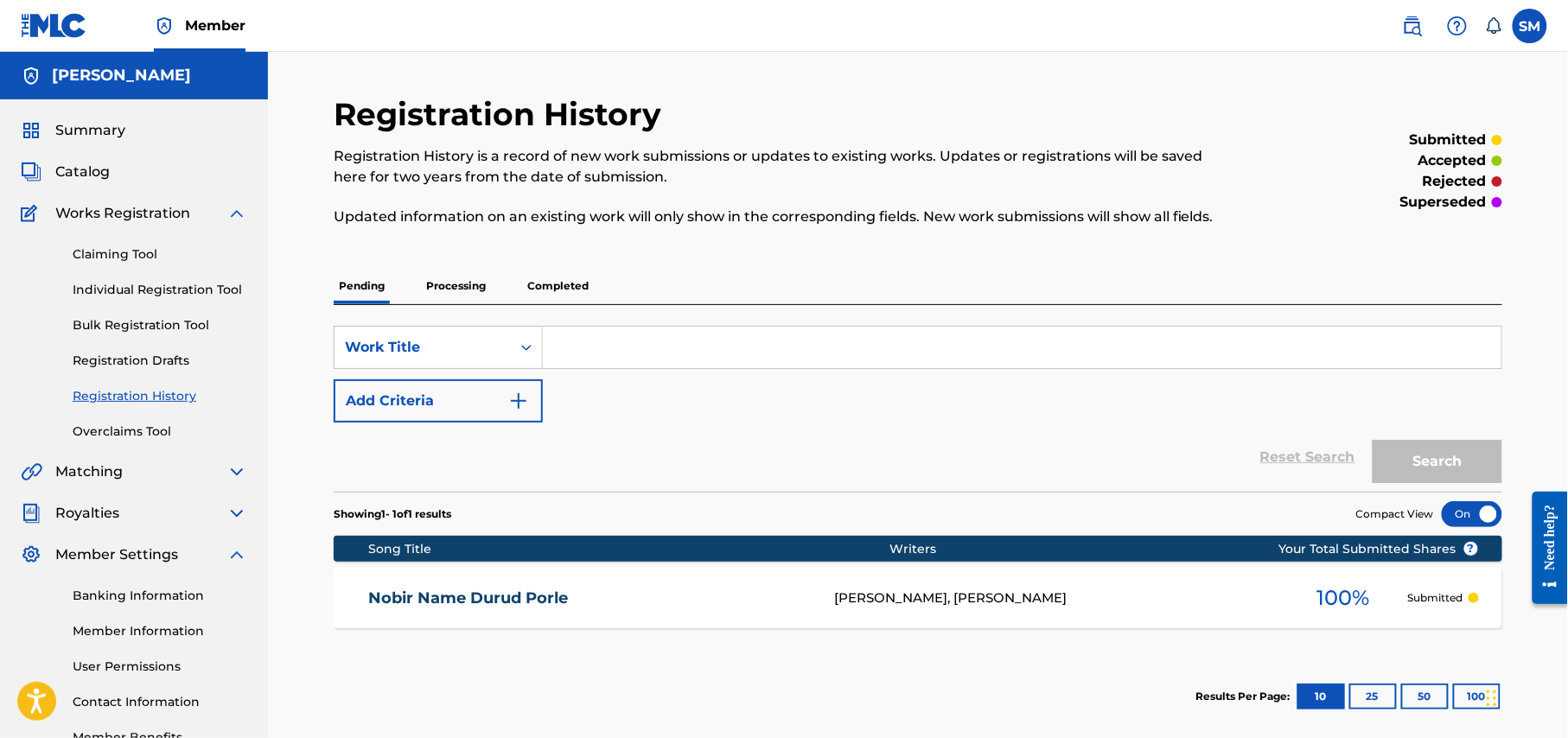
drag, startPoint x: 359, startPoint y: 581, endPoint x: 506, endPoint y: 615, distance: 150.9
click at [374, 619] on div "Nobir Name Durud Porle [PERSON_NAME], [PERSON_NAME] WAZIULLA 100 % Submitted" at bounding box center [918, 597] width 1168 height 61
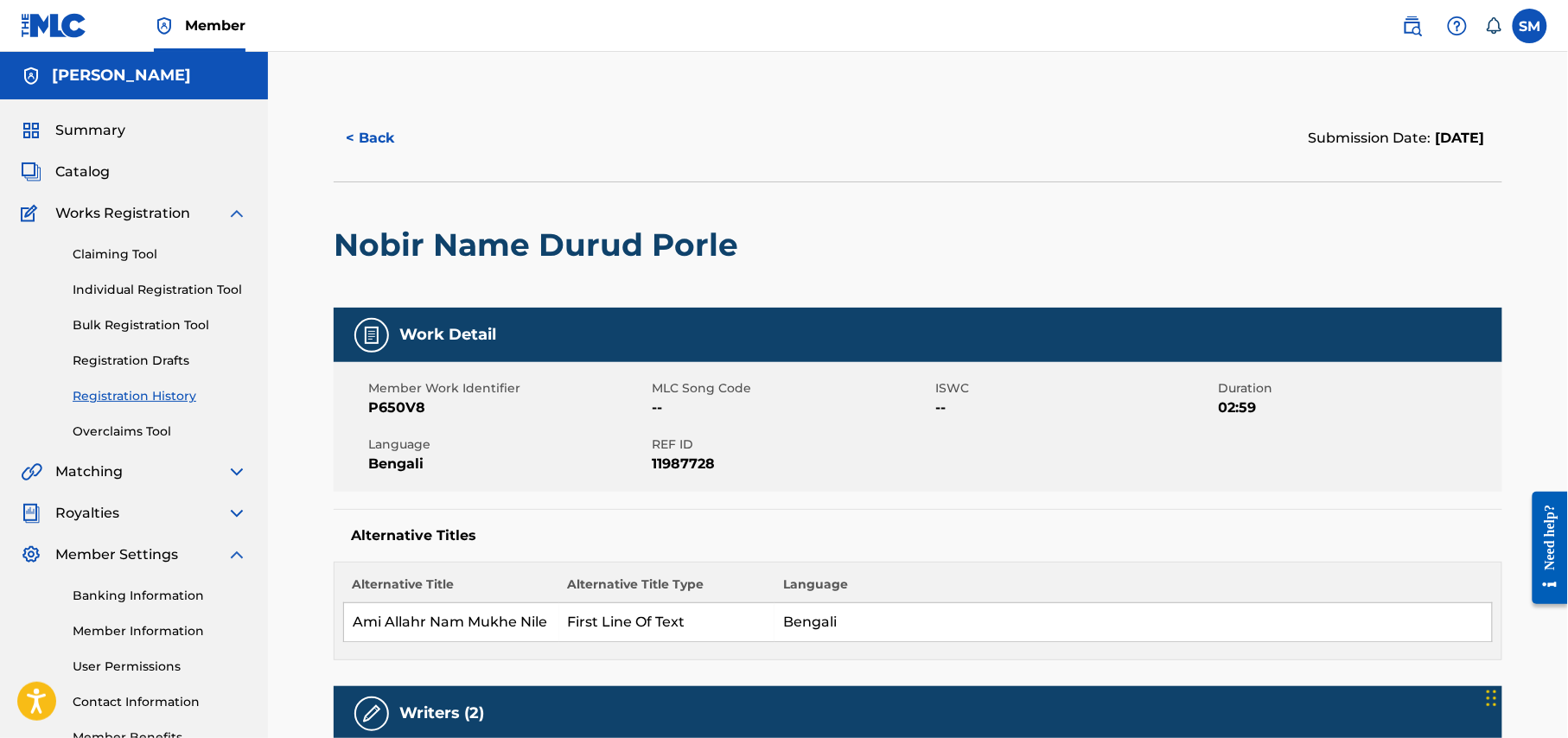
scroll to position [230, 0]
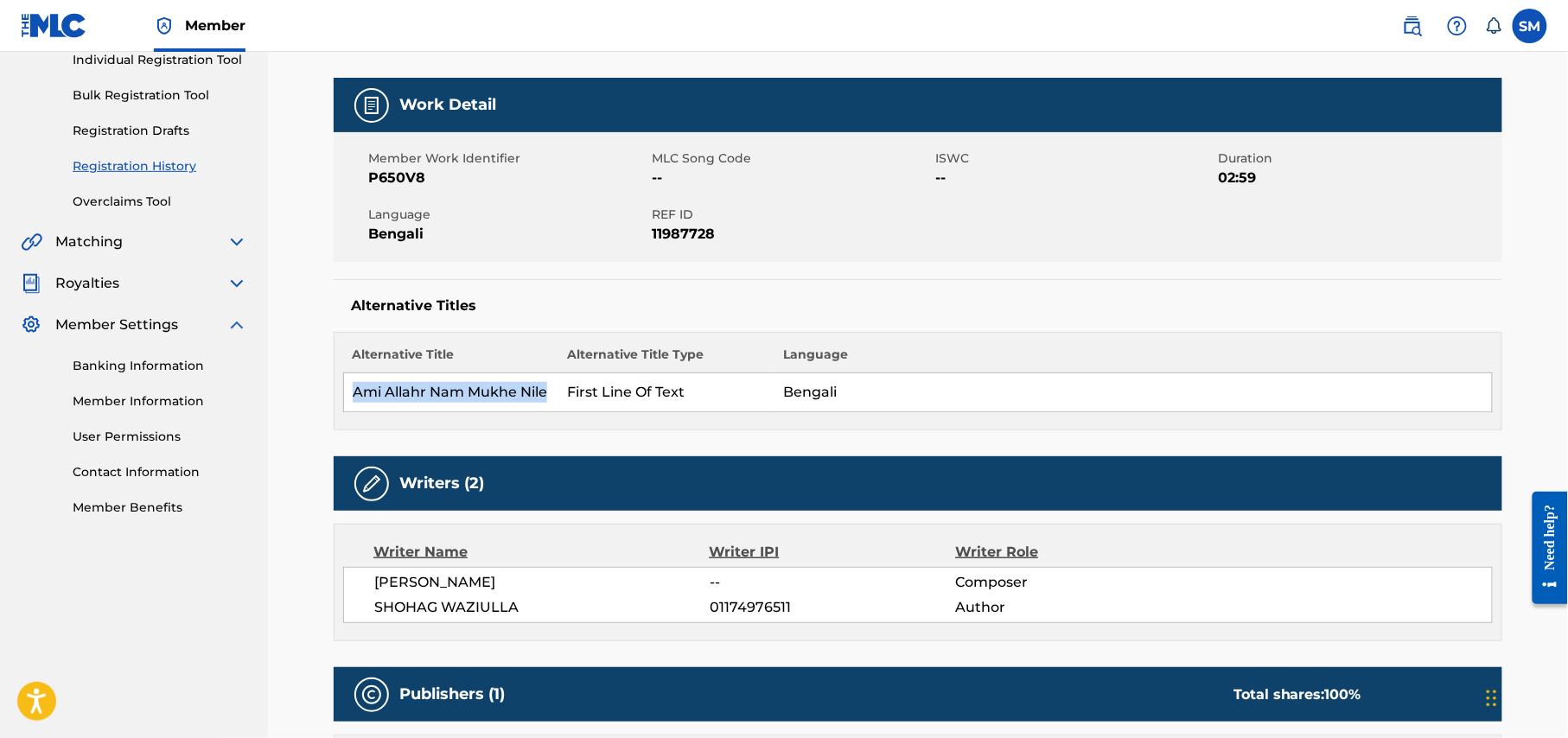
drag, startPoint x: 560, startPoint y: 392, endPoint x: 346, endPoint y: 394, distance: 214.0
click at [346, 394] on tr "Ami Allahr Nam Mukhe Nile First Line Of Text Bengali" at bounding box center [918, 393] width 1149 height 39
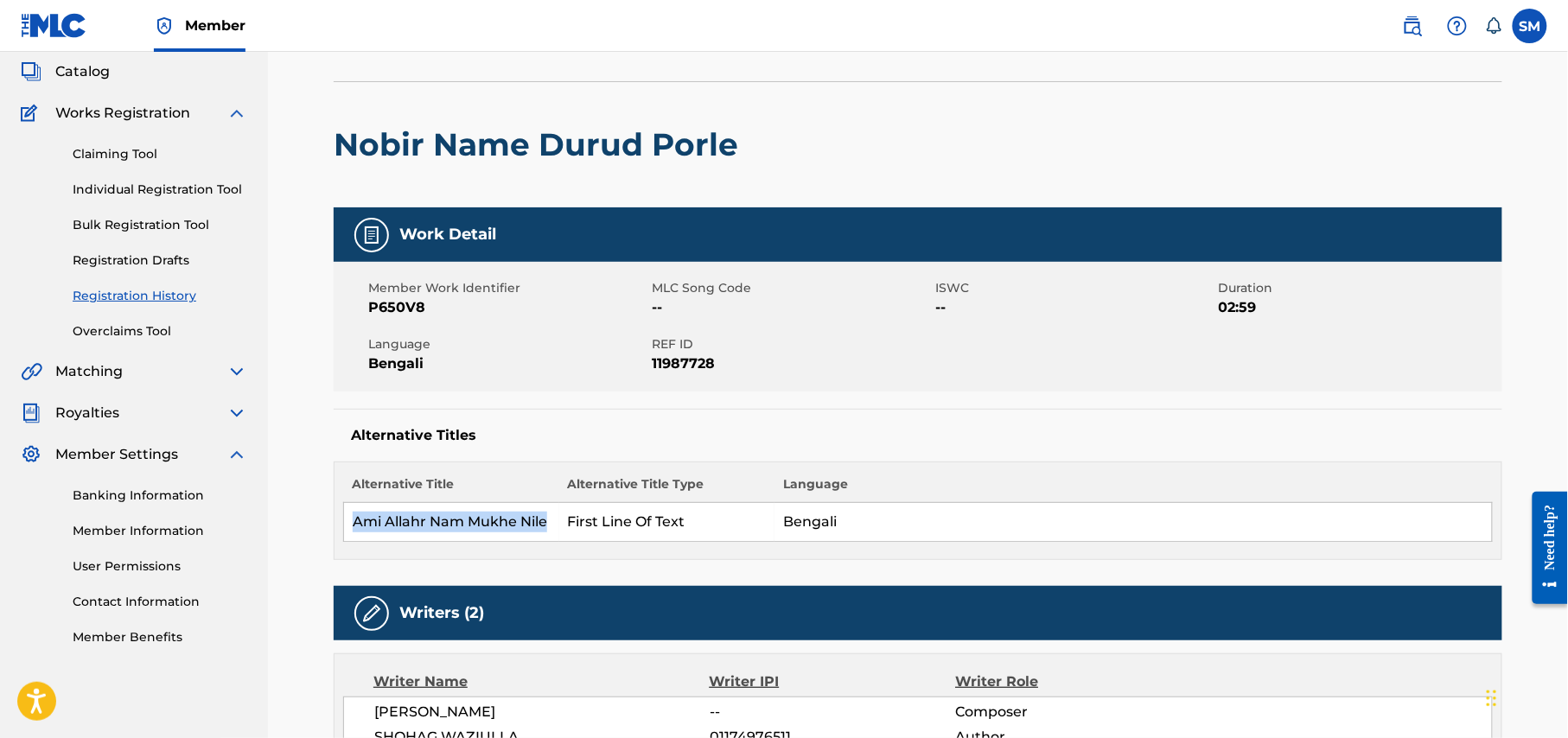
scroll to position [0, 0]
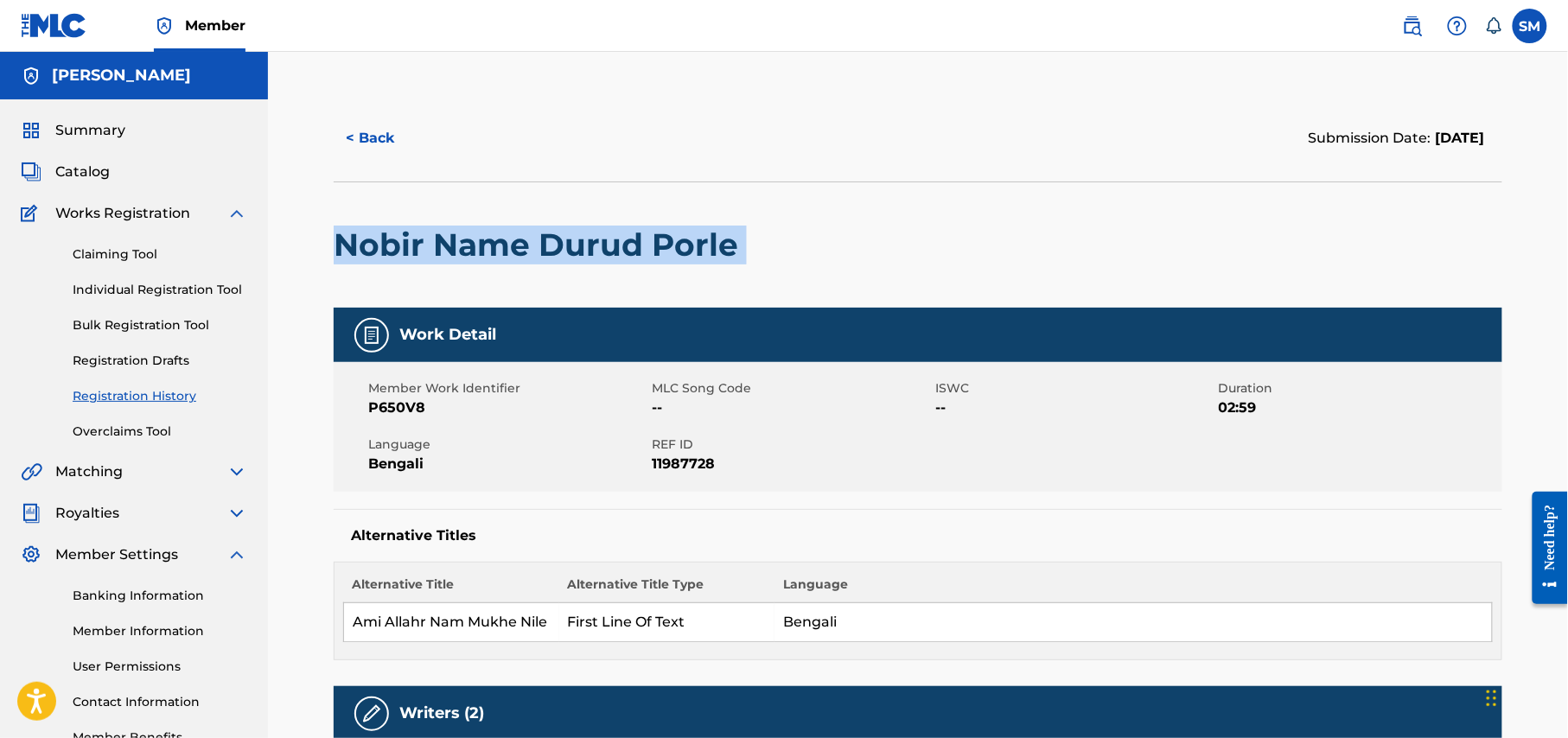
drag, startPoint x: 767, startPoint y: 247, endPoint x: 285, endPoint y: 245, distance: 482.0
click at [285, 245] on div "< Back Submission Date: [DATE] Nobir Name Durud Porle Work Detail Member Work I…" at bounding box center [918, 693] width 1300 height 1284
copy div "Nobir Name Durud Porle"
click at [98, 131] on span "Summary" at bounding box center [91, 131] width 70 height 21
